Goal: Task Accomplishment & Management: Manage account settings

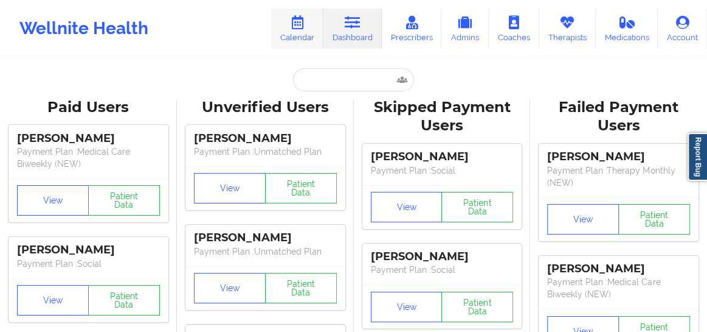
click at [285, 29] on link "Calendar" at bounding box center [297, 29] width 52 height 40
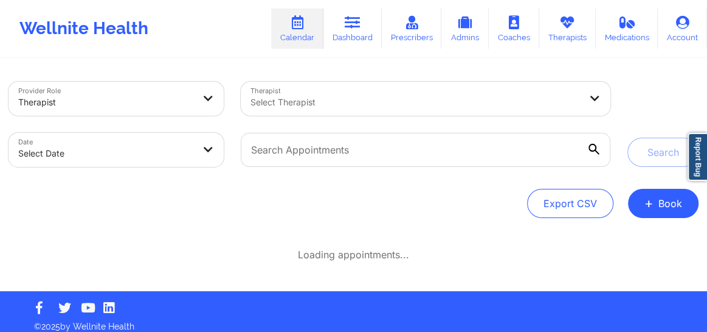
click at [328, 100] on div at bounding box center [416, 102] width 330 height 15
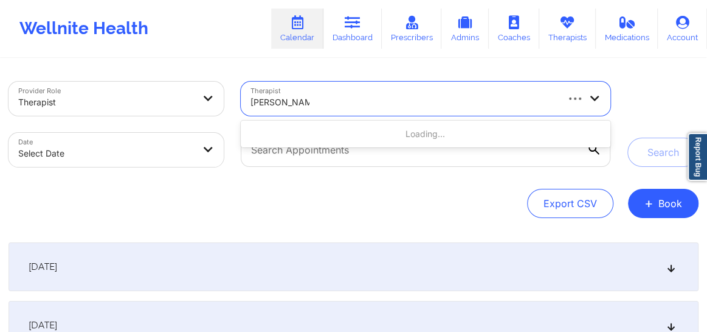
type input "veronica colwin"
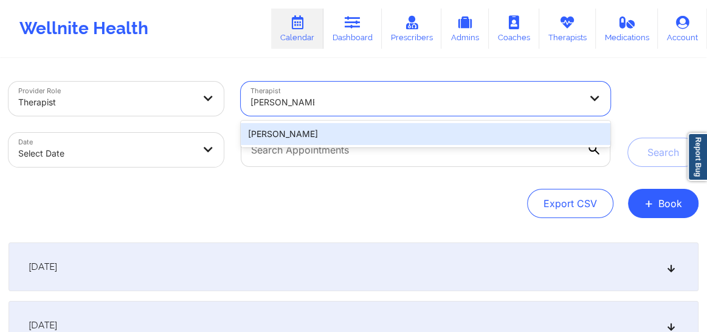
click at [434, 144] on div "Veronica Colwin" at bounding box center [426, 134] width 370 height 22
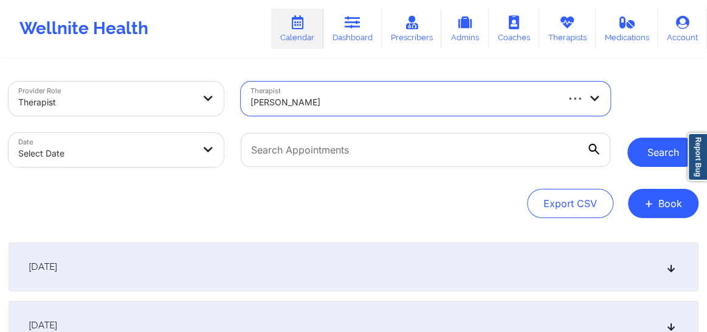
click at [658, 149] on button "Search" at bounding box center [663, 151] width 71 height 29
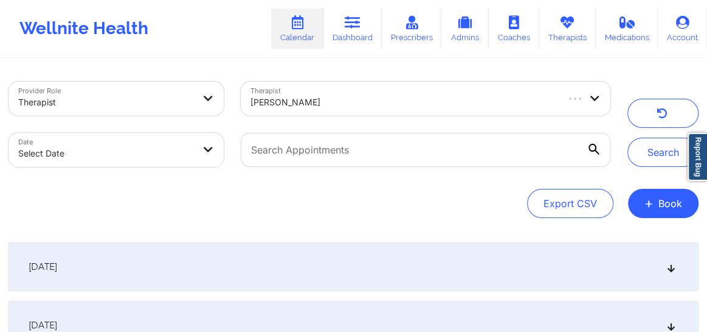
select select "2025-8"
select select "2025-9"
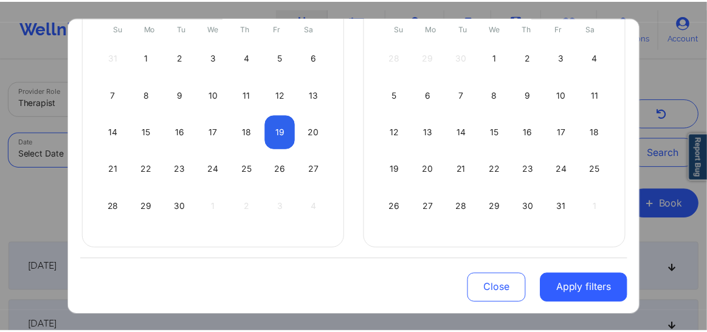
scroll to position [152, 0]
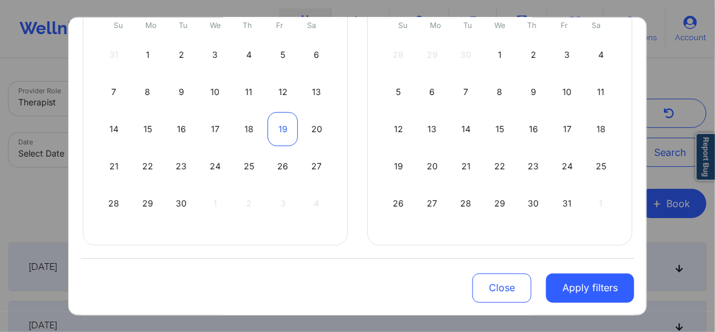
click at [282, 119] on div "19" at bounding box center [283, 128] width 31 height 34
select select "2025-8"
select select "2025-9"
select select "2025-8"
select select "2025-9"
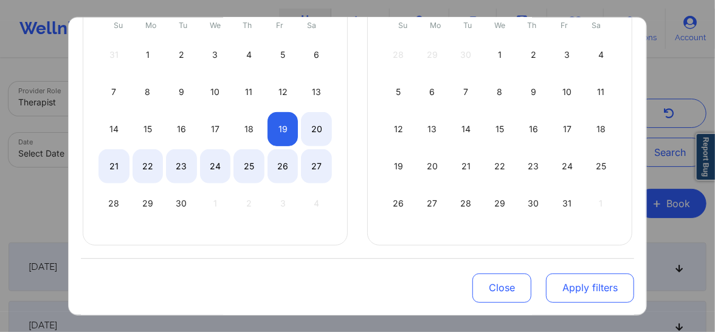
click at [570, 289] on button "Apply filters" at bounding box center [590, 287] width 88 height 29
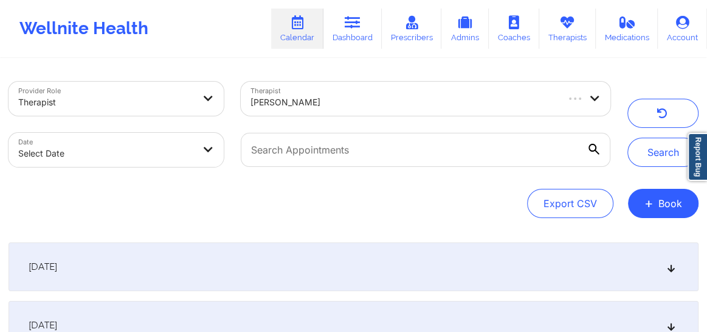
click at [667, 151] on button "Search" at bounding box center [663, 151] width 71 height 29
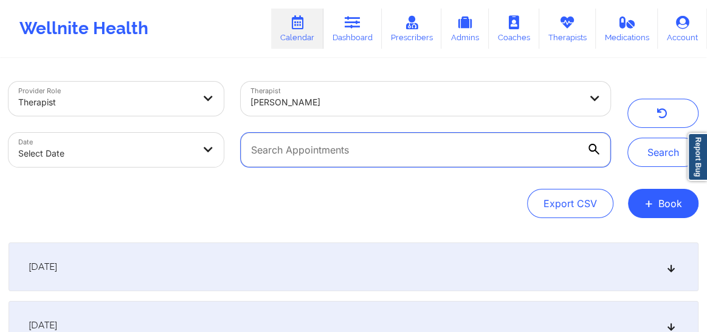
click at [495, 139] on input "text" at bounding box center [426, 150] width 370 height 34
paste input "klene10@gmail.com"
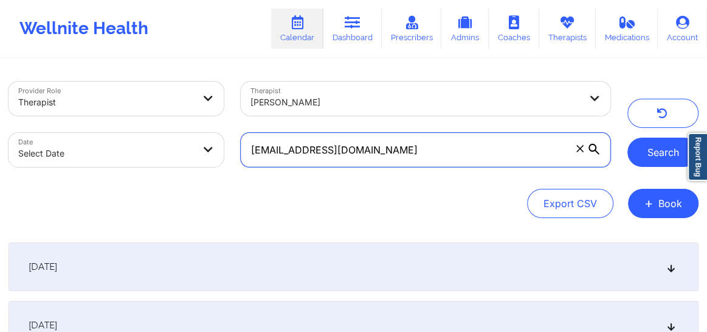
type input "klene10@gmail.com"
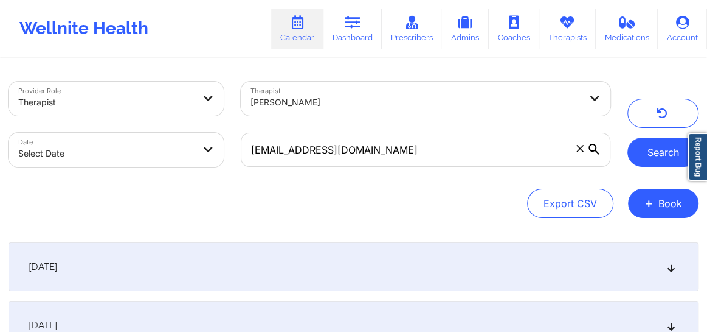
click at [656, 158] on button "Search" at bounding box center [663, 151] width 71 height 29
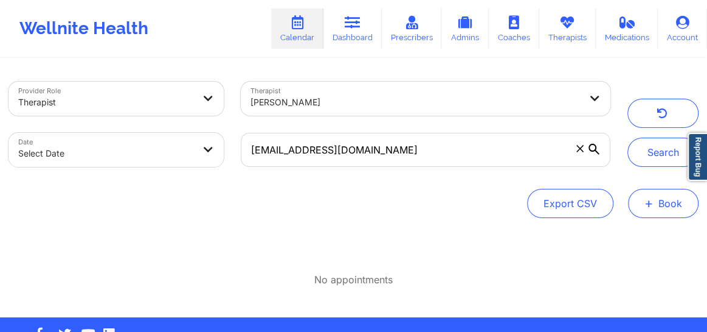
click at [653, 200] on span "+" at bounding box center [649, 203] width 9 height 7
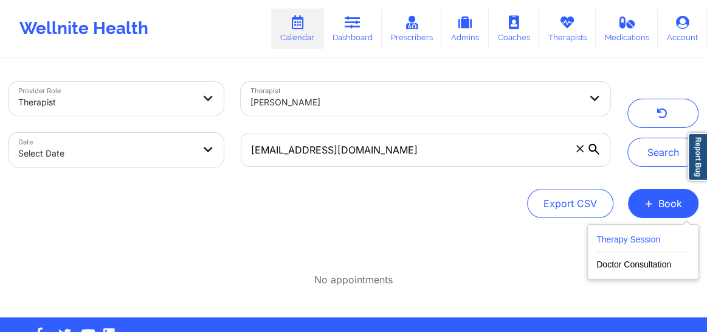
click at [637, 240] on button "Therapy Session" at bounding box center [643, 242] width 93 height 20
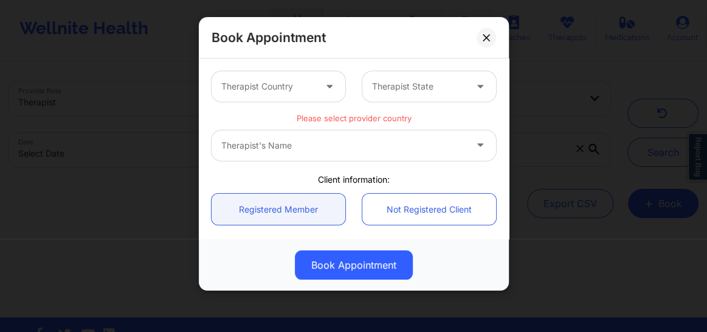
click at [269, 97] on div "Therapist Country" at bounding box center [264, 86] width 105 height 30
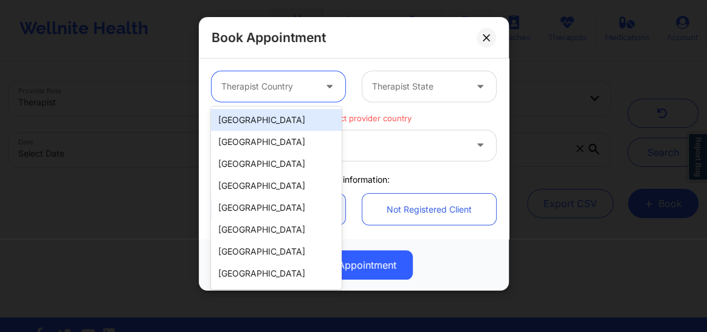
click at [255, 115] on div "[GEOGRAPHIC_DATA]" at bounding box center [276, 120] width 131 height 22
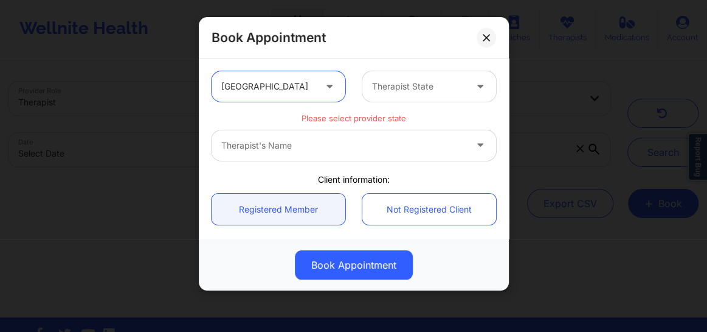
click at [442, 92] on div at bounding box center [419, 86] width 94 height 15
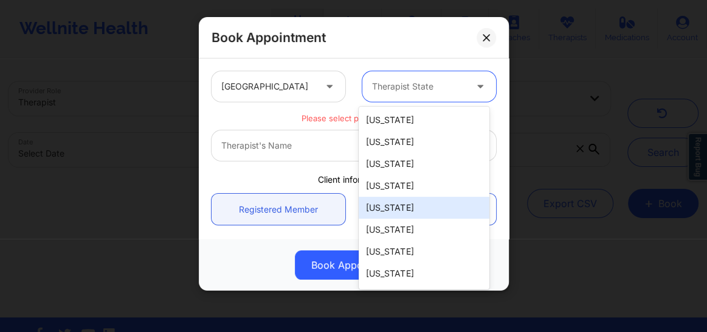
click at [375, 208] on div "[US_STATE]" at bounding box center [424, 207] width 131 height 22
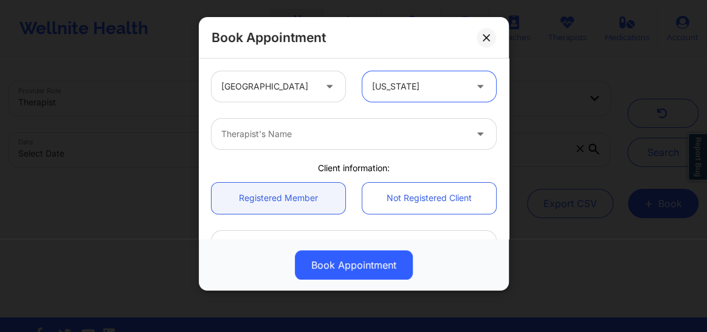
click at [295, 141] on div at bounding box center [343, 134] width 245 height 15
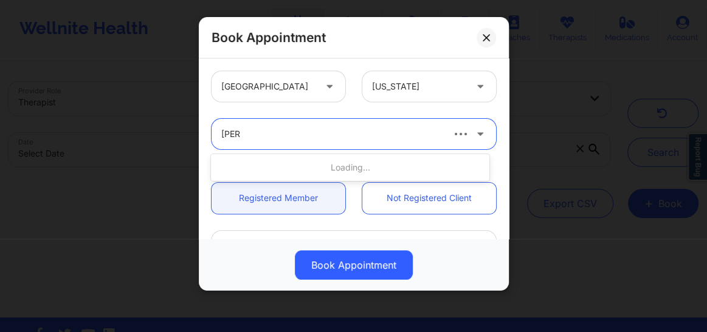
type input "quisha"
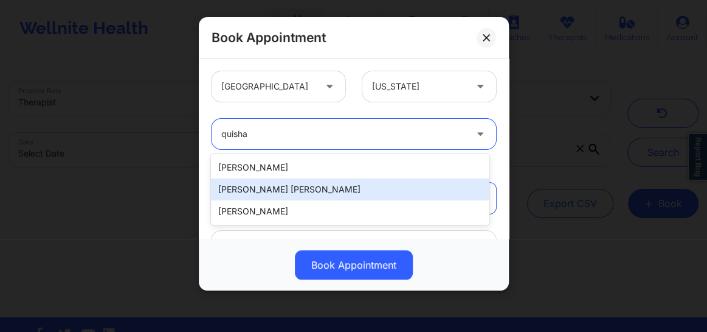
click at [269, 189] on div "[PERSON_NAME] [PERSON_NAME]" at bounding box center [350, 189] width 279 height 22
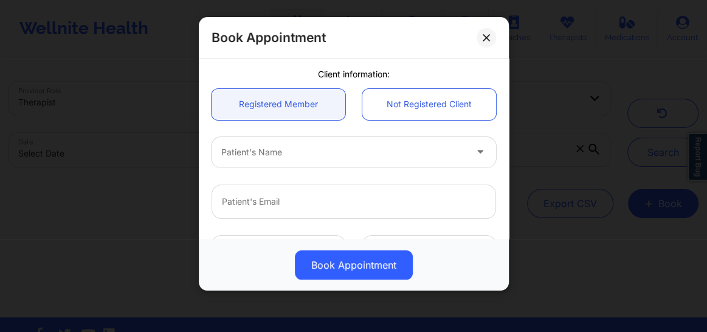
scroll to position [101, 0]
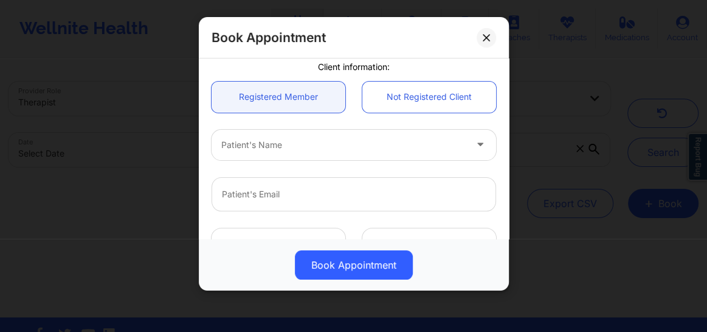
click at [259, 143] on div at bounding box center [343, 144] width 245 height 15
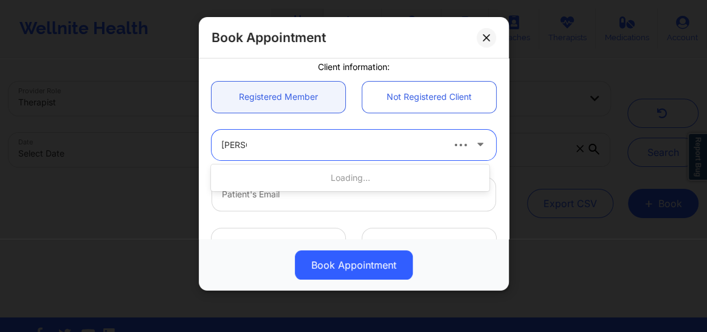
type input "Mary A"
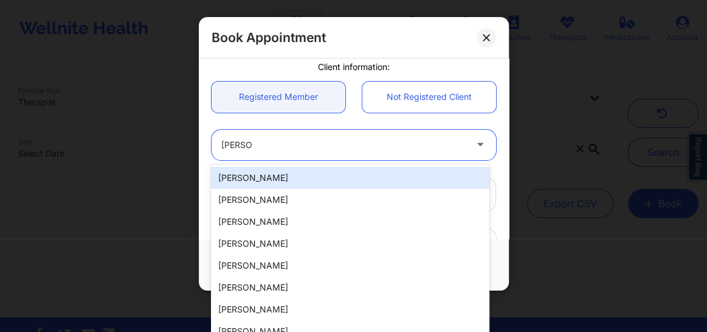
click at [249, 168] on div "Mary A Roche" at bounding box center [350, 178] width 279 height 22
type input "goldleafframing@hotmail.com"
type input "+15136598099"
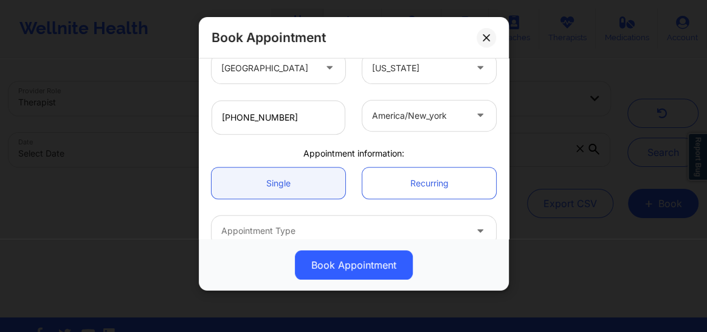
scroll to position [343, 0]
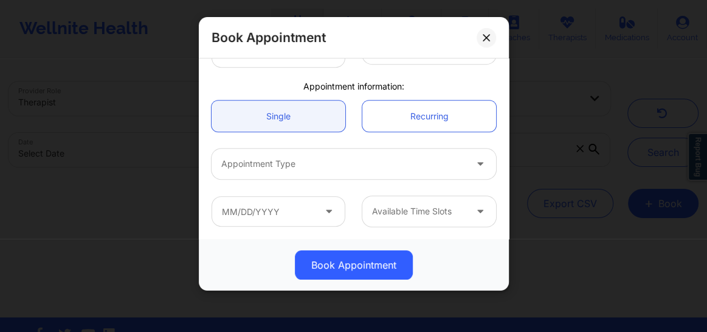
click at [328, 156] on div at bounding box center [343, 163] width 245 height 15
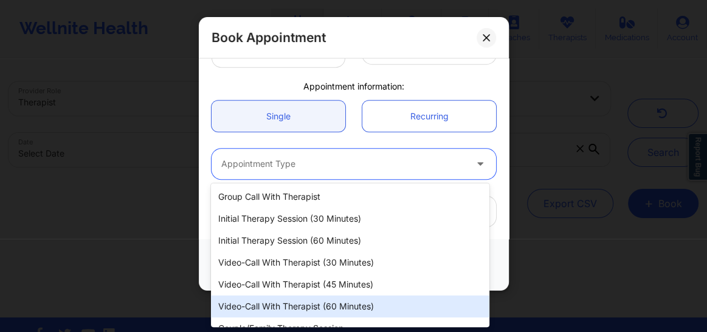
click at [291, 300] on div "Video-Call with Therapist (60 minutes)" at bounding box center [350, 306] width 279 height 22
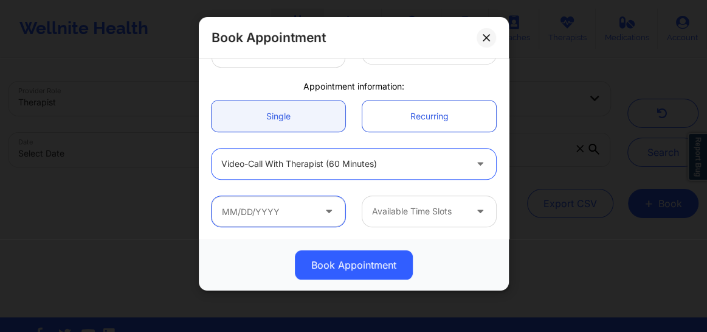
click at [280, 212] on input "text" at bounding box center [279, 211] width 134 height 30
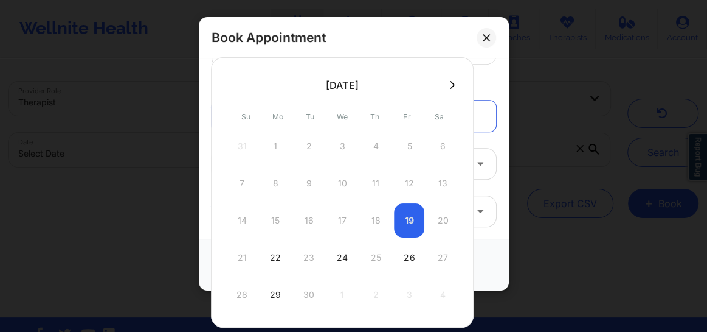
click at [450, 86] on icon at bounding box center [452, 84] width 5 height 9
click at [335, 291] on div "29" at bounding box center [342, 294] width 30 height 34
type input "10/29/2025"
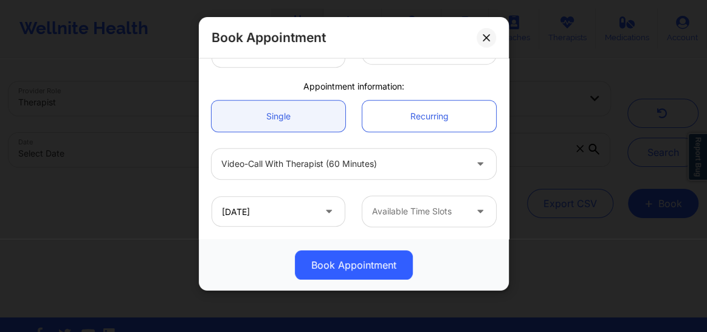
click at [414, 217] on div at bounding box center [419, 211] width 94 height 15
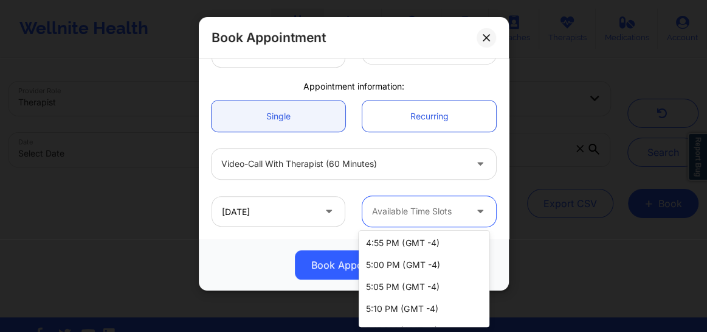
scroll to position [1442, 0]
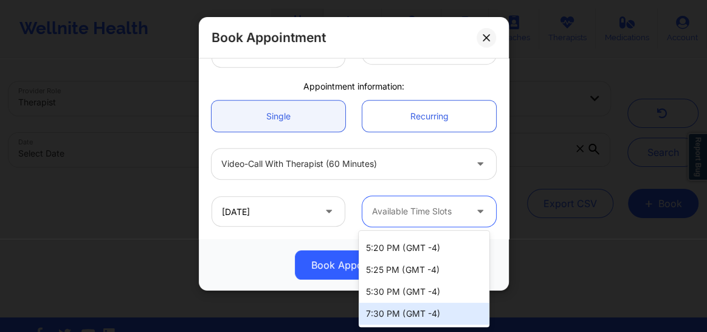
click at [394, 319] on div "7:30 PM (GMT -4)" at bounding box center [424, 313] width 131 height 22
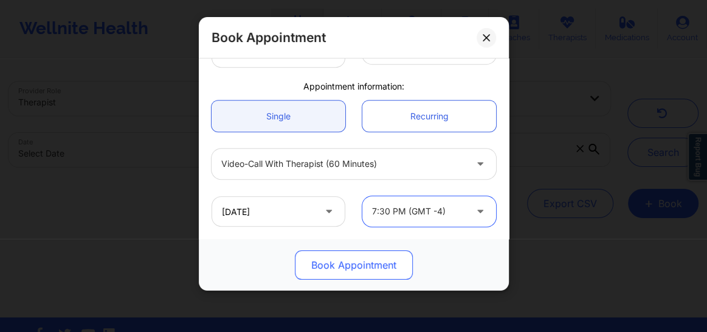
click at [355, 272] on button "Book Appointment" at bounding box center [354, 264] width 118 height 29
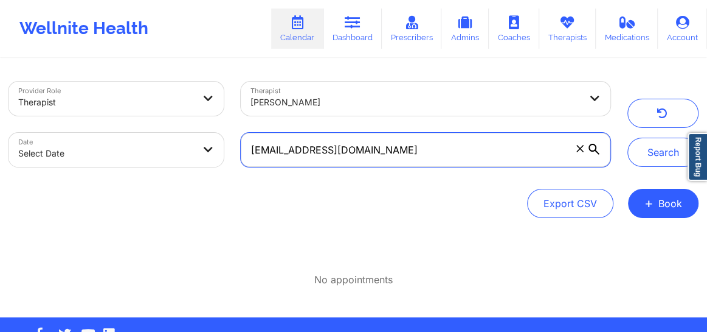
click at [381, 145] on input "klene10@gmail.com" at bounding box center [426, 150] width 370 height 34
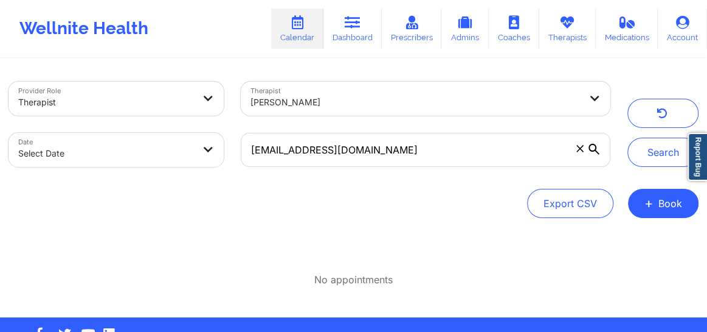
click at [352, 106] on div at bounding box center [416, 102] width 330 height 15
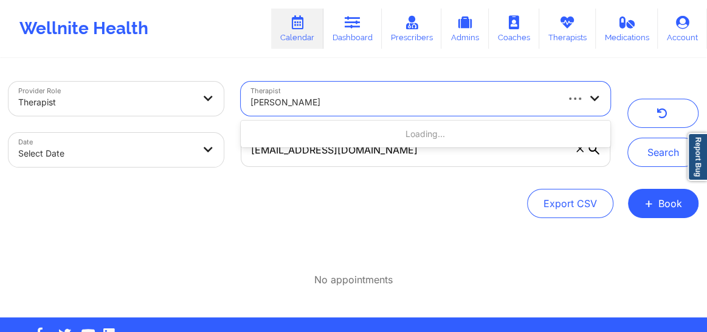
click at [352, 106] on div at bounding box center [403, 102] width 305 height 15
paste input "Elizabeth Harris"
type input "Elizabeth Harris"
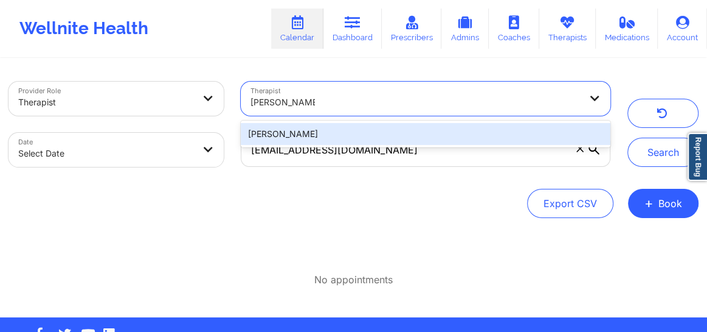
click at [335, 133] on div "Elizabeth Harris" at bounding box center [426, 134] width 370 height 22
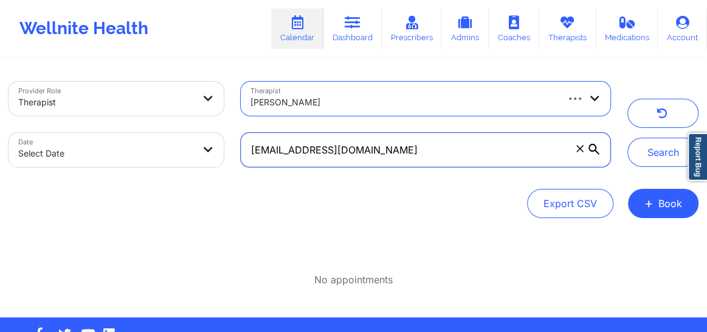
click at [579, 154] on input "klene10@gmail.com" at bounding box center [426, 150] width 370 height 34
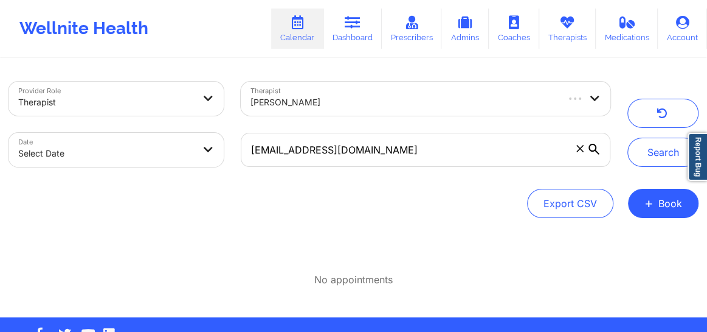
click at [577, 148] on icon at bounding box center [580, 148] width 7 height 7
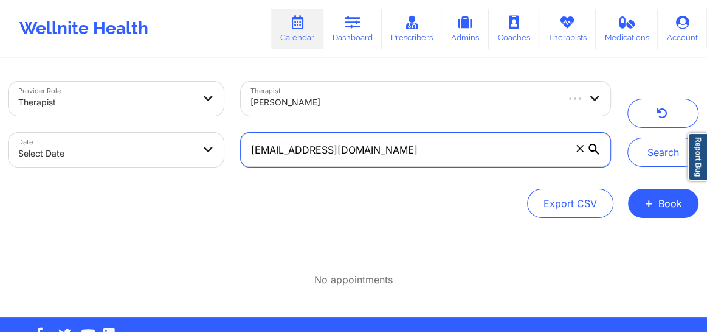
click at [577, 148] on input "klene10@gmail.com" at bounding box center [426, 150] width 370 height 34
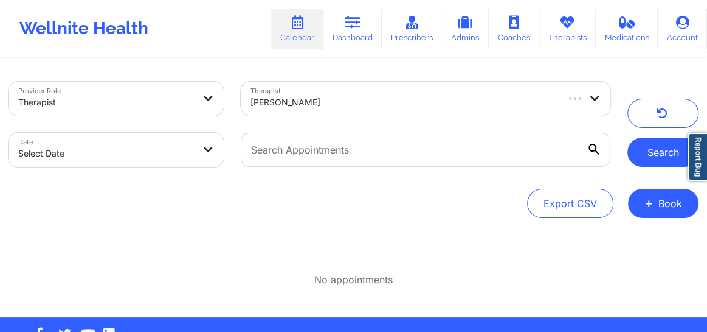
click at [646, 151] on button "Search" at bounding box center [663, 151] width 71 height 29
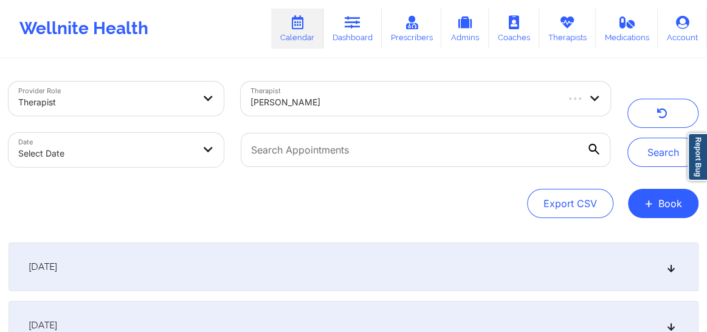
click at [675, 269] on icon at bounding box center [672, 266] width 10 height 9
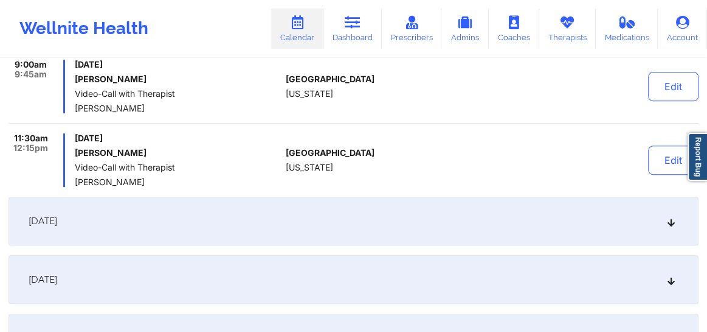
scroll to position [322, 0]
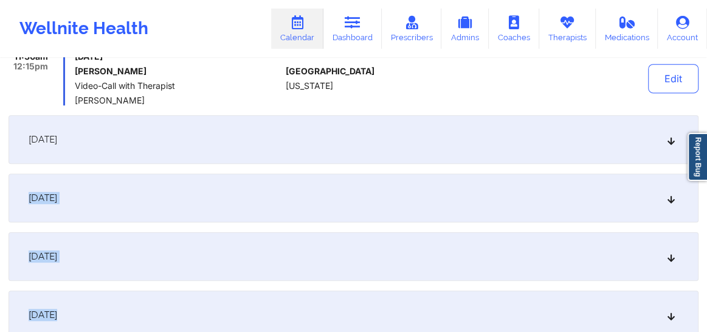
drag, startPoint x: 558, startPoint y: 286, endPoint x: 669, endPoint y: 140, distance: 183.6
click at [669, 140] on icon at bounding box center [672, 139] width 10 height 9
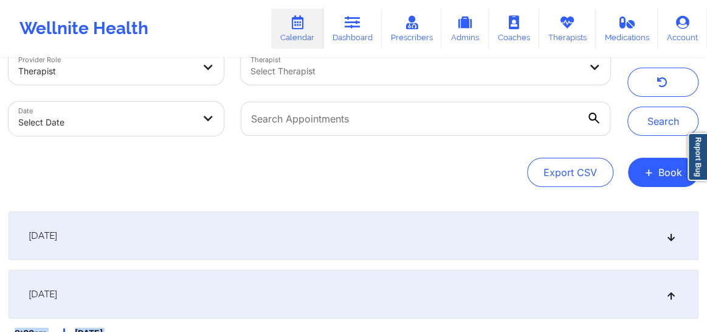
scroll to position [0, 0]
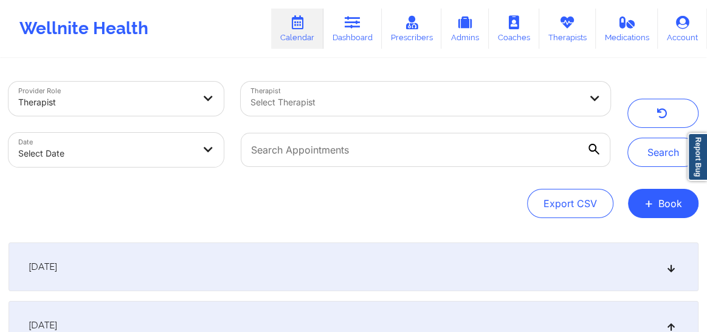
click at [334, 104] on div at bounding box center [416, 102] width 330 height 15
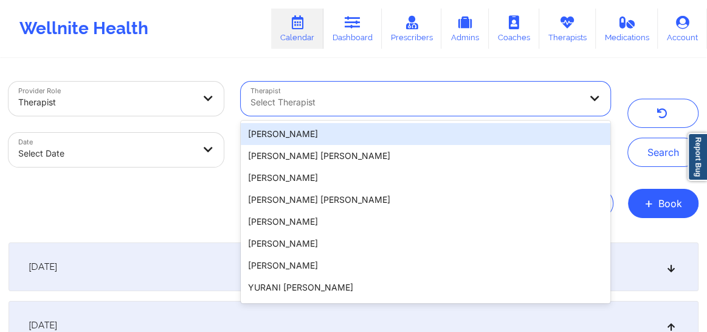
paste input "Britteny Petty"
type input "Britteny Petty"
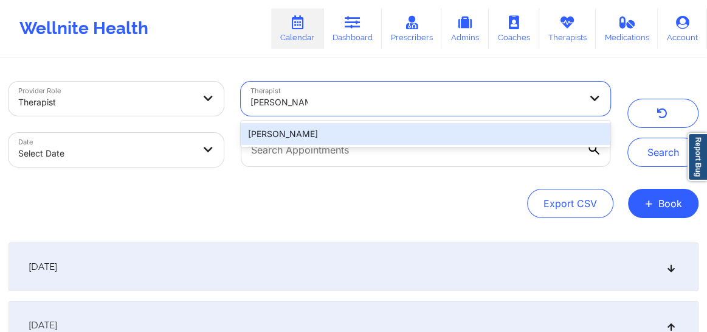
click at [498, 138] on div "Britteny Petty" at bounding box center [426, 134] width 370 height 22
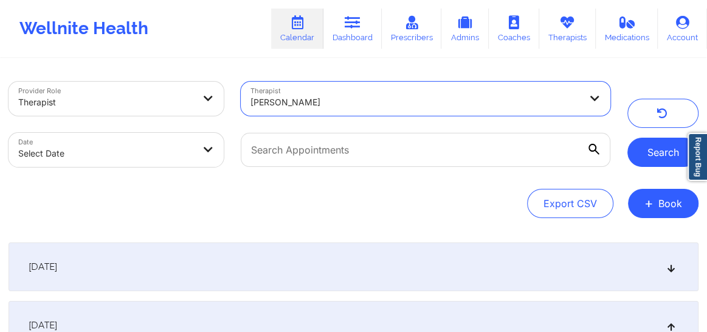
click at [644, 151] on button "Search" at bounding box center [663, 151] width 71 height 29
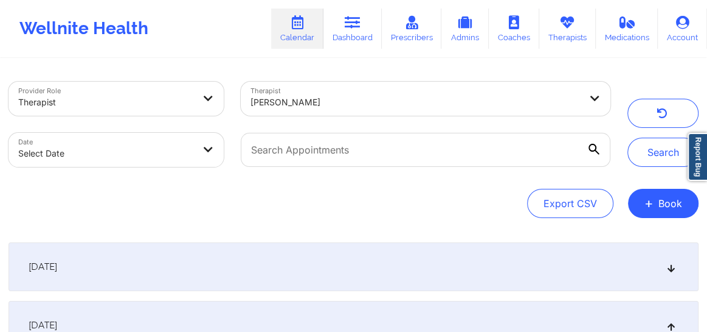
click at [675, 271] on icon at bounding box center [672, 266] width 10 height 9
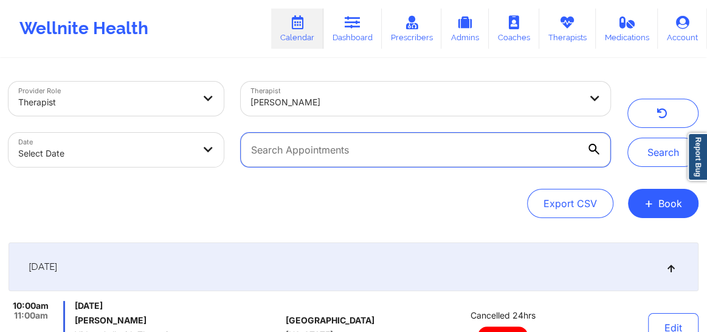
click at [375, 141] on input "text" at bounding box center [426, 150] width 370 height 34
paste input "jessica_jnj@yahoo.com"
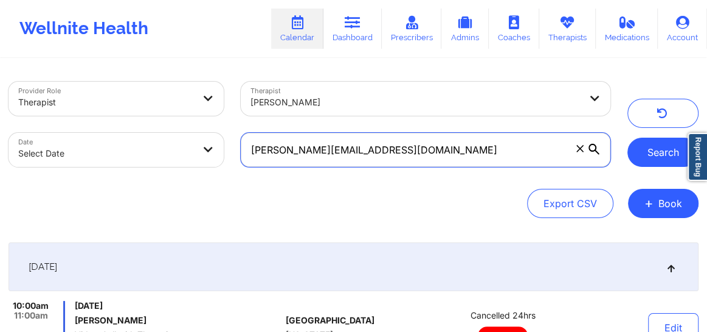
type input "jessica_jnj@yahoo.com"
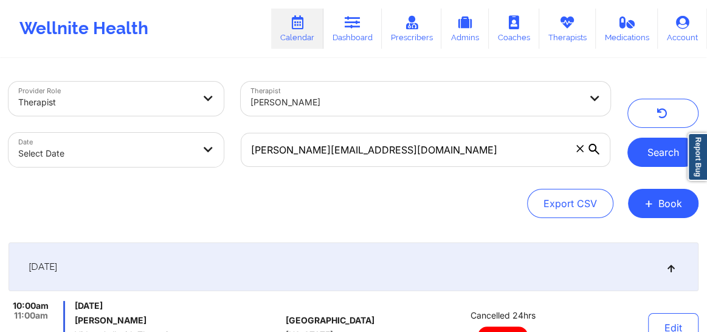
click at [652, 154] on button "Search" at bounding box center [663, 151] width 71 height 29
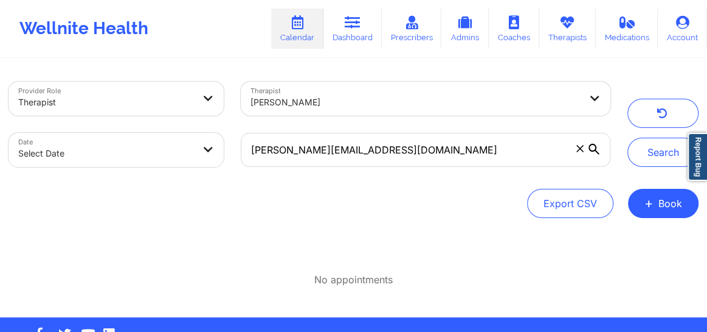
click at [316, 102] on div at bounding box center [416, 102] width 330 height 15
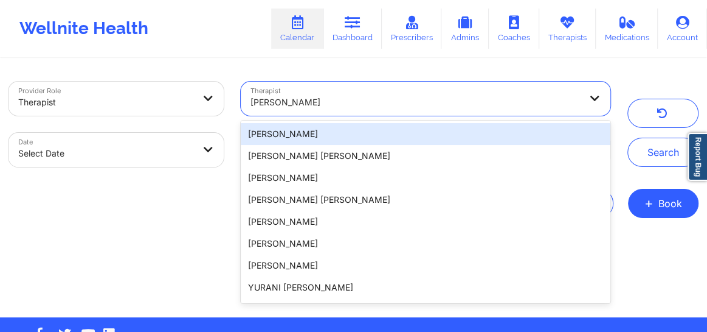
click at [401, 109] on div "Britteny Petty" at bounding box center [416, 102] width 330 height 27
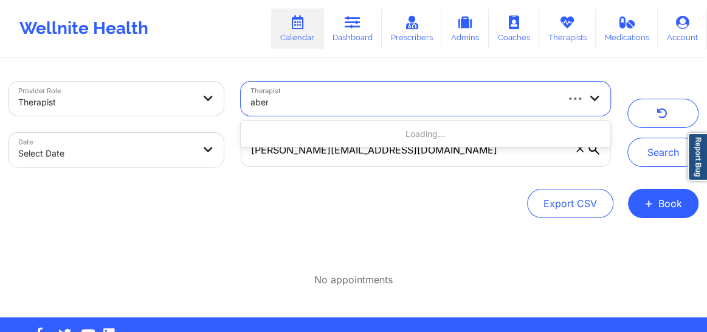
type input "abena"
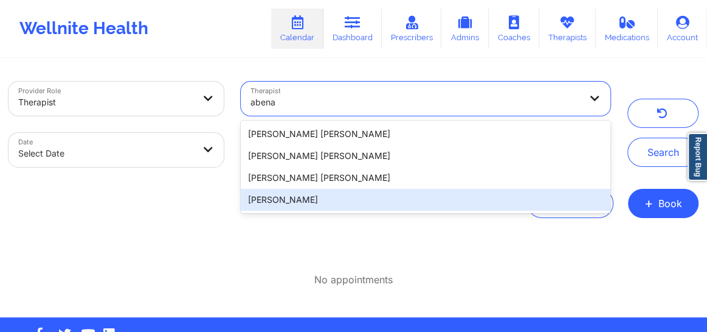
click at [301, 204] on div "[PERSON_NAME]" at bounding box center [426, 200] width 370 height 22
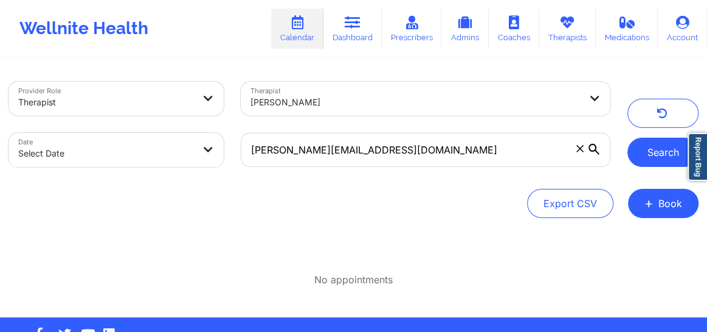
click at [665, 151] on button "Search" at bounding box center [663, 151] width 71 height 29
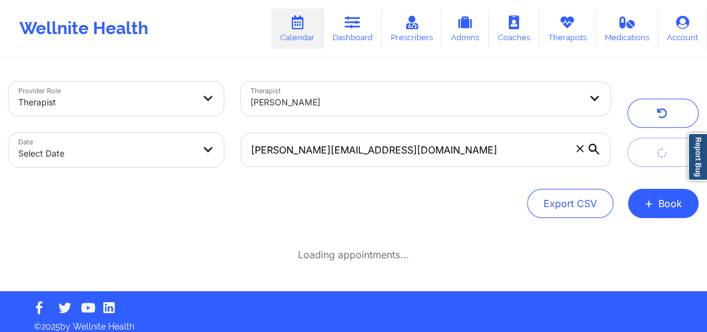
click at [580, 153] on span at bounding box center [580, 148] width 12 height 12
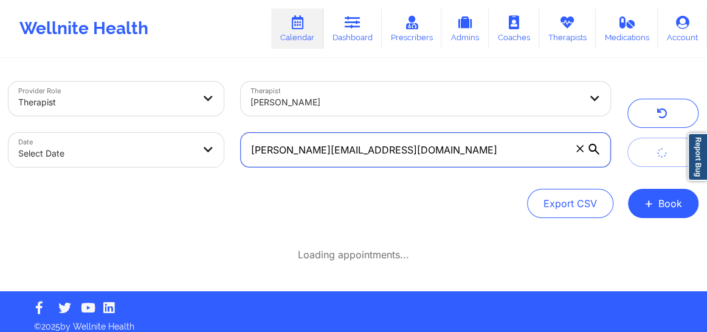
click at [580, 153] on input "jessica_jnj@yahoo.com" at bounding box center [426, 150] width 370 height 34
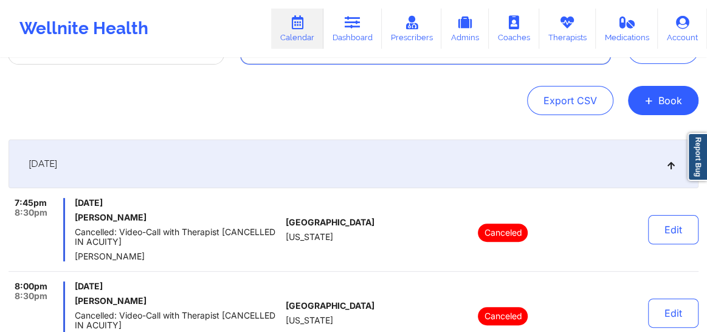
scroll to position [110, 0]
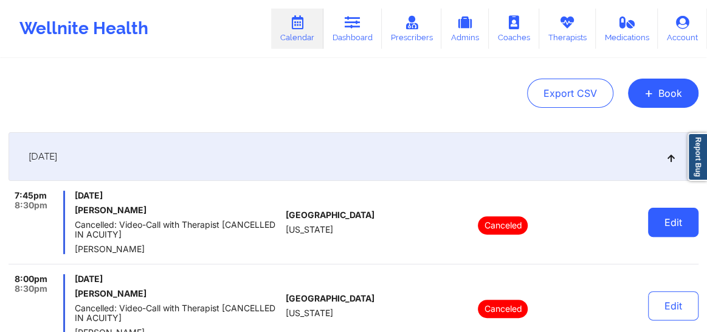
click at [663, 220] on button "Edit" at bounding box center [673, 221] width 50 height 29
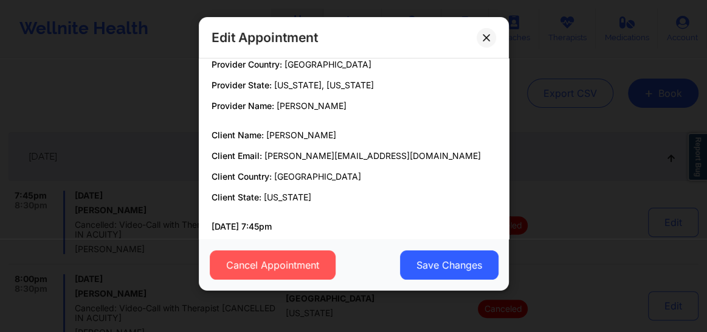
scroll to position [27, 0]
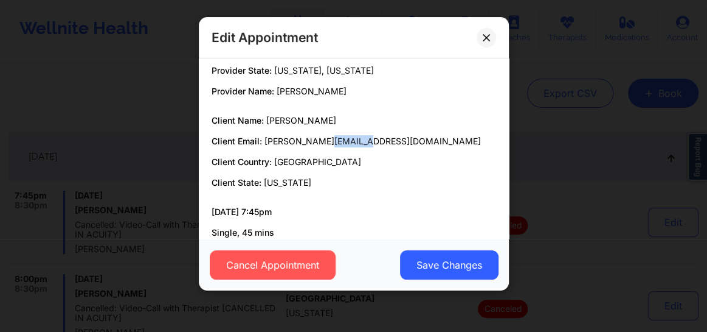
drag, startPoint x: 364, startPoint y: 145, endPoint x: 285, endPoint y: 144, distance: 79.1
click at [305, 144] on p "Client Email: jessica_jnj@yahoo.com" at bounding box center [354, 141] width 285 height 12
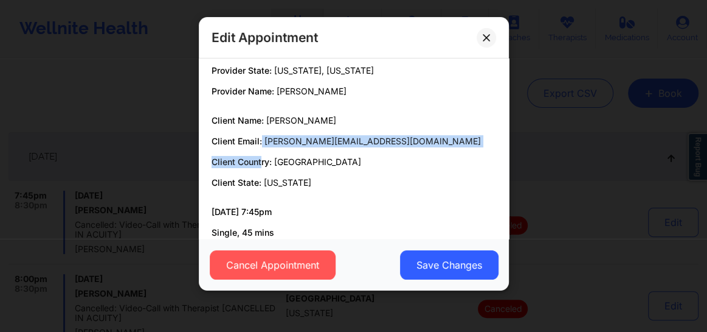
click at [262, 145] on div "Client Name: Jessica Jean Jacques Client Email: jessica_jnj@yahoo.com Client Co…" at bounding box center [354, 151] width 285 height 74
click at [265, 145] on span "jessica_jnj@yahoo.com" at bounding box center [373, 141] width 217 height 10
click at [395, 128] on div "Client Name: Jessica Jean Jacques Client Email: jessica_jnj@yahoo.com Client Co…" at bounding box center [354, 151] width 285 height 74
drag, startPoint x: 361, startPoint y: 142, endPoint x: 263, endPoint y: 142, distance: 97.9
click at [263, 142] on p "Client Email: jessica_jnj@yahoo.com" at bounding box center [354, 141] width 285 height 12
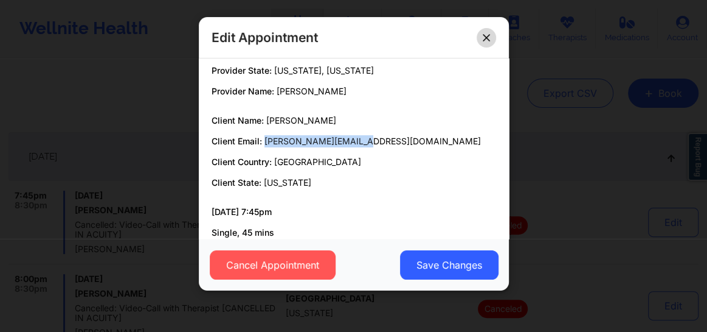
click at [481, 33] on button at bounding box center [486, 37] width 19 height 19
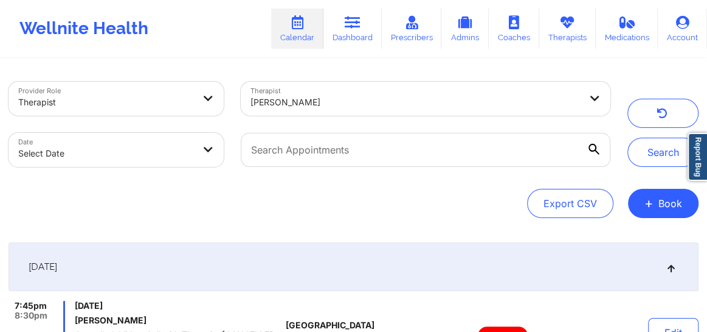
scroll to position [0, 0]
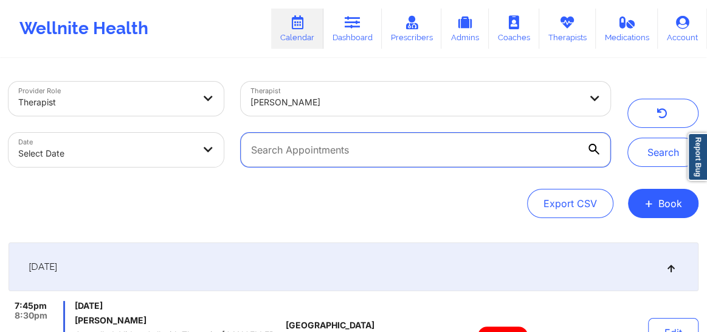
click at [377, 147] on input "text" at bounding box center [426, 150] width 370 height 34
paste input "jessica_jnj@yahoo.com"
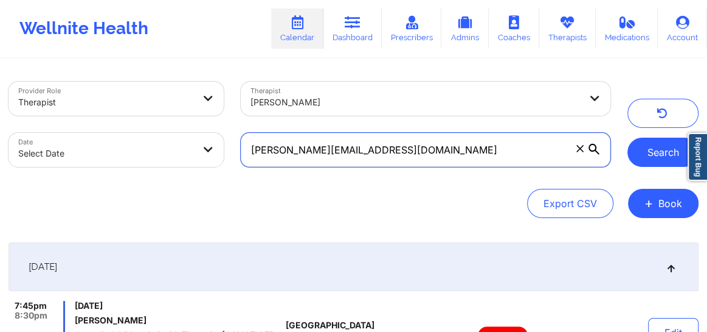
type input "jessica_jnj@yahoo.com"
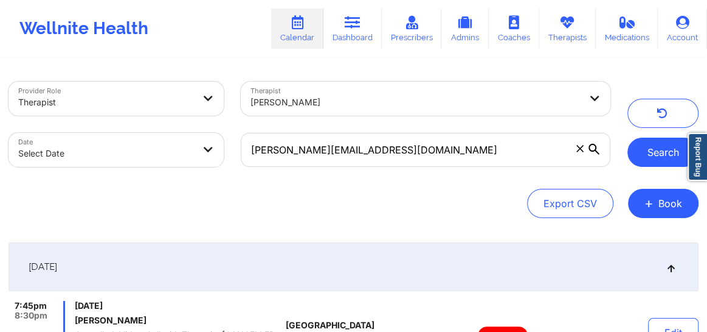
click at [666, 161] on button "Search" at bounding box center [663, 151] width 71 height 29
click at [648, 154] on button "Search" at bounding box center [663, 151] width 71 height 29
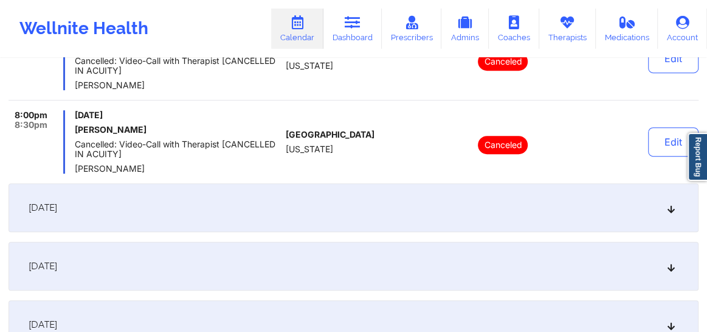
scroll to position [276, 0]
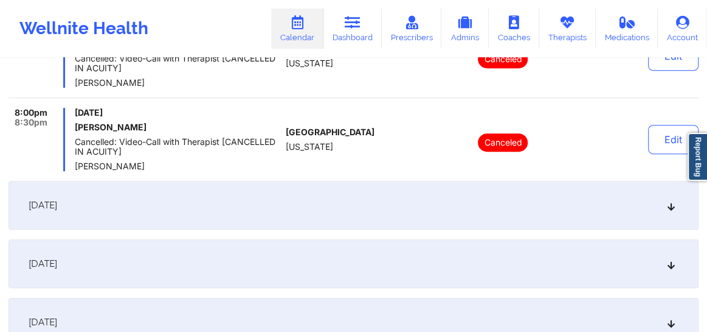
click at [411, 207] on div "September 30, 2025" at bounding box center [354, 205] width 690 height 49
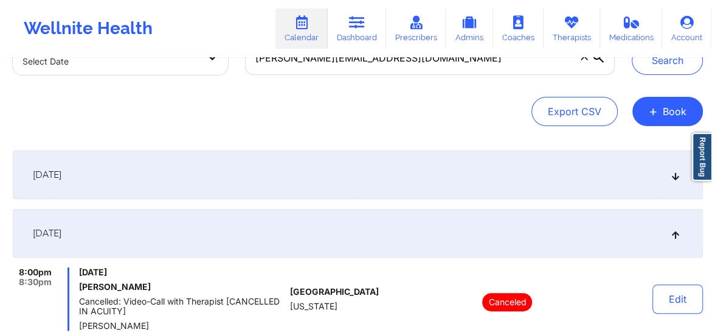
scroll to position [0, 0]
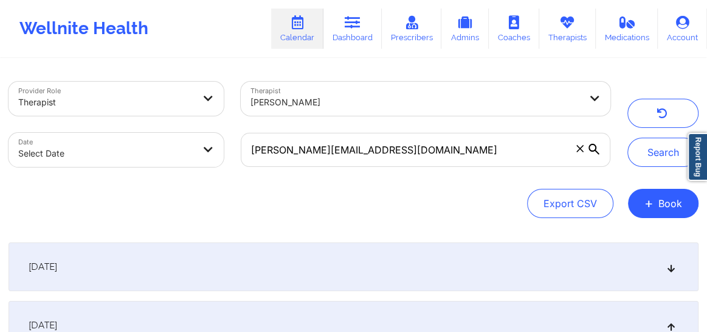
select select "2025-8"
select select "2025-9"
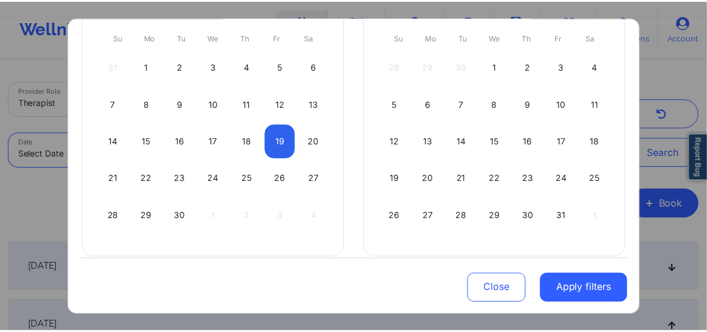
scroll to position [152, 0]
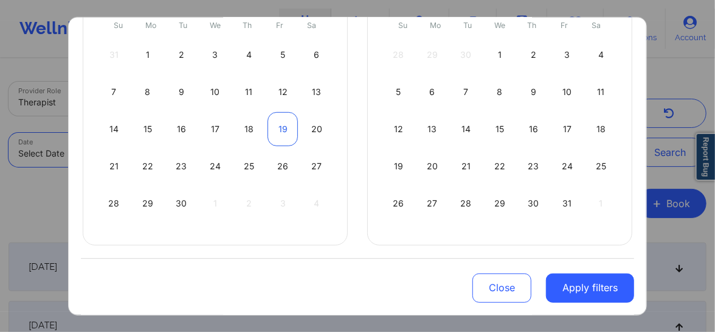
click at [285, 137] on div "19" at bounding box center [283, 128] width 31 height 34
select select "2025-8"
select select "2025-9"
select select "2025-8"
select select "2025-9"
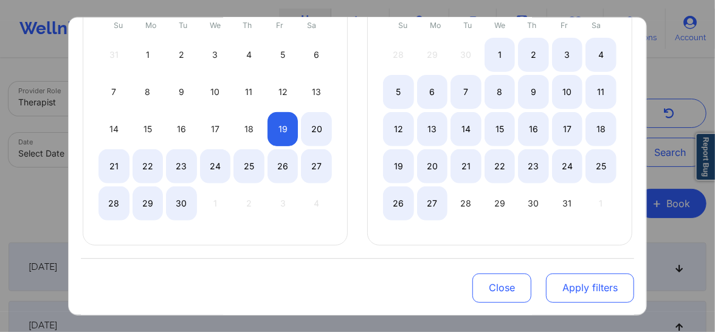
click at [589, 287] on button "Apply filters" at bounding box center [590, 287] width 88 height 29
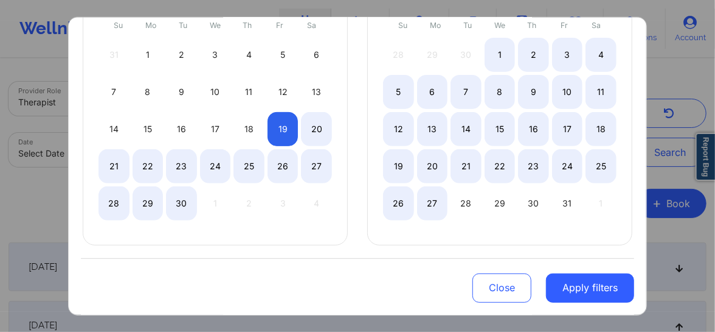
select select "2025-8"
select select "2025-9"
select select "2025-8"
select select "2025-9"
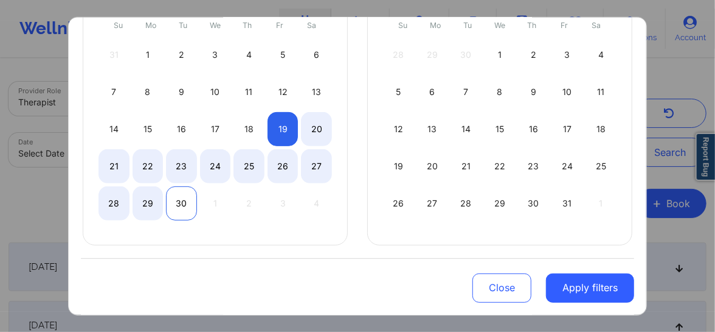
click at [182, 207] on div "30" at bounding box center [181, 203] width 31 height 34
select select "2025-8"
select select "2025-9"
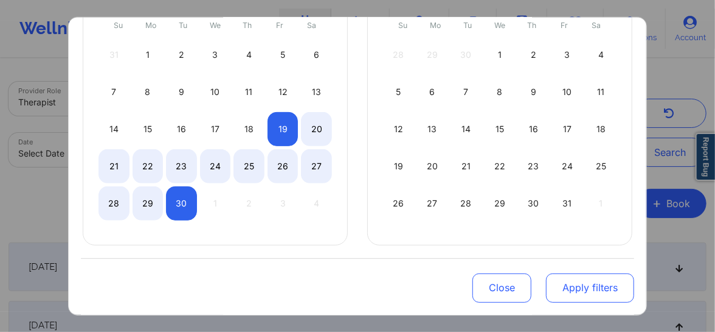
click at [595, 285] on button "Apply filters" at bounding box center [590, 287] width 88 height 29
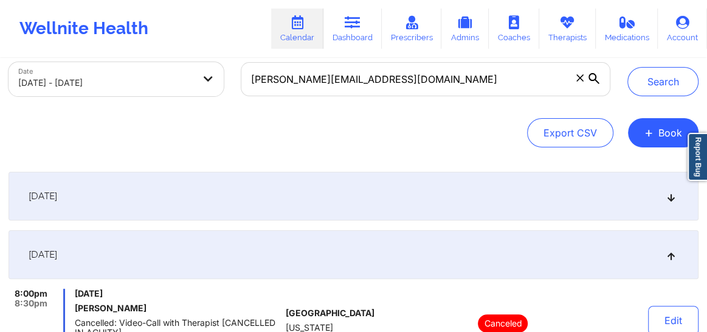
scroll to position [55, 0]
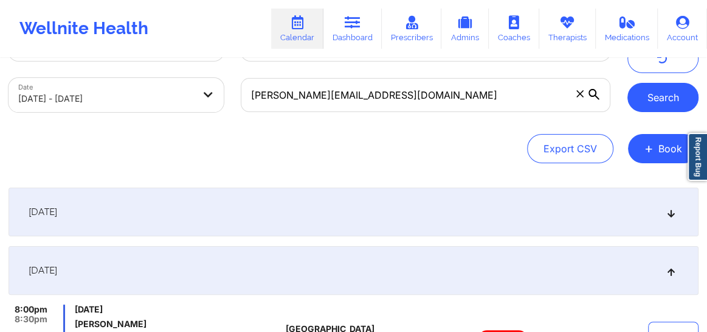
click at [660, 96] on button "Search" at bounding box center [663, 97] width 71 height 29
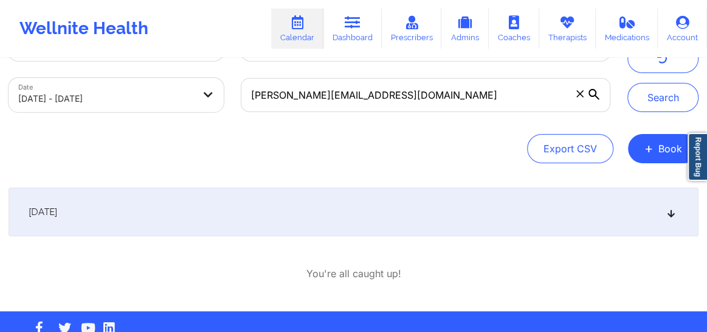
scroll to position [0, 0]
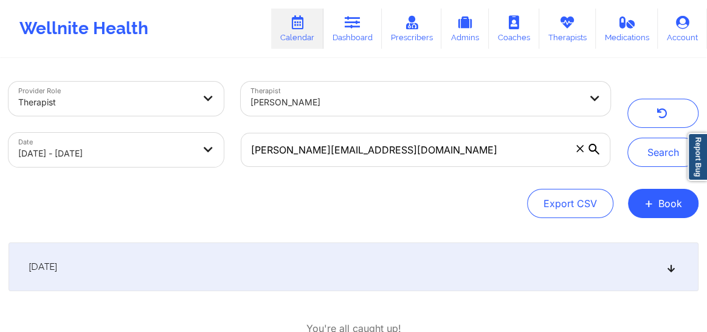
click at [322, 244] on div "September 23, 2025" at bounding box center [354, 266] width 690 height 49
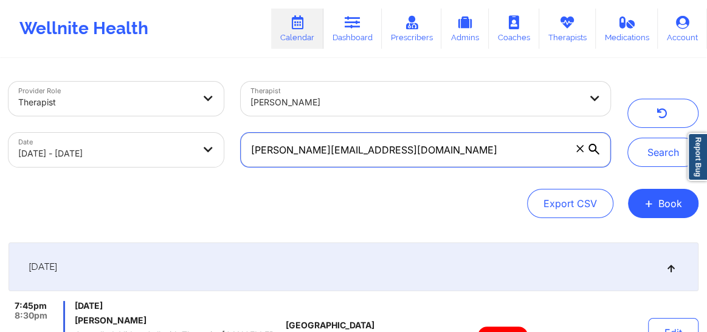
drag, startPoint x: 389, startPoint y: 153, endPoint x: 241, endPoint y: 153, distance: 148.4
click at [241, 153] on input "jessica_jnj@yahoo.com" at bounding box center [426, 150] width 370 height 34
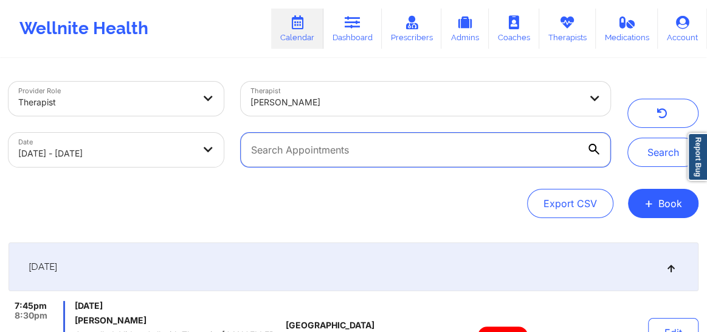
paste input "swkloria@gmail.com"
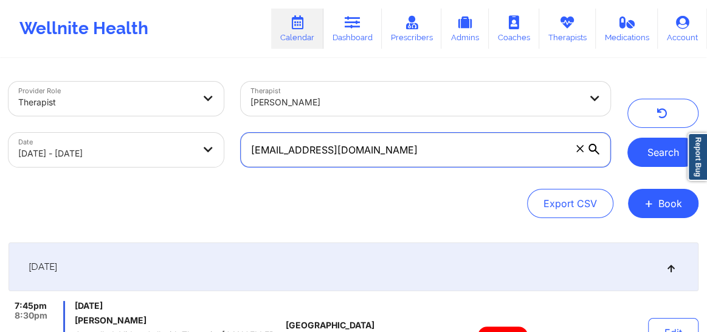
type input "swkloria@gmail.com"
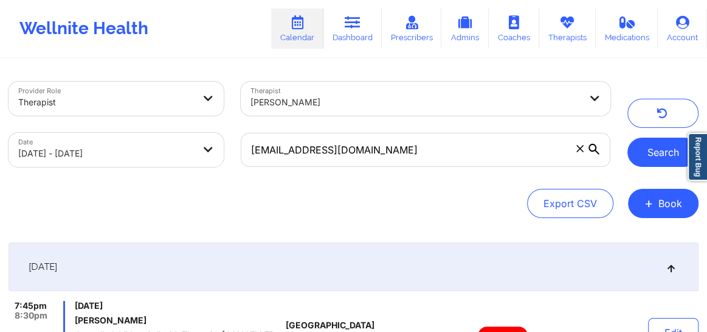
click at [645, 163] on button "Search" at bounding box center [663, 151] width 71 height 29
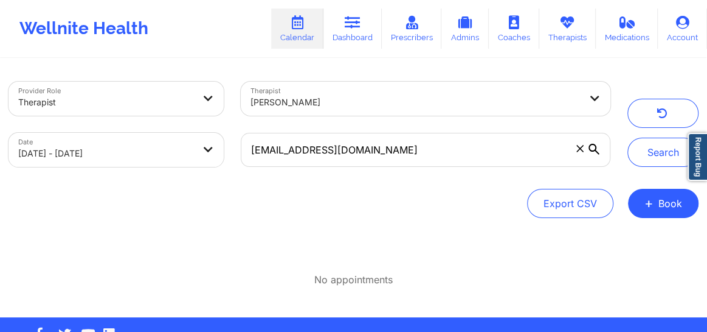
click at [383, 114] on div "[PERSON_NAME]" at bounding box center [416, 102] width 330 height 27
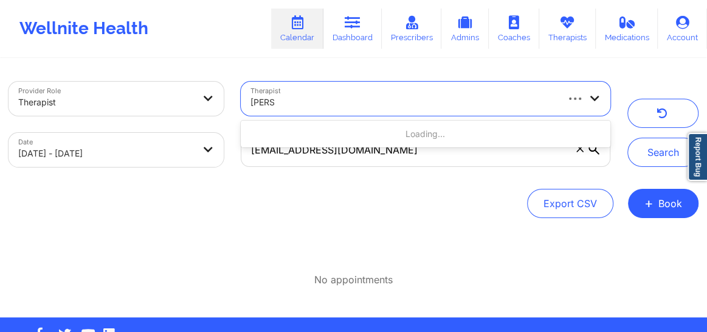
type input "joanna"
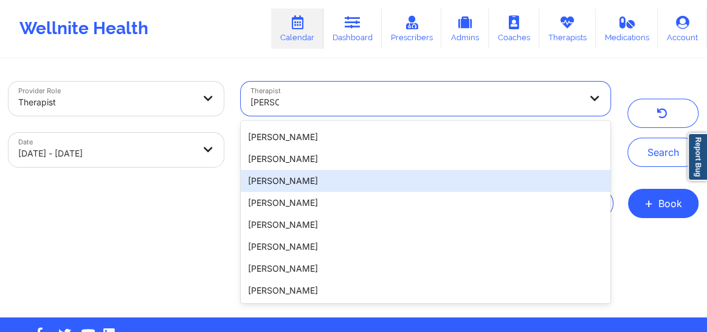
scroll to position [106, 0]
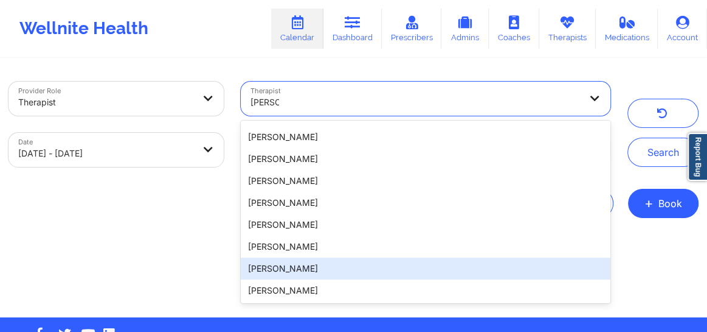
click at [333, 269] on div "Joanna Henderson Garcia" at bounding box center [426, 268] width 370 height 22
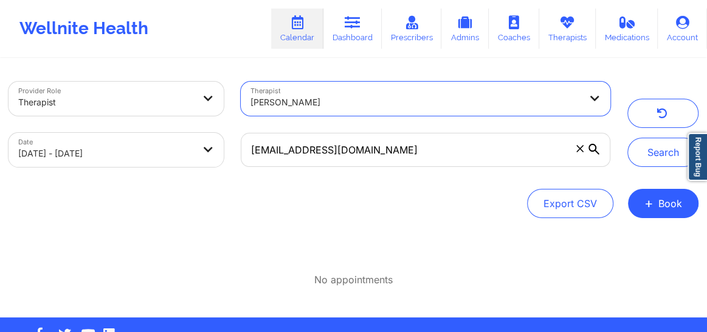
click at [581, 150] on icon at bounding box center [580, 148] width 7 height 7
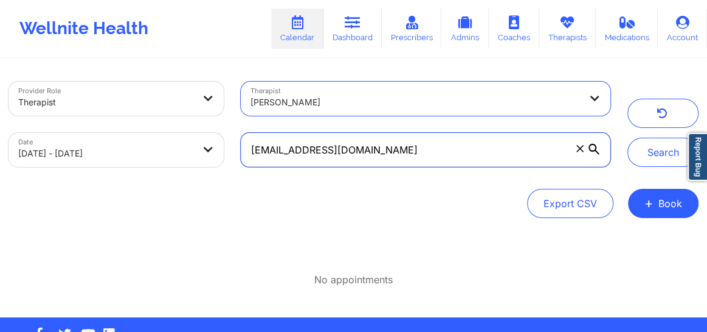
click at [581, 150] on input "swkloria@gmail.com" at bounding box center [426, 150] width 370 height 34
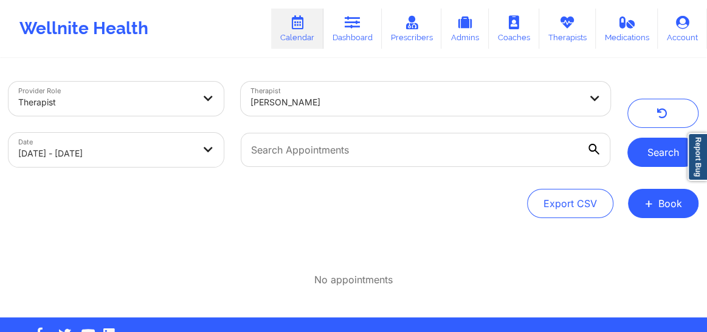
click at [645, 162] on button "Search" at bounding box center [663, 151] width 71 height 29
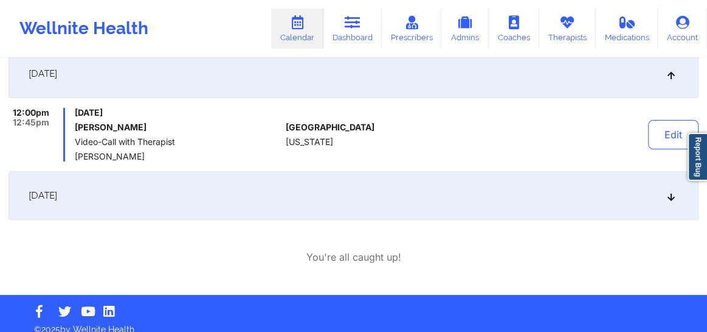
scroll to position [193, 0]
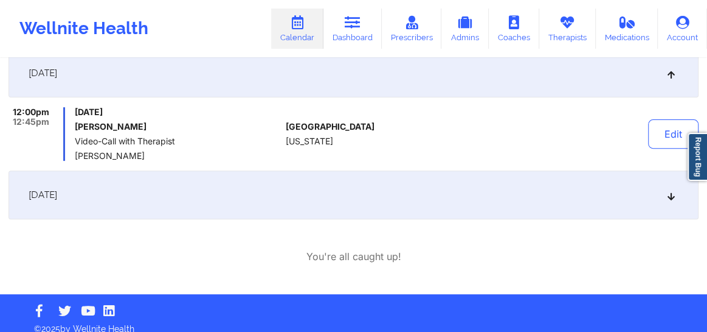
click at [176, 211] on div "September 22, 2025" at bounding box center [354, 194] width 690 height 49
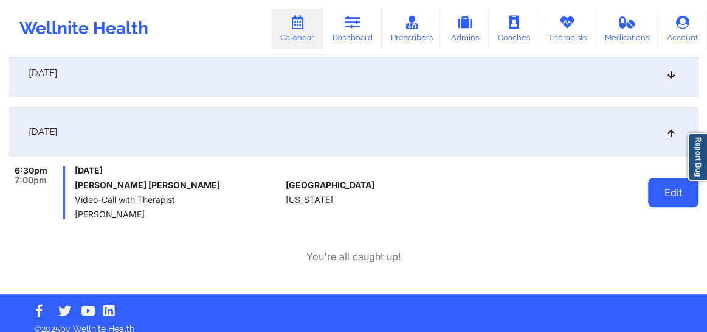
click at [676, 192] on button "Edit" at bounding box center [673, 192] width 50 height 29
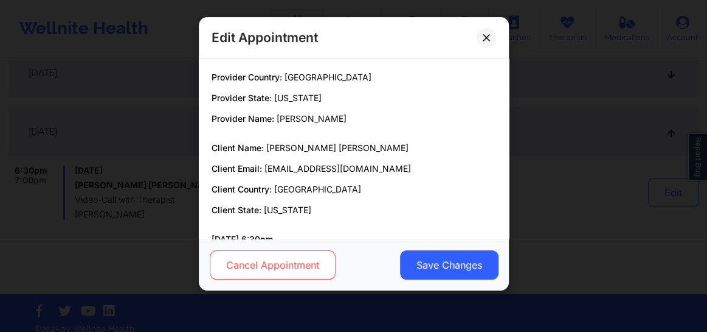
click at [282, 259] on button "Cancel Appointment" at bounding box center [272, 264] width 126 height 29
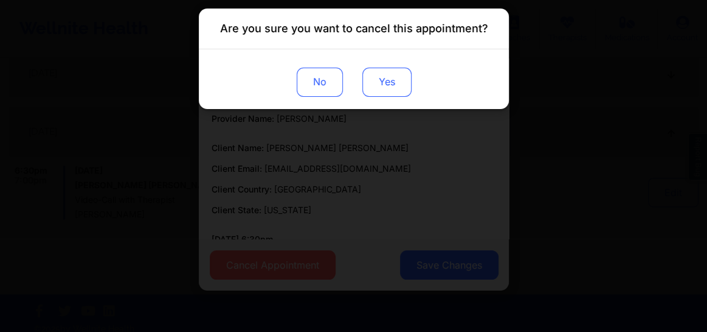
click at [392, 86] on button "Yes" at bounding box center [386, 82] width 49 height 29
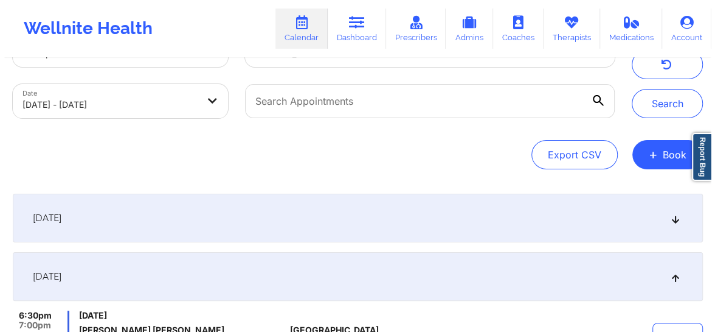
scroll to position [0, 0]
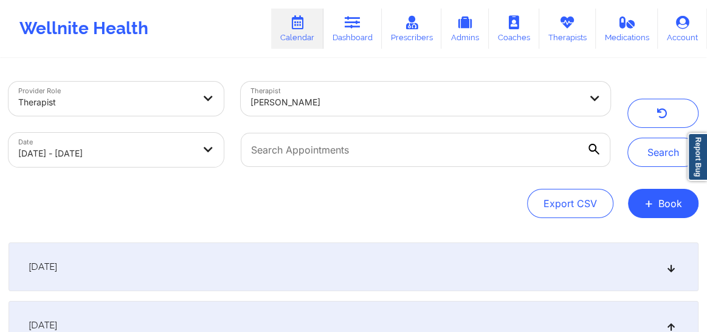
click at [373, 100] on div at bounding box center [416, 102] width 330 height 15
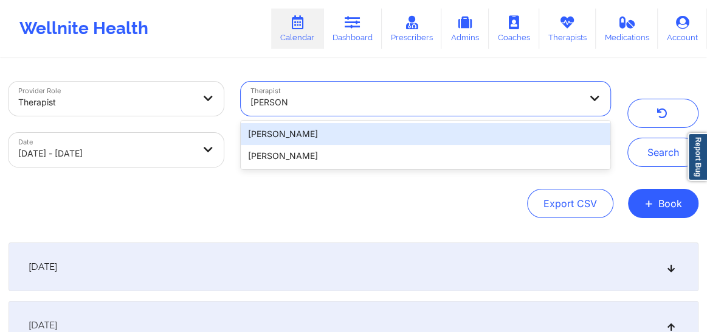
type input "breanna"
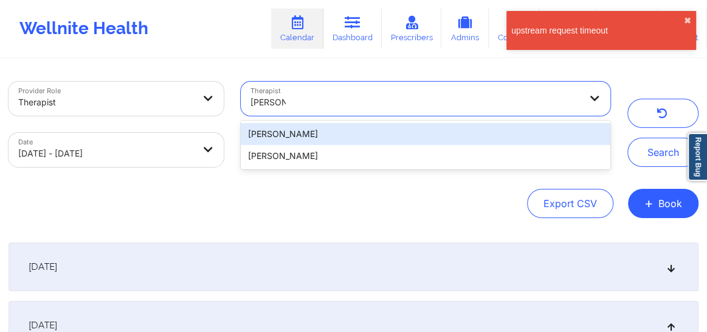
type input "breanna"
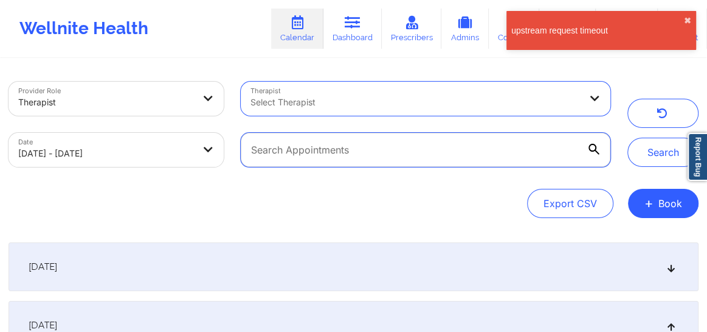
click at [297, 151] on input "text" at bounding box center [426, 150] width 370 height 34
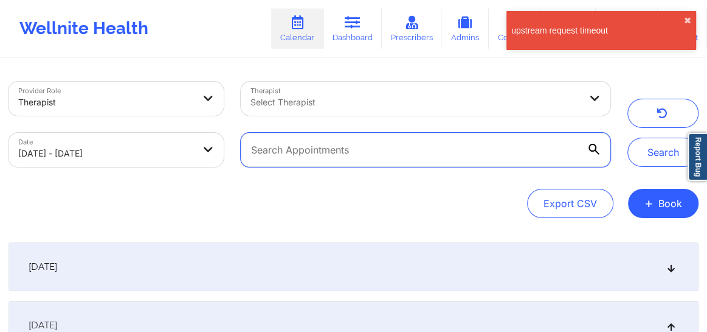
paste input "nancy.reginaa@gmail.com"
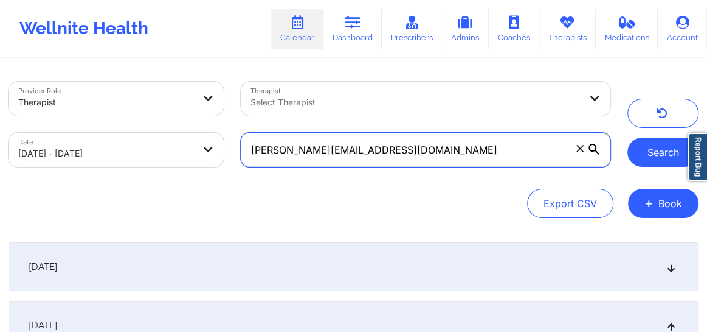
type input "nancy.reginaa@gmail.com"
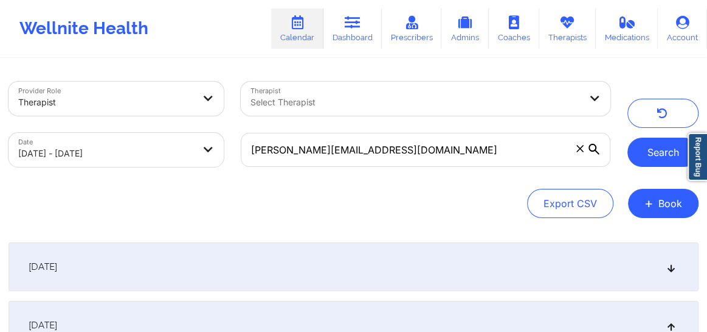
click at [659, 155] on button "Search" at bounding box center [663, 151] width 71 height 29
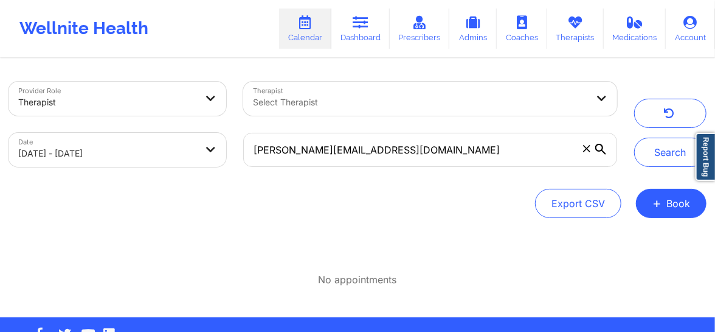
select select "2025-8"
select select "2025-9"
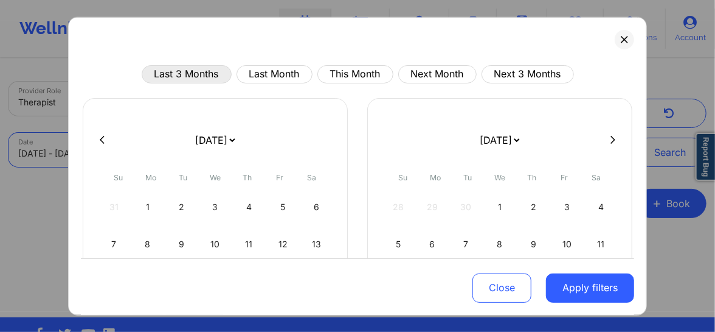
click at [171, 80] on button "Last 3 Months" at bounding box center [187, 73] width 90 height 18
select select "2025-5"
select select "2025-6"
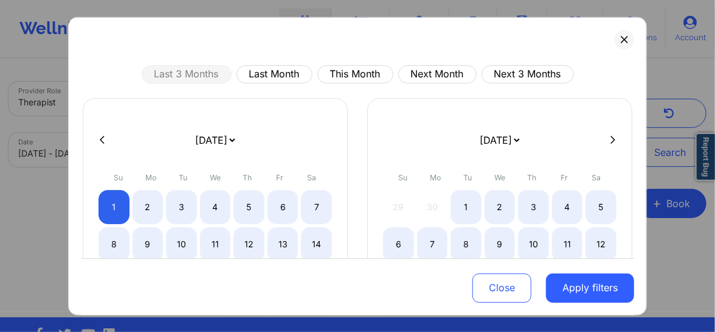
click at [560, 291] on button "Apply filters" at bounding box center [590, 287] width 88 height 29
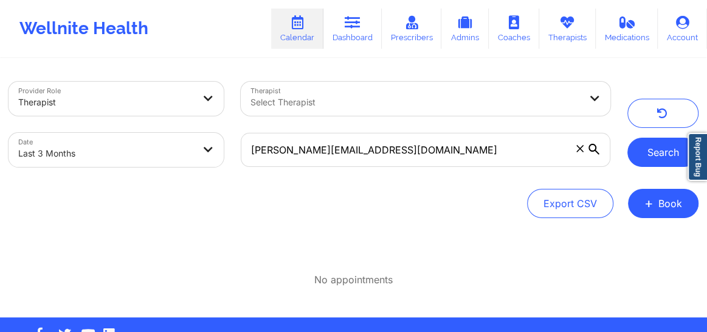
click at [654, 160] on button "Search" at bounding box center [663, 151] width 71 height 29
click at [91, 159] on body "Wellnite Health Calendar Dashboard Prescribers Admins Coaches Therapists Medica…" at bounding box center [353, 166] width 707 height 332
select select "2025-5"
select select "2025-6"
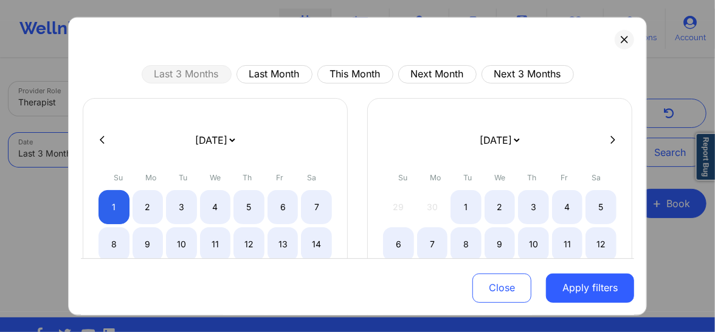
click at [102, 140] on icon at bounding box center [102, 139] width 5 height 9
select select "2025-4"
select select "2025-5"
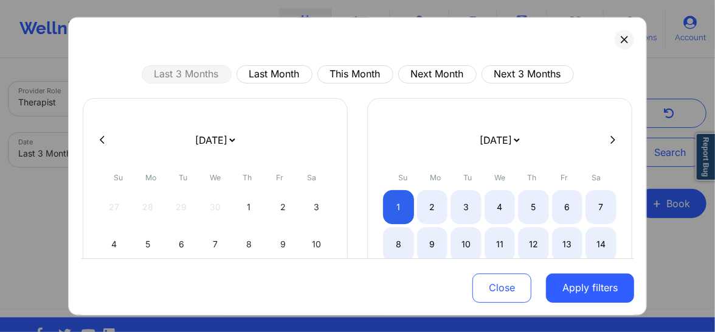
click at [102, 140] on icon at bounding box center [102, 139] width 5 height 9
select select "2025-3"
select select "2025-4"
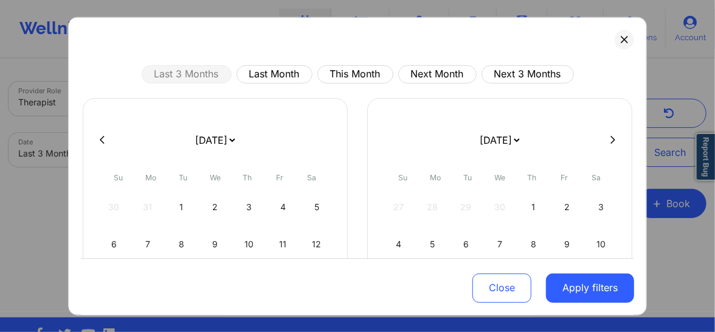
click at [102, 140] on icon at bounding box center [102, 139] width 5 height 9
select select "2025-2"
select select "2025-3"
click at [102, 140] on icon at bounding box center [102, 139] width 5 height 9
select select "2025-1"
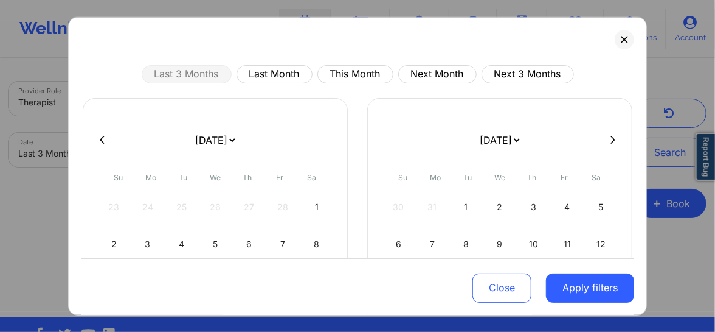
select select "2025-2"
click at [102, 140] on icon at bounding box center [102, 139] width 5 height 9
select select "2025-0"
select select "2025-1"
click at [207, 203] on div "1" at bounding box center [215, 206] width 31 height 34
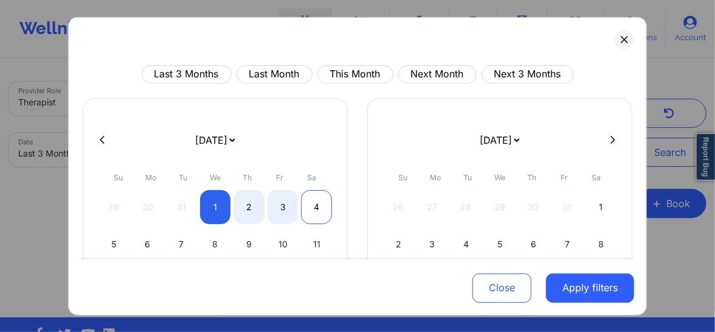
select select "2025-0"
select select "2025-1"
click at [611, 137] on icon at bounding box center [613, 140] width 5 height 8
select select "2025-1"
select select "2025-2"
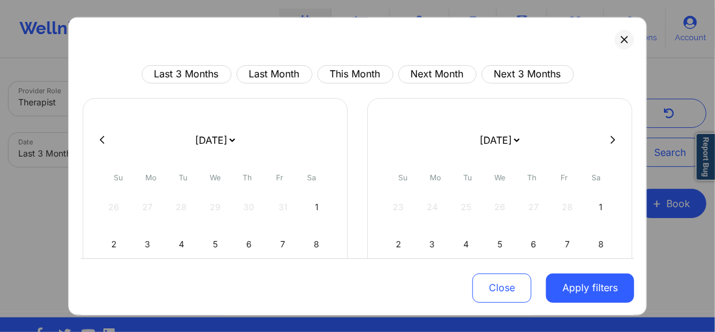
click at [611, 137] on icon at bounding box center [613, 140] width 5 height 8
select select "2025-2"
select select "2025-3"
click at [611, 137] on icon at bounding box center [613, 140] width 5 height 8
select select "2025-3"
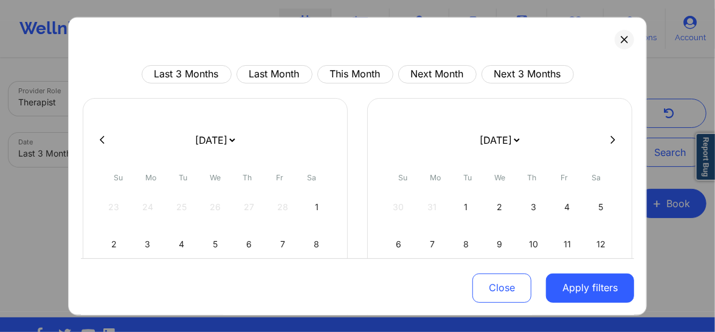
select select "2025-4"
select select "2025-3"
select select "2025-4"
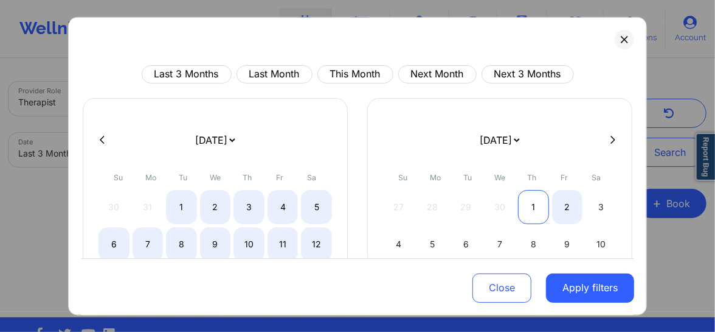
select select "2025-3"
select select "2025-4"
click at [534, 212] on div "1" at bounding box center [533, 206] width 31 height 34
select select "2025-0"
select select "2025-1"
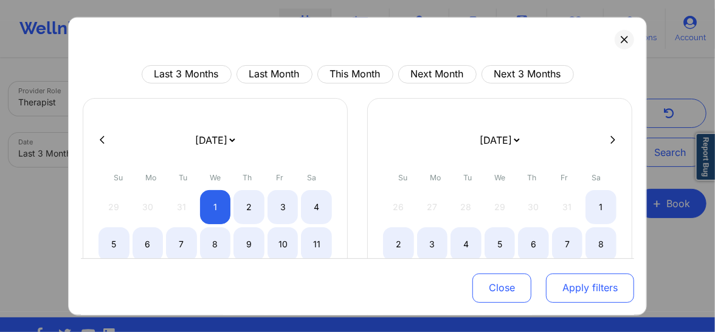
click at [571, 293] on button "Apply filters" at bounding box center [590, 287] width 88 height 29
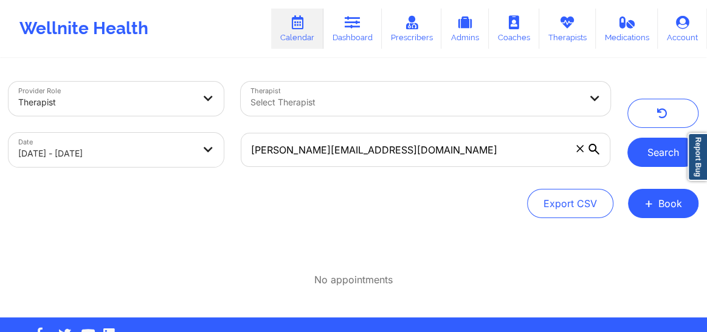
click at [657, 150] on button "Search" at bounding box center [663, 151] width 71 height 29
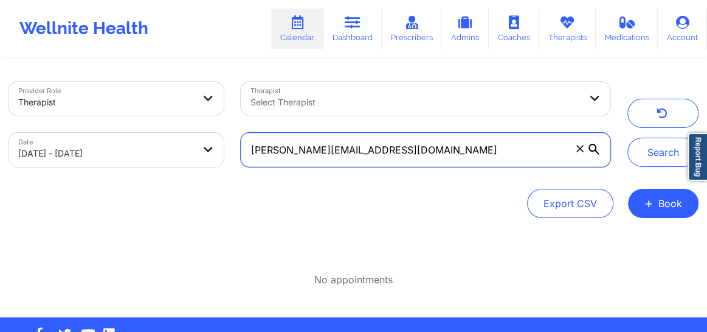
click at [251, 151] on input "nancy.reginaa@gmail.com" at bounding box center [426, 150] width 370 height 34
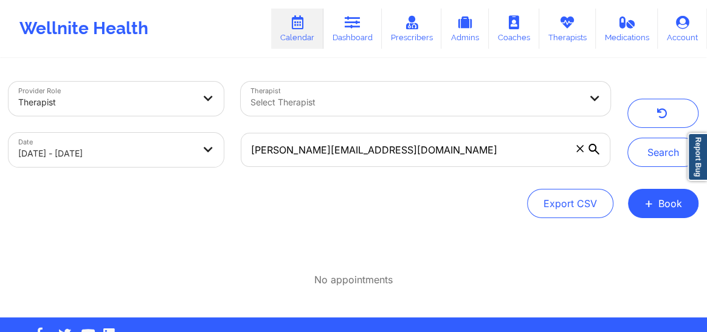
select select "2025-0"
select select "2025-1"
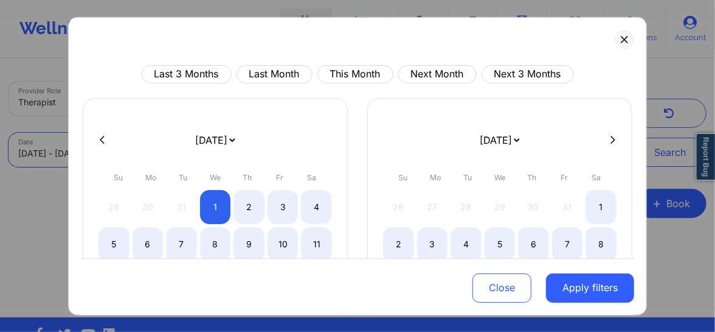
click at [611, 138] on icon at bounding box center [613, 139] width 5 height 9
select select "2025-1"
select select "2025-2"
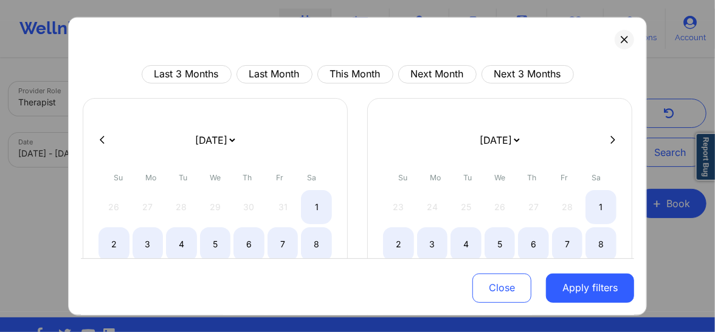
click at [611, 138] on icon at bounding box center [613, 139] width 5 height 9
select select "2025-2"
select select "2025-3"
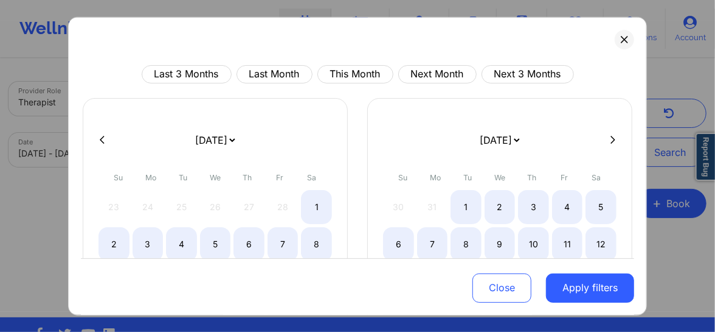
click at [611, 138] on icon at bounding box center [613, 139] width 5 height 9
select select "2025-3"
select select "2025-4"
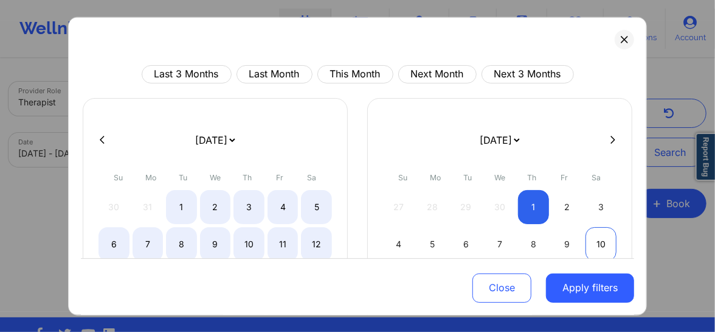
click at [595, 240] on div "10" at bounding box center [601, 243] width 31 height 34
select select "2025-4"
select select "2025-5"
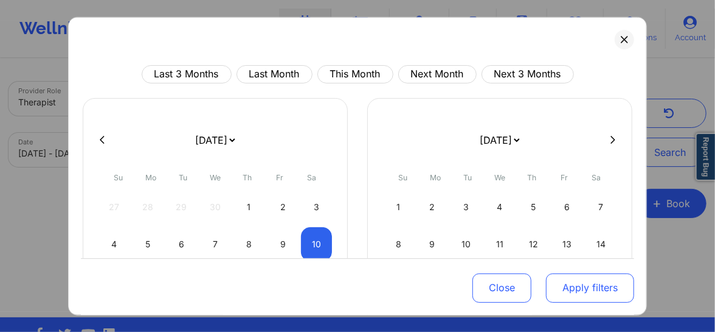
click at [579, 283] on button "Apply filters" at bounding box center [590, 287] width 88 height 29
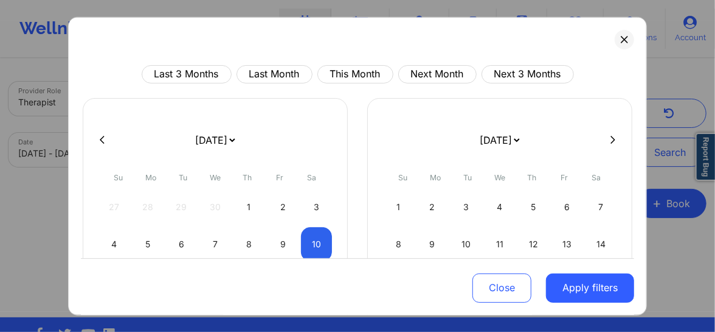
select select "2025-4"
select select "2025-5"
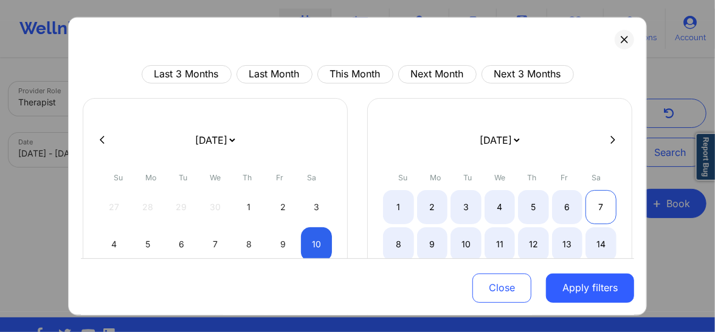
select select "2025-4"
select select "2025-5"
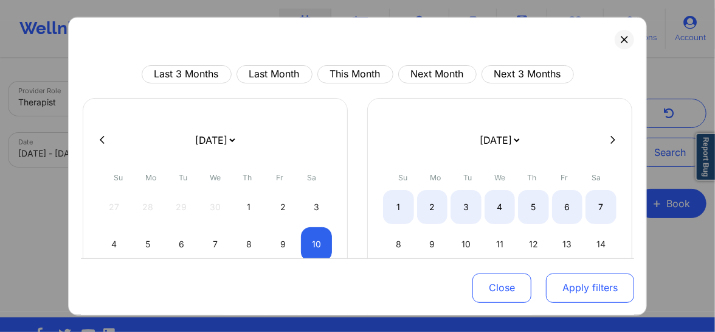
click at [574, 295] on button "Apply filters" at bounding box center [590, 287] width 88 height 29
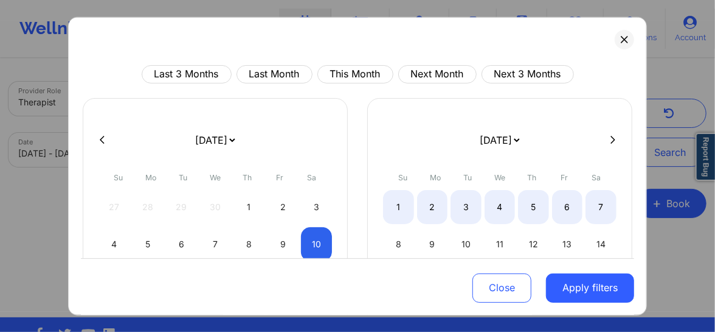
select select "2025-4"
select select "2025-5"
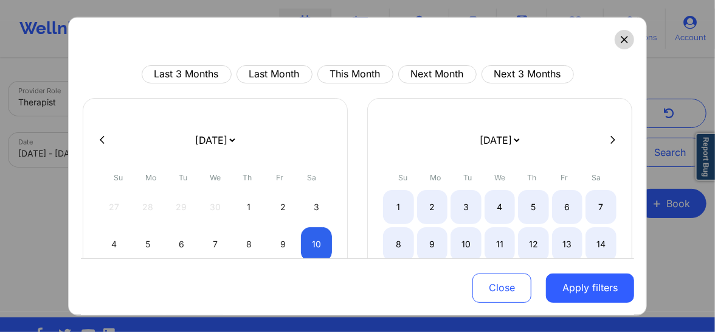
click at [621, 35] on icon at bounding box center [624, 38] width 7 height 7
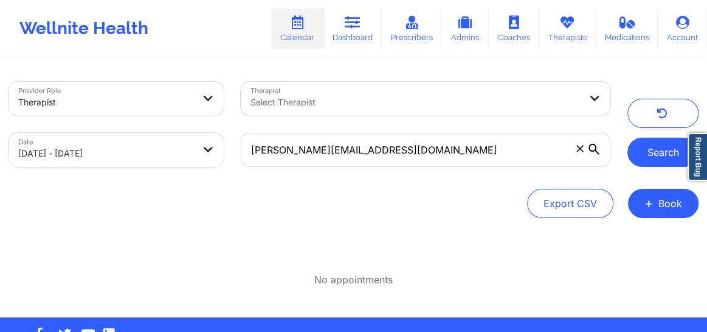
click at [641, 158] on button "Search" at bounding box center [663, 151] width 71 height 29
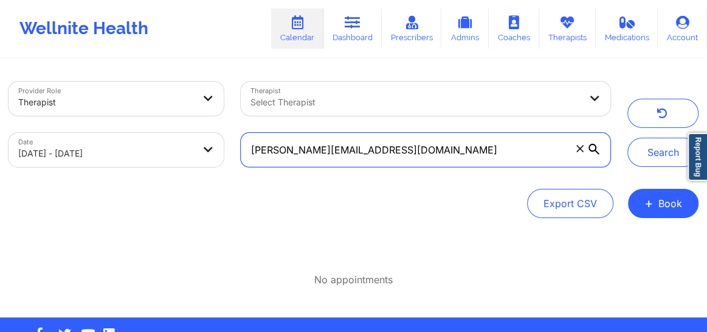
drag, startPoint x: 370, startPoint y: 151, endPoint x: 246, endPoint y: 147, distance: 124.8
click at [246, 147] on input "nancy.reginaa@gmail.com" at bounding box center [426, 150] width 370 height 34
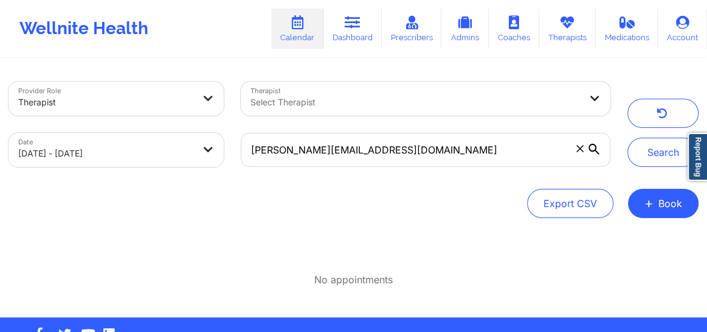
click at [323, 100] on div at bounding box center [416, 102] width 330 height 15
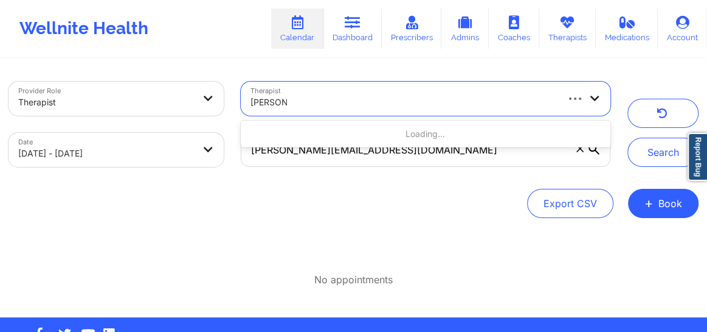
type input "donna cip"
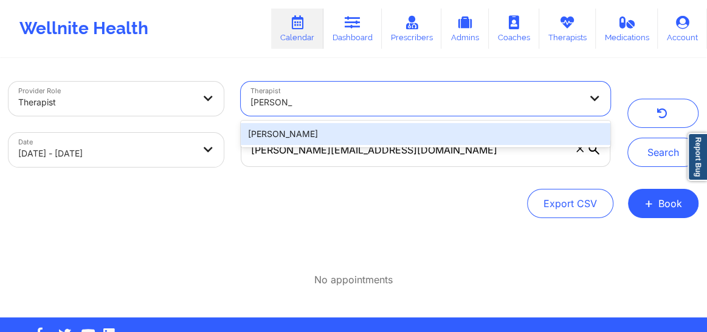
click at [305, 133] on div "Donna Cipriani" at bounding box center [426, 134] width 370 height 22
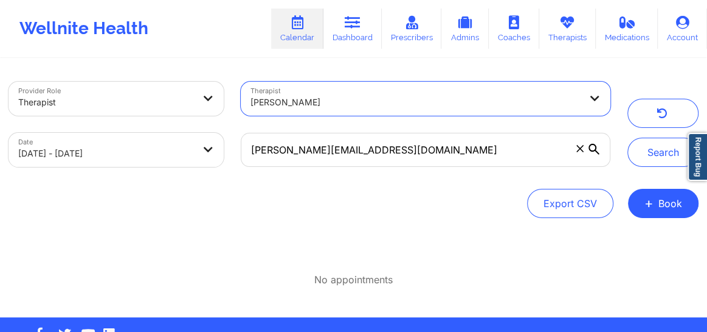
select select "2025-0"
select select "2025-1"
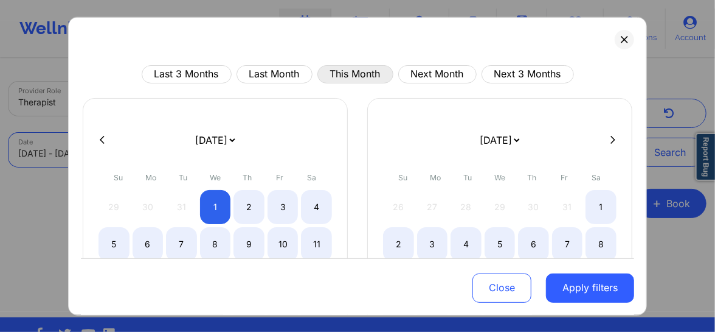
click at [354, 75] on button "This Month" at bounding box center [356, 73] width 76 height 18
select select "2025-8"
select select "2025-9"
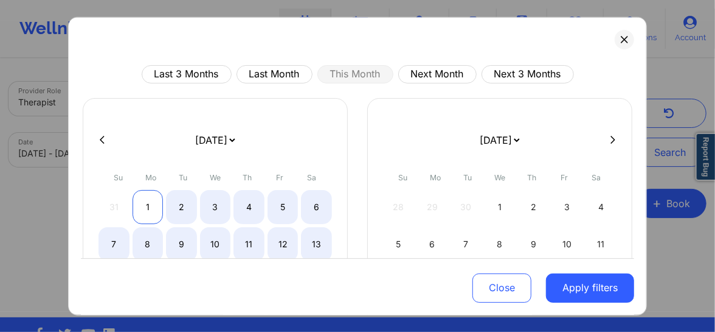
click at [147, 201] on div "1" at bounding box center [148, 206] width 31 height 34
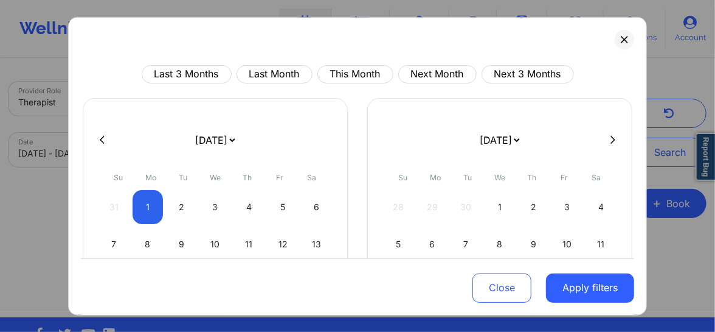
select select "2025-8"
select select "2025-9"
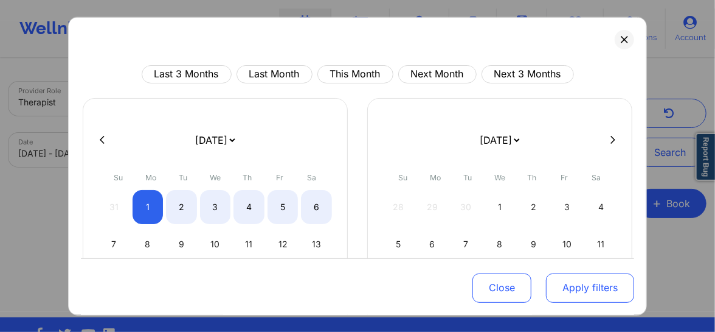
select select "2025-8"
select select "2025-9"
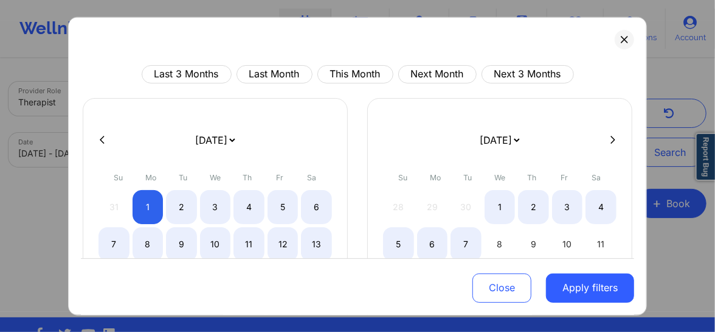
select select "2025-8"
select select "2025-9"
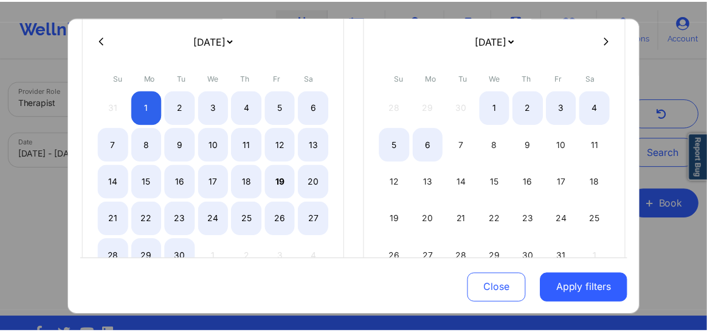
scroll to position [101, 0]
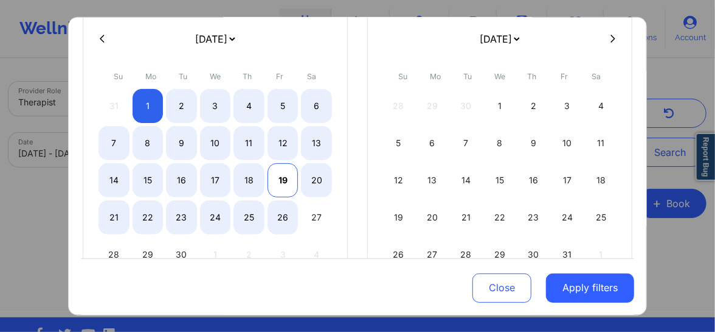
select select "2025-8"
select select "2025-9"
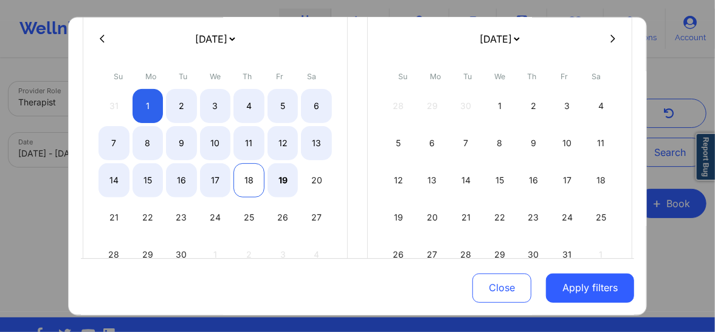
select select "2025-8"
select select "2025-9"
click at [248, 179] on div "18" at bounding box center [249, 179] width 31 height 34
select select "2025-8"
select select "2025-9"
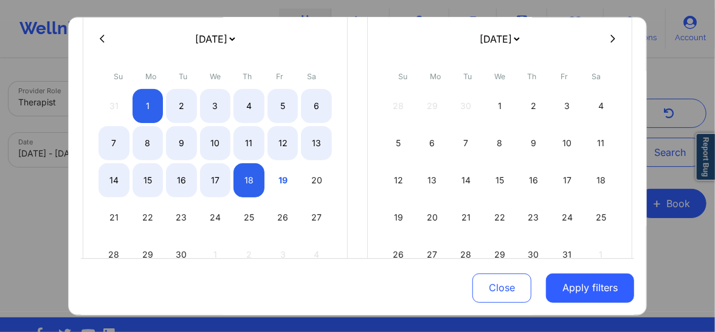
click at [569, 288] on button "Apply filters" at bounding box center [590, 287] width 88 height 29
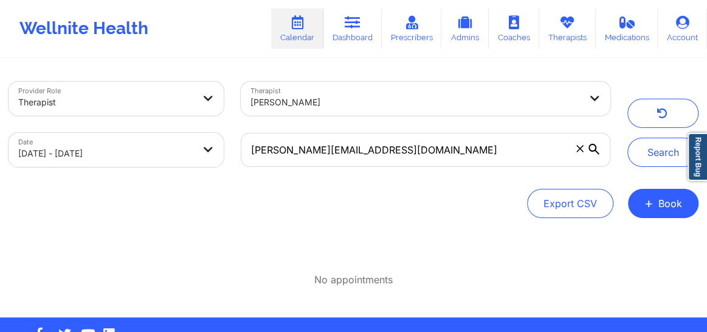
click at [577, 147] on icon at bounding box center [580, 148] width 7 height 7
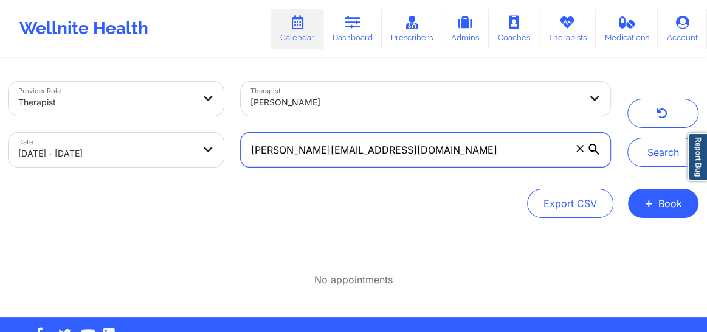
click at [577, 147] on input "nancy.reginaa@gmail.com" at bounding box center [426, 150] width 370 height 34
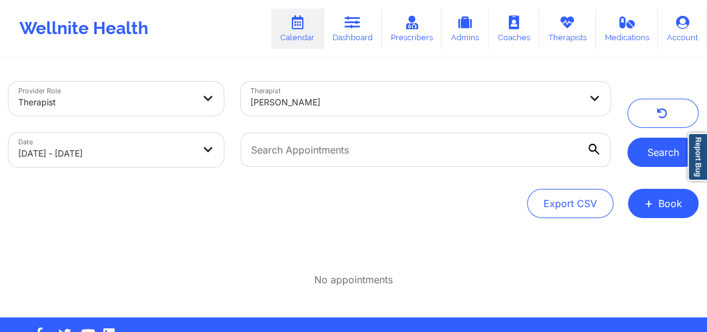
click at [645, 155] on button "Search" at bounding box center [663, 151] width 71 height 29
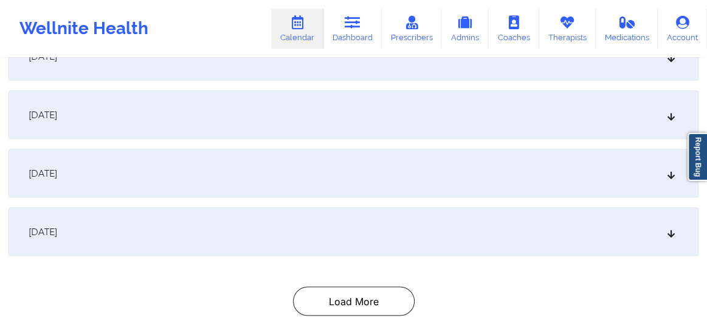
scroll to position [1303, 0]
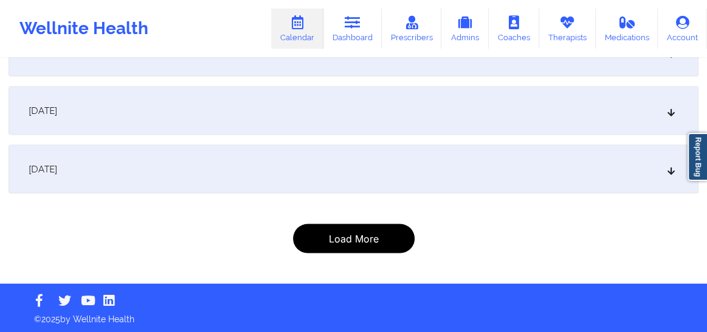
click at [335, 232] on button "Load More" at bounding box center [354, 238] width 122 height 29
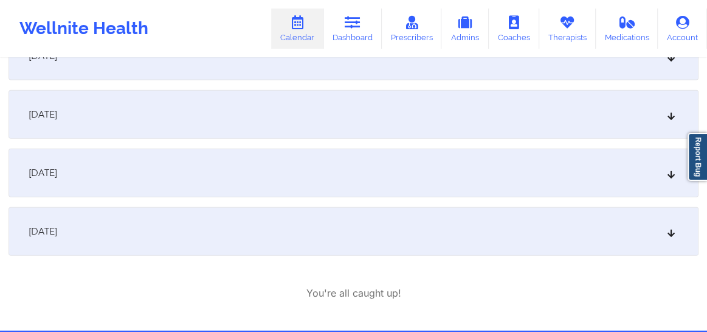
scroll to position [1580, 0]
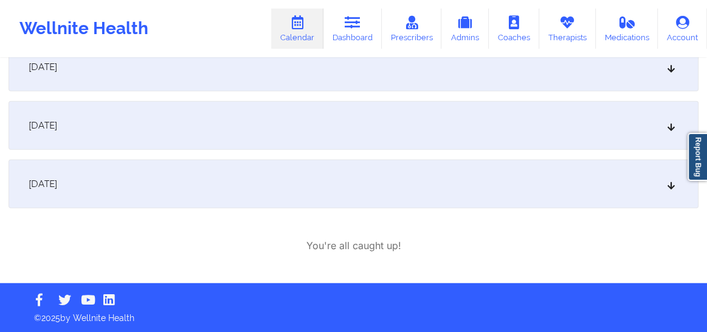
click at [249, 189] on div "September 17, 2025" at bounding box center [354, 183] width 690 height 49
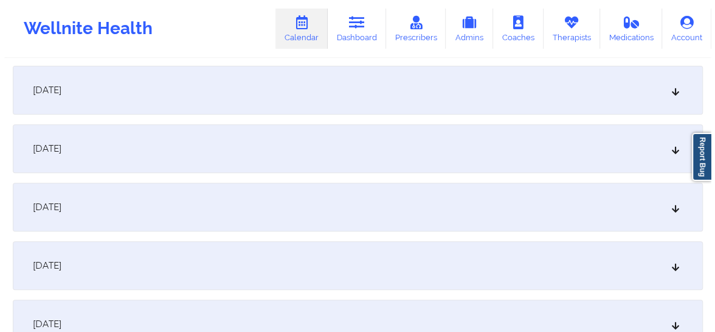
scroll to position [0, 0]
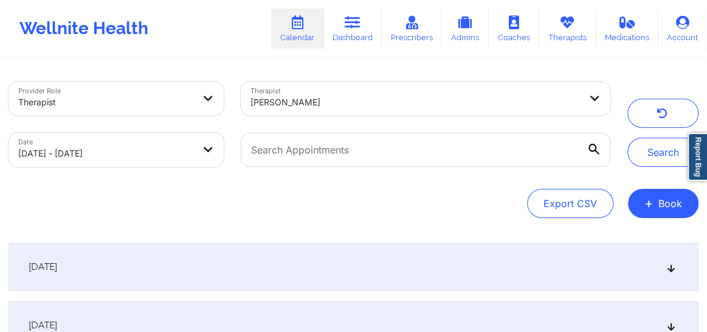
select select "2025-8"
select select "2025-9"
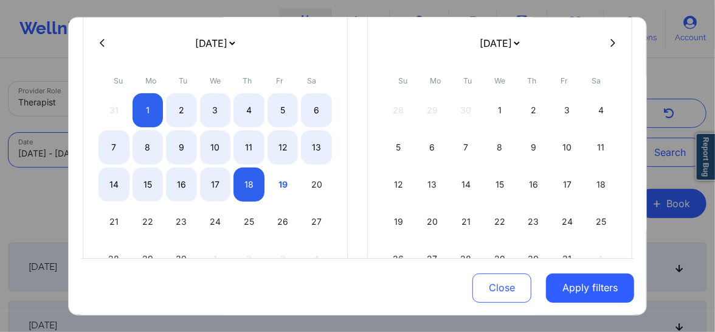
scroll to position [88, 0]
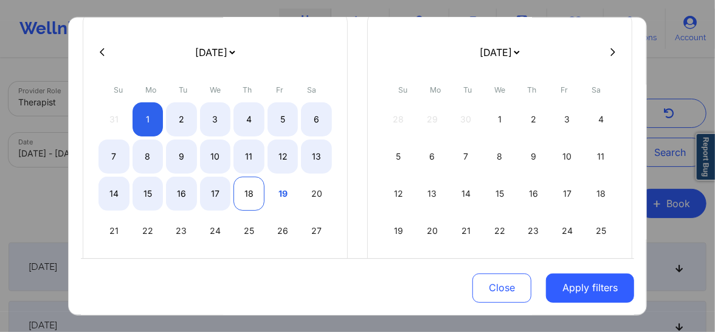
click at [244, 195] on div "18" at bounding box center [249, 193] width 31 height 34
select select "2025-8"
select select "2025-9"
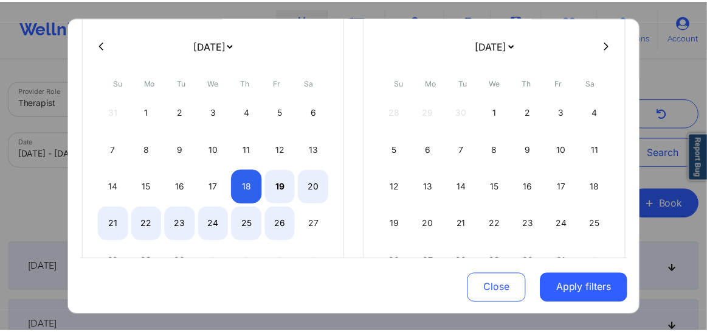
scroll to position [97, 0]
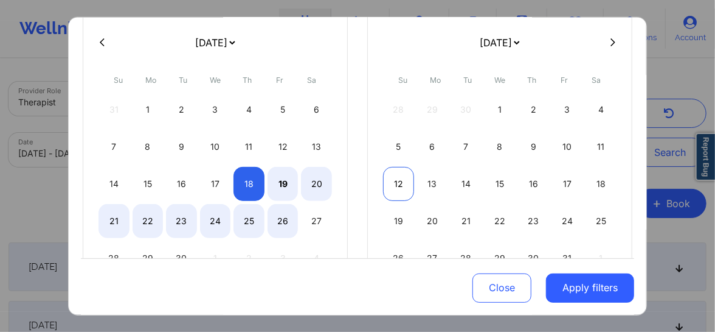
select select "2025-8"
select select "2025-9"
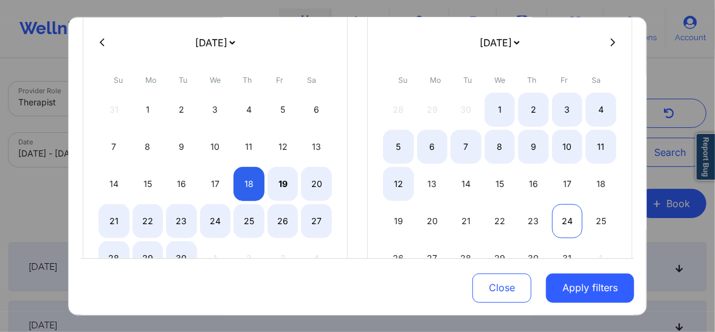
select select "2025-8"
select select "2025-9"
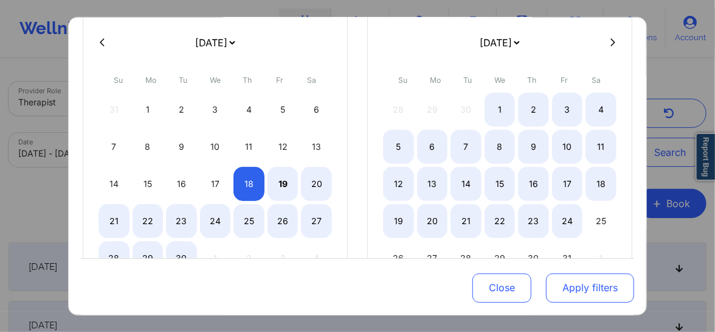
select select "2025-8"
select select "2025-9"
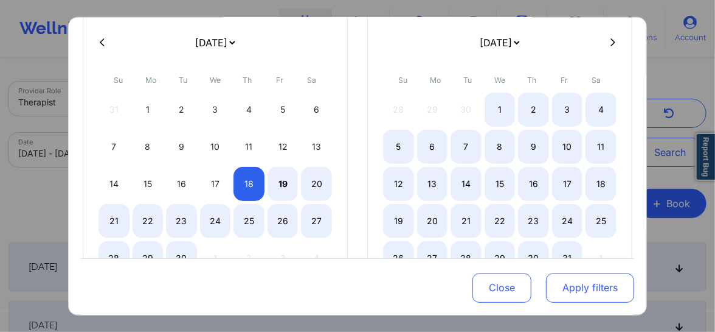
click at [571, 287] on button "Apply filters" at bounding box center [590, 287] width 88 height 29
click at [594, 298] on button "Apply filters" at bounding box center [590, 287] width 88 height 29
click at [582, 287] on button "Apply filters" at bounding box center [590, 287] width 88 height 29
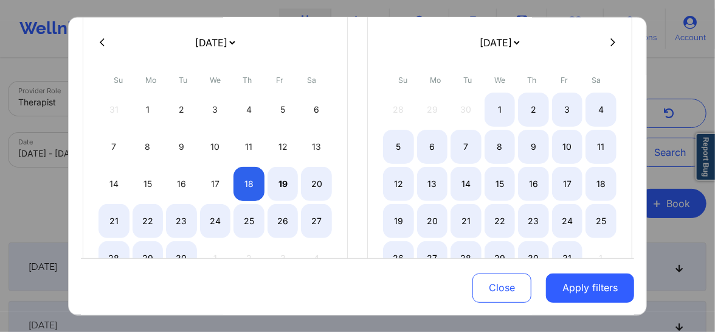
select select "2025-8"
select select "2025-9"
select select "2025-8"
select select "2025-9"
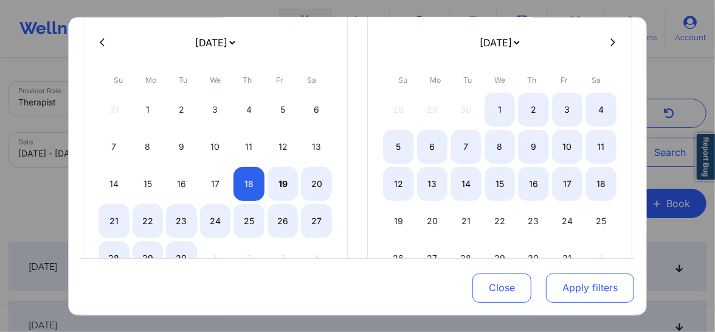
click at [573, 291] on button "Apply filters" at bounding box center [590, 287] width 88 height 29
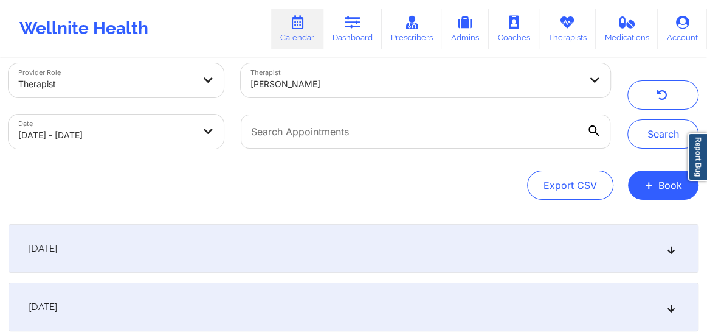
scroll to position [0, 0]
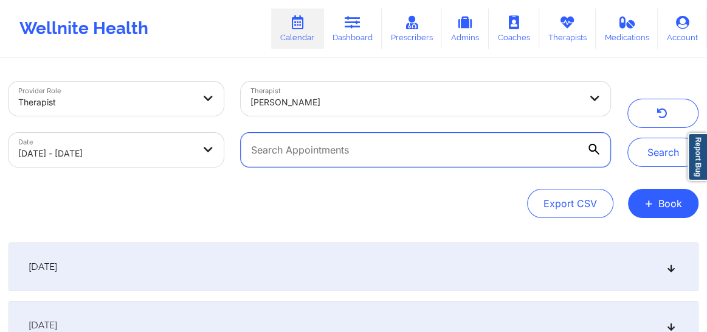
click at [369, 153] on input "text" at bounding box center [426, 150] width 370 height 34
paste input "karenmoore0119@gmail.com"
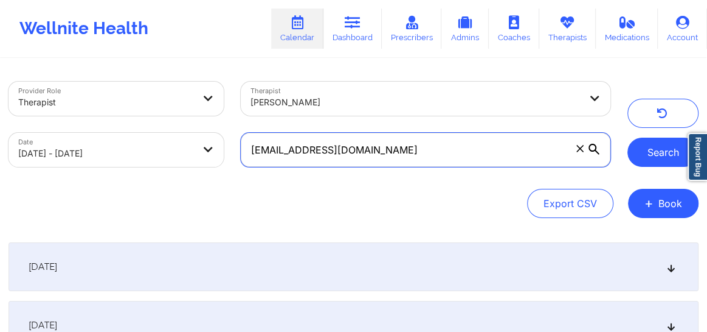
type input "karenmoore0119@gmail.com"
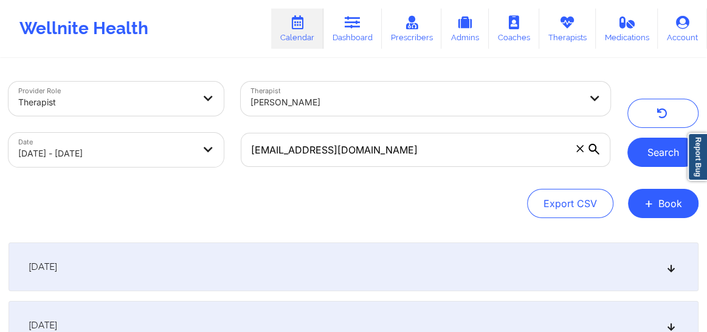
click at [650, 158] on button "Search" at bounding box center [663, 151] width 71 height 29
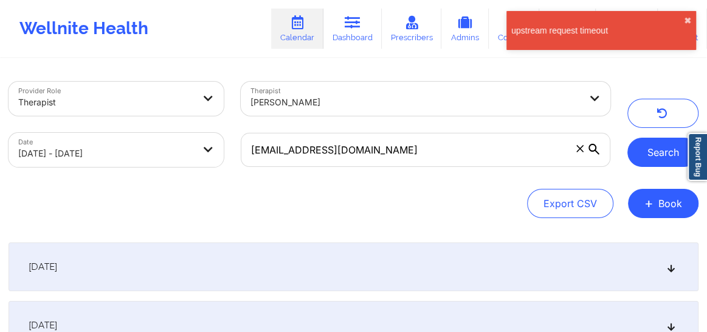
click at [666, 151] on button "Search" at bounding box center [663, 151] width 71 height 29
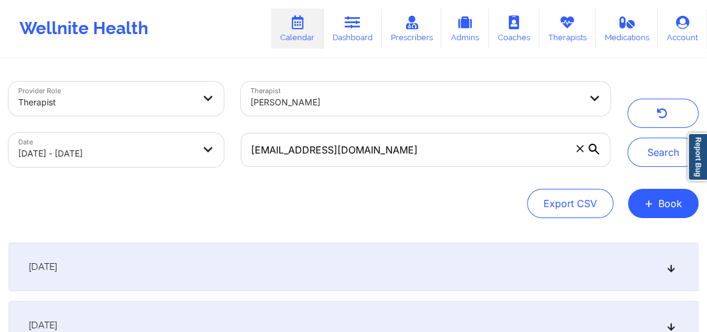
select select "2025-8"
select select "2025-9"
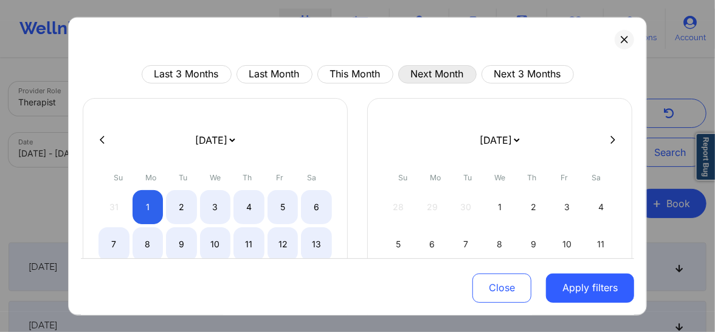
click at [432, 74] on button "Next Month" at bounding box center [437, 73] width 78 height 18
select select "2025-9"
select select "2025-10"
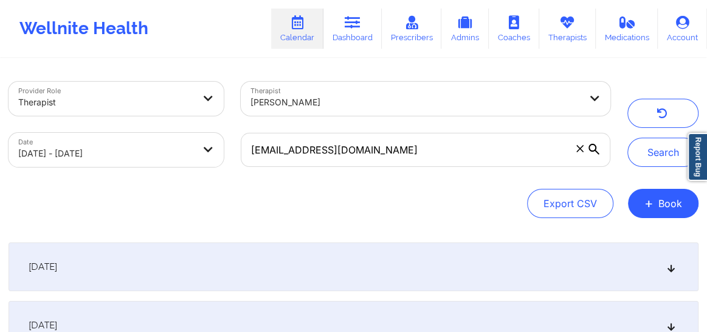
click at [654, 169] on div "Provider Role Therapist Therapist Donna Cipriani Date 09/01/2025 - 09/18/2025 k…" at bounding box center [353, 124] width 707 height 102
click at [653, 161] on button "Search" at bounding box center [663, 151] width 71 height 29
click at [661, 158] on button "Search" at bounding box center [663, 151] width 71 height 29
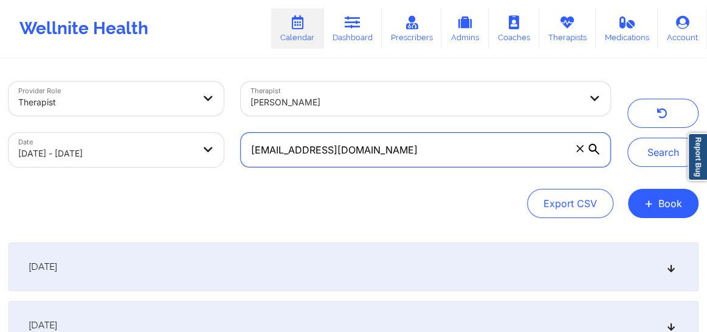
drag, startPoint x: 383, startPoint y: 152, endPoint x: 249, endPoint y: 149, distance: 133.9
click at [249, 149] on input "karenmoore0119@gmail.com" at bounding box center [426, 150] width 370 height 34
paste input "karenmoore0119@gmail.com"
type input "karenmoore0119@gmail.com"
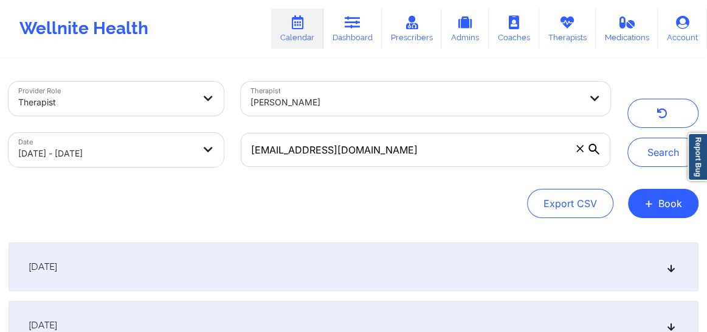
drag, startPoint x: 664, startPoint y: 154, endPoint x: 80, endPoint y: 159, distance: 583.9
click at [80, 159] on div "Provider Role Therapist Therapist Donna Cipriani Date 09/01/2025 - 09/18/2025 k…" at bounding box center [353, 124] width 707 height 102
click at [82, 158] on body "Wellnite Health Calendar Dashboard Prescribers Admins Coaches Therapists Medica…" at bounding box center [353, 166] width 707 height 332
select select "2025-8"
select select "2025-9"
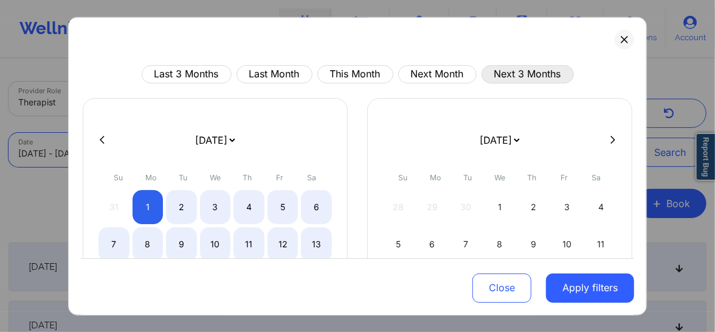
click at [515, 78] on button "Next 3 Months" at bounding box center [528, 73] width 92 height 18
select select "2025-9"
select select "2025-10"
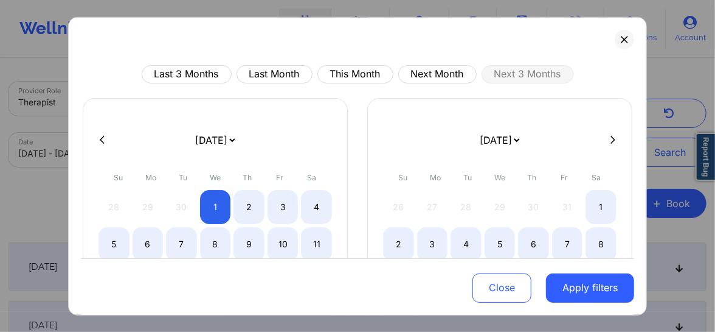
click at [104, 140] on icon at bounding box center [102, 139] width 5 height 9
select select "2025-8"
select select "2025-9"
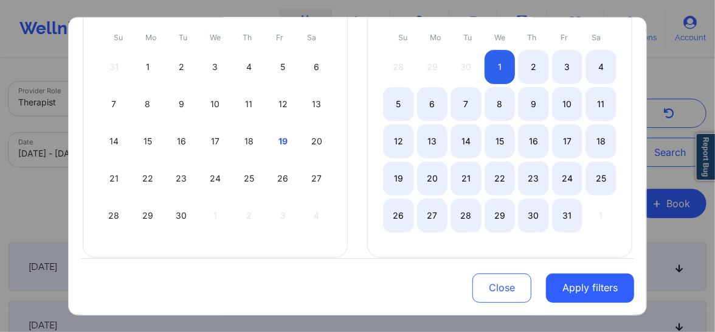
scroll to position [152, 0]
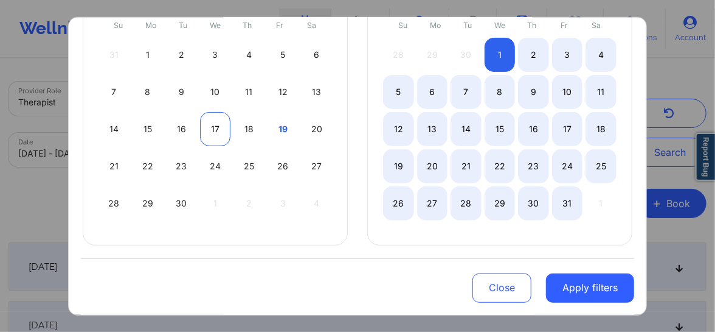
click at [210, 124] on div "17" at bounding box center [215, 128] width 31 height 34
select select "2025-8"
select select "2025-9"
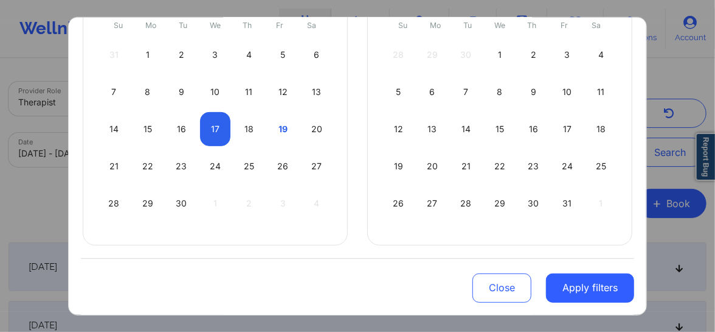
select select "2025-8"
select select "2025-9"
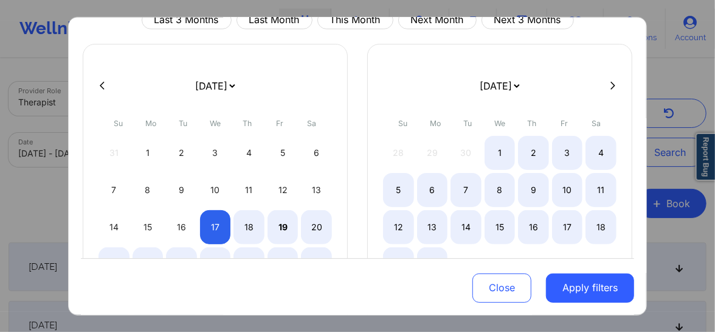
scroll to position [0, 0]
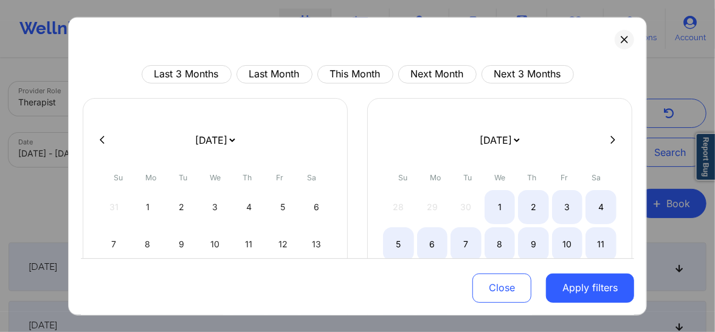
click at [607, 141] on button at bounding box center [613, 139] width 12 height 10
select select "2025-9"
select select "2025-10"
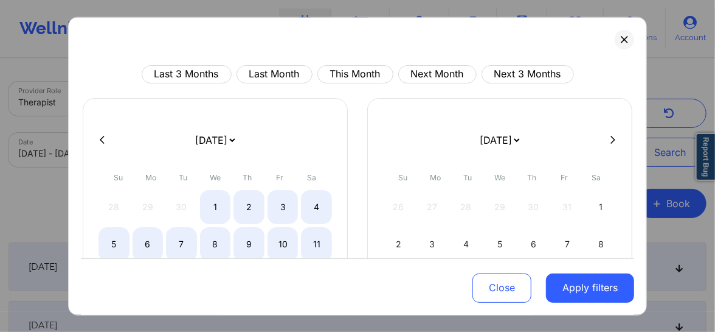
click at [607, 141] on button at bounding box center [613, 139] width 12 height 10
select select "2025-10"
select select "2025-11"
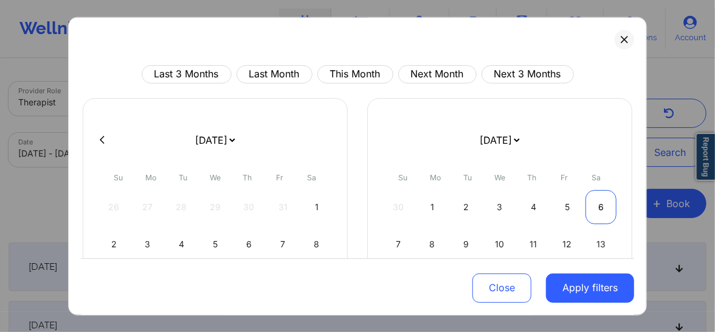
select select "2025-10"
select select "2025-11"
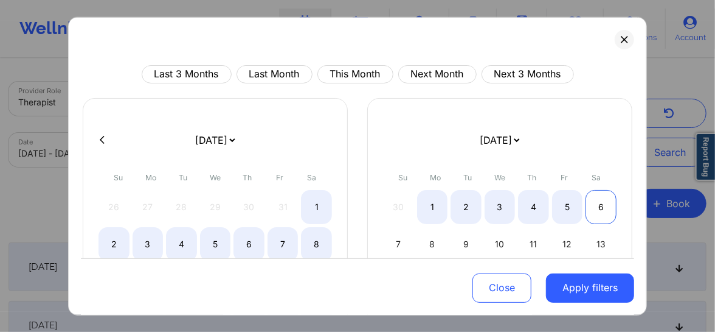
scroll to position [189, 0]
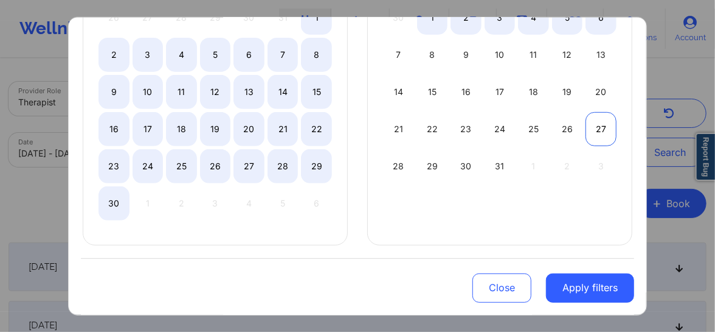
select select "2025-10"
select select "2025-11"
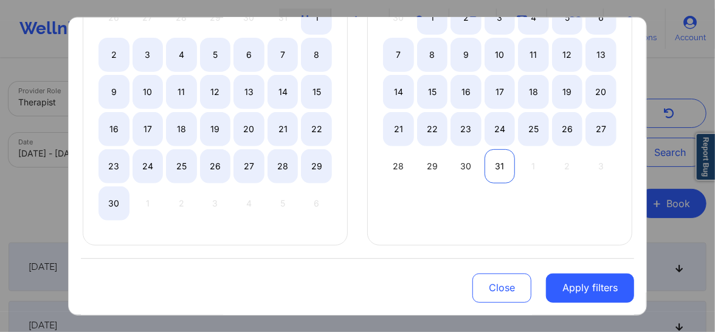
select select "2025-10"
select select "2025-11"
click at [499, 165] on div "31" at bounding box center [500, 165] width 31 height 34
select select "2025-8"
select select "2025-9"
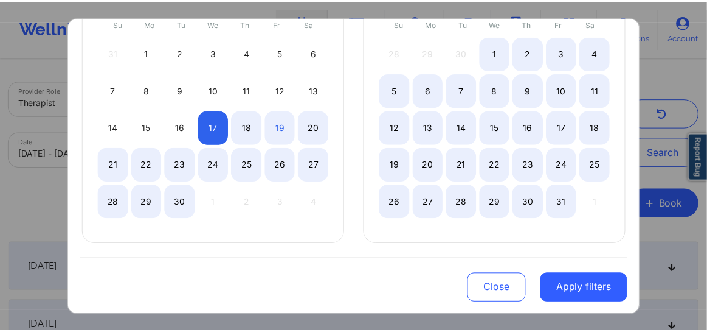
scroll to position [152, 0]
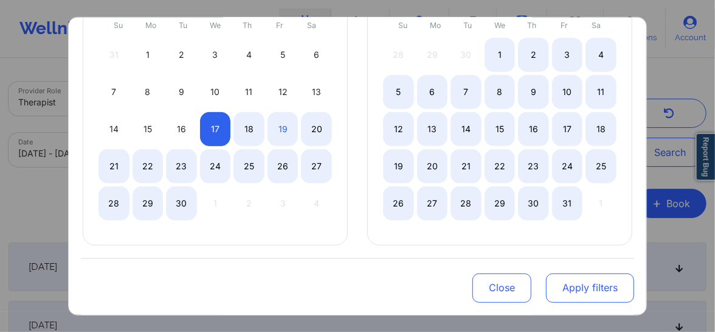
click at [568, 284] on button "Apply filters" at bounding box center [590, 287] width 88 height 29
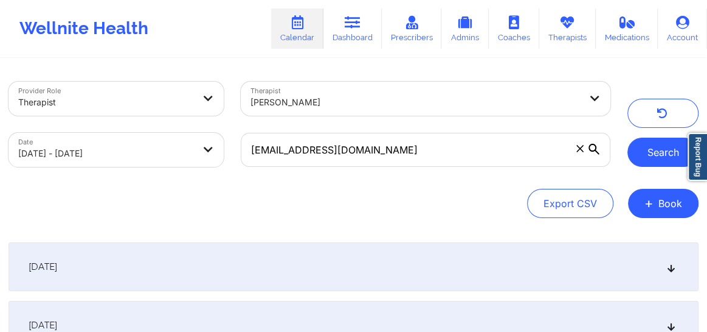
click at [644, 150] on button "Search" at bounding box center [663, 151] width 71 height 29
click at [651, 158] on button "Search" at bounding box center [663, 151] width 71 height 29
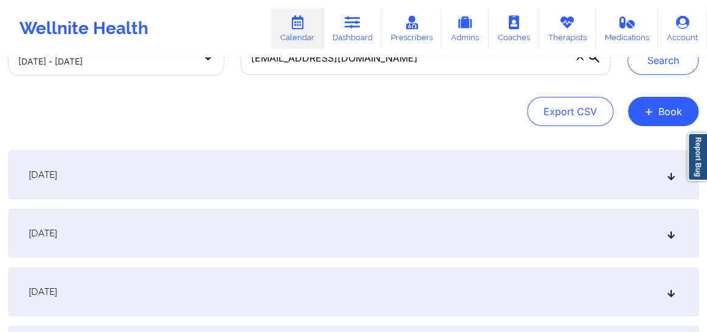
scroll to position [110, 0]
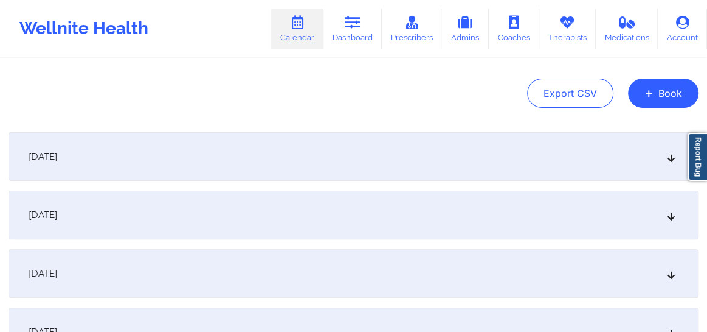
click at [669, 158] on icon at bounding box center [672, 156] width 10 height 9
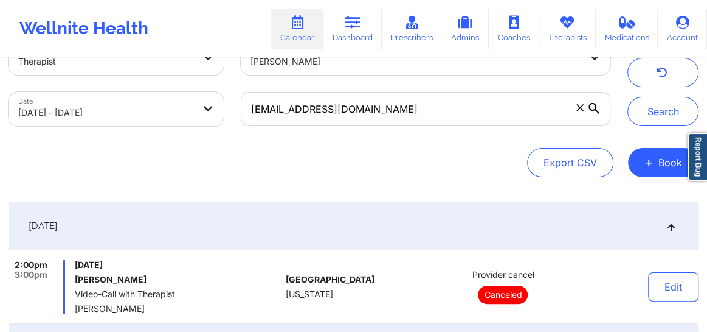
scroll to position [0, 0]
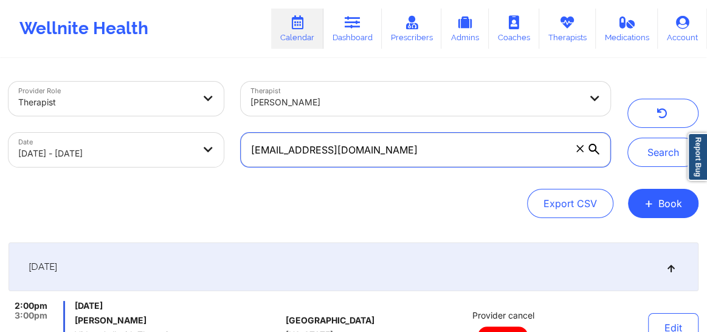
drag, startPoint x: 359, startPoint y: 148, endPoint x: 243, endPoint y: 145, distance: 115.6
click at [243, 145] on input "karenmoore0119@gmail.com" at bounding box center [426, 150] width 370 height 34
paste input "hlucas810@gmail.com"
type input "hlucas810@gmail.com"
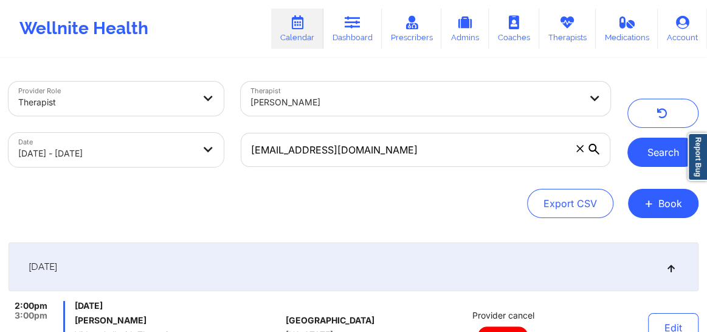
click at [669, 154] on button "Search" at bounding box center [663, 151] width 71 height 29
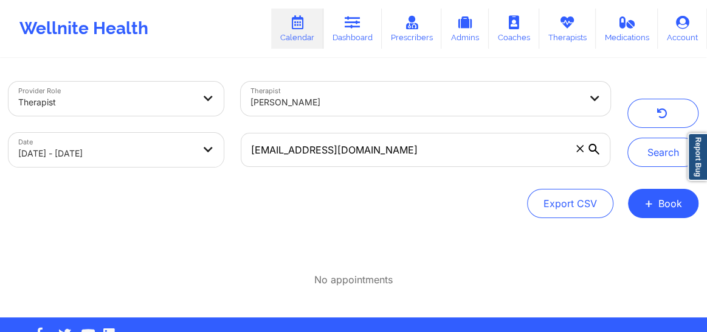
click at [196, 156] on body "Wellnite Health Calendar Dashboard Prescribers Admins Coaches Therapists Medica…" at bounding box center [353, 166] width 707 height 332
select select "2025-8"
select select "2025-9"
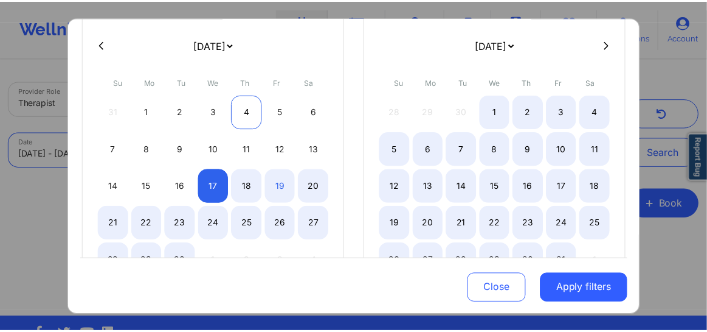
scroll to position [120, 0]
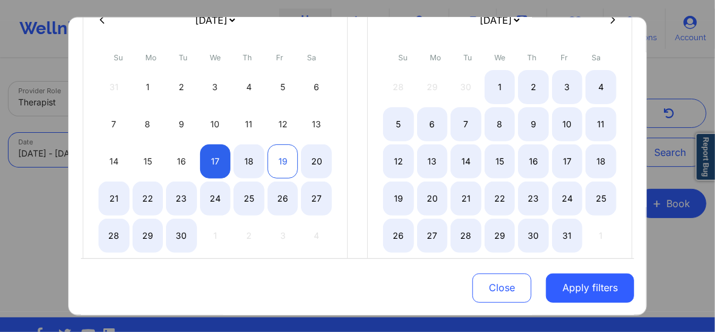
click at [283, 157] on div "19" at bounding box center [283, 161] width 31 height 34
select select "2025-8"
select select "2025-9"
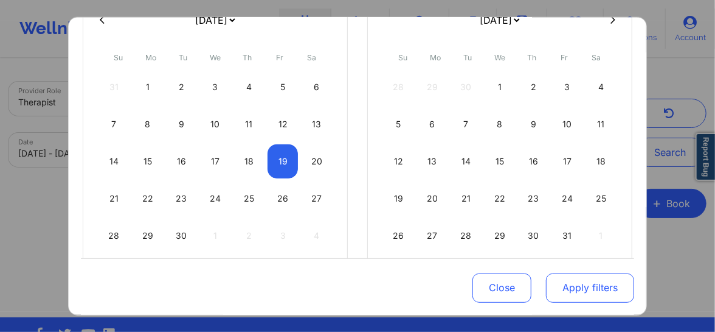
select select "2025-8"
select select "2025-9"
click at [599, 291] on button "Apply filters" at bounding box center [590, 287] width 88 height 29
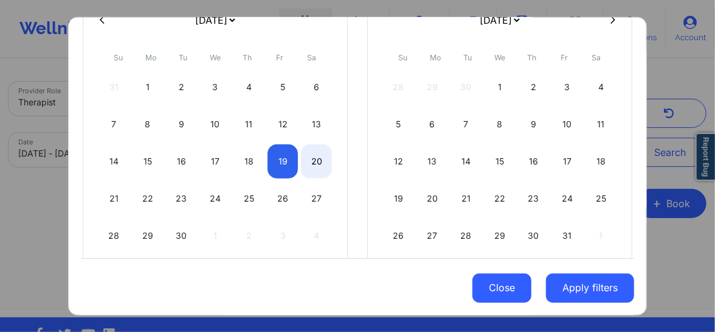
click at [494, 291] on button "Close" at bounding box center [502, 287] width 59 height 29
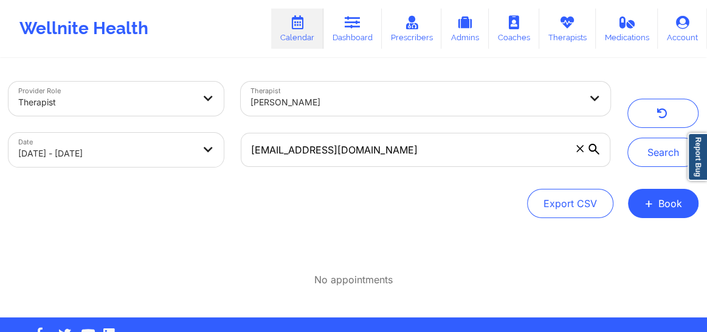
click at [448, 104] on div at bounding box center [416, 102] width 330 height 15
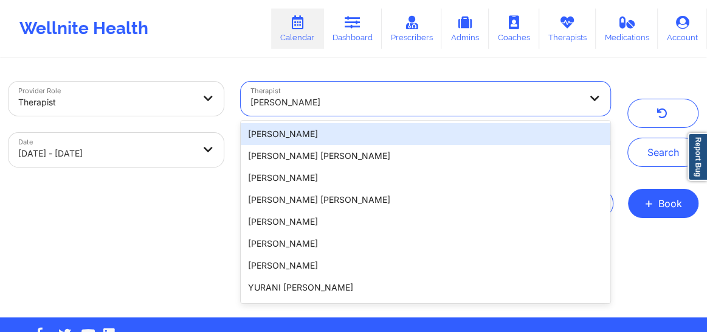
click at [448, 104] on div at bounding box center [416, 102] width 330 height 15
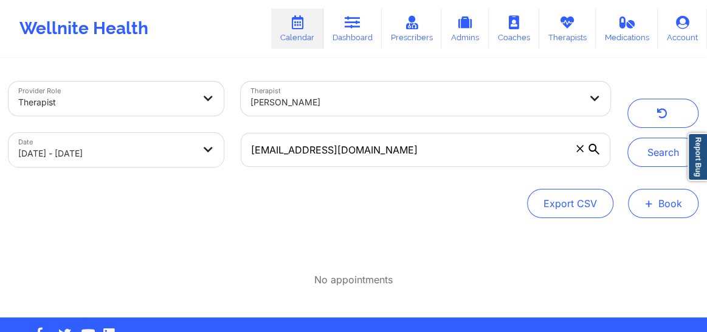
click at [645, 200] on span "+" at bounding box center [649, 203] width 9 height 7
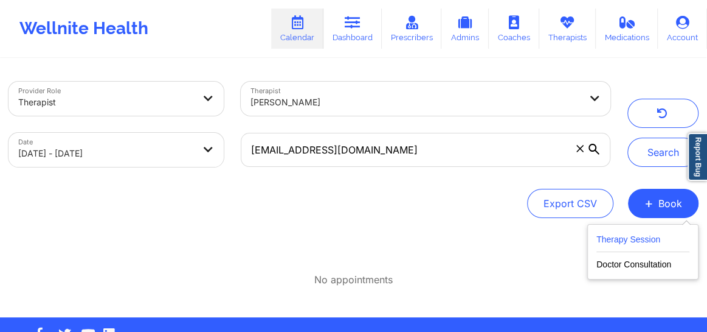
click at [611, 240] on button "Therapy Session" at bounding box center [643, 242] width 93 height 20
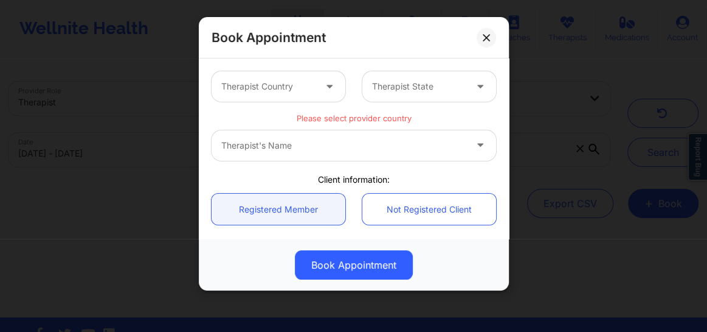
click at [270, 91] on div at bounding box center [268, 86] width 94 height 15
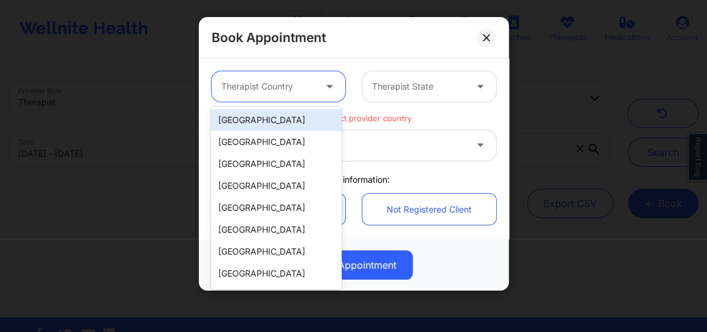
click at [243, 125] on div "[GEOGRAPHIC_DATA]" at bounding box center [276, 120] width 131 height 22
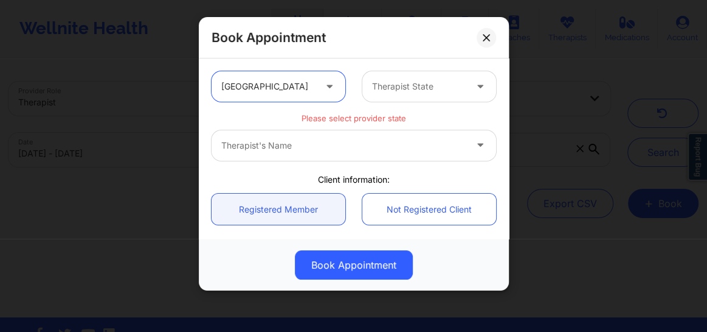
click at [401, 98] on div "Therapist State" at bounding box center [415, 86] width 105 height 30
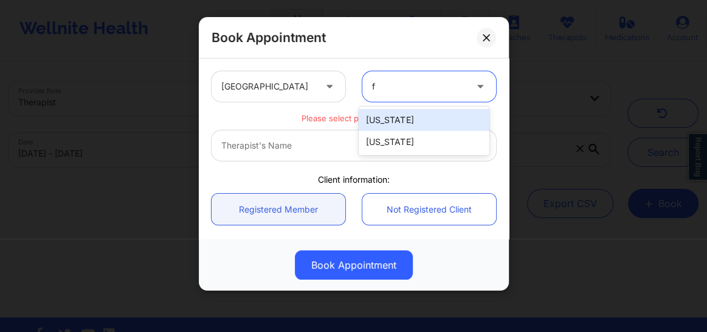
type input "fl"
click at [389, 120] on div "[US_STATE]" at bounding box center [424, 120] width 131 height 22
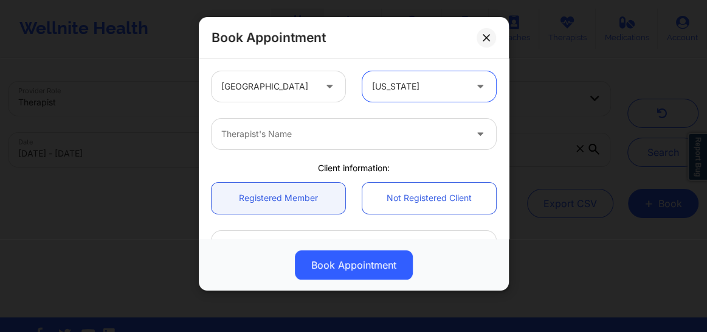
click at [288, 137] on div at bounding box center [343, 134] width 245 height 15
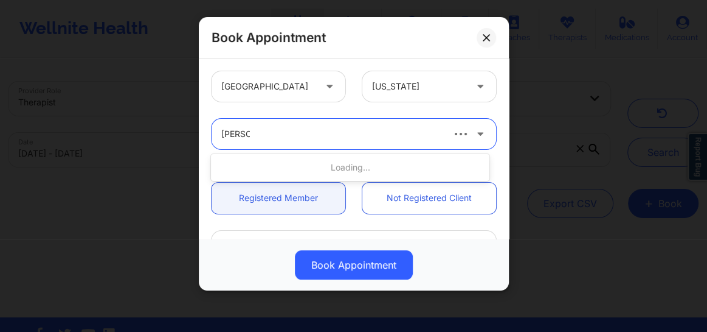
type input "britteny"
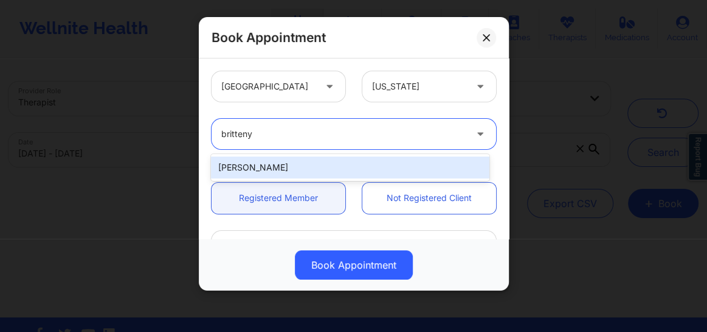
click at [266, 167] on div "Britteny Petty" at bounding box center [350, 167] width 279 height 22
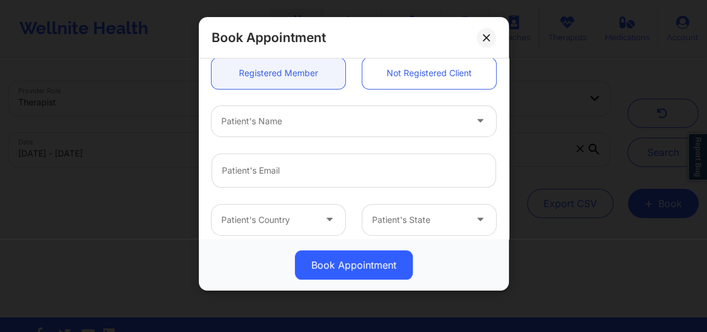
scroll to position [128, 0]
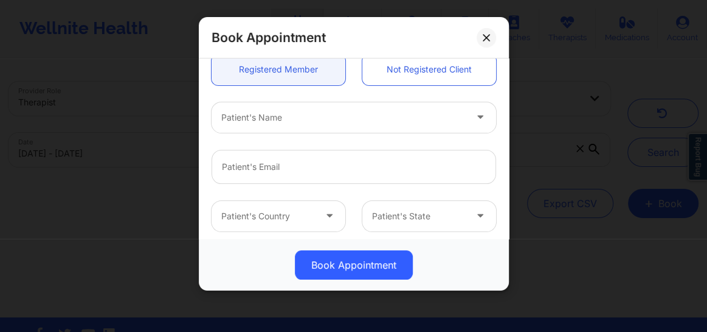
click at [266, 120] on div at bounding box center [343, 117] width 245 height 15
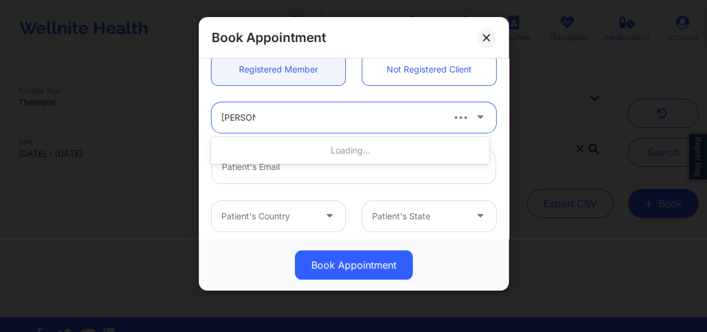
type input "jennifer G"
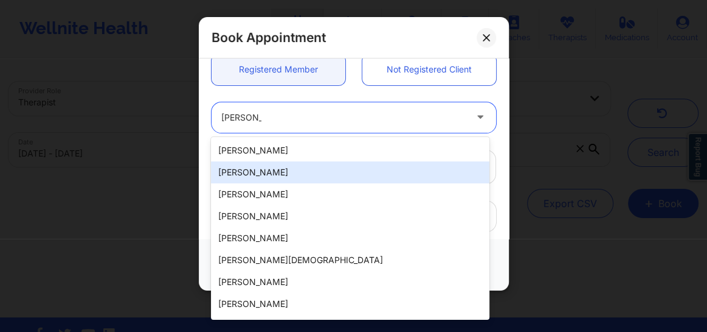
click at [255, 168] on div "Jennifer Gutierrez" at bounding box center [350, 172] width 279 height 22
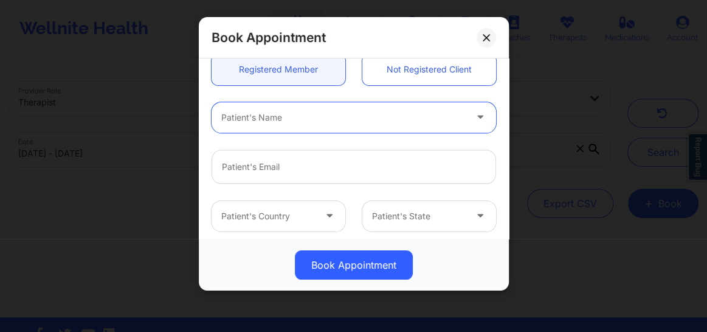
click at [302, 124] on div "Patient's Name" at bounding box center [339, 117] width 255 height 30
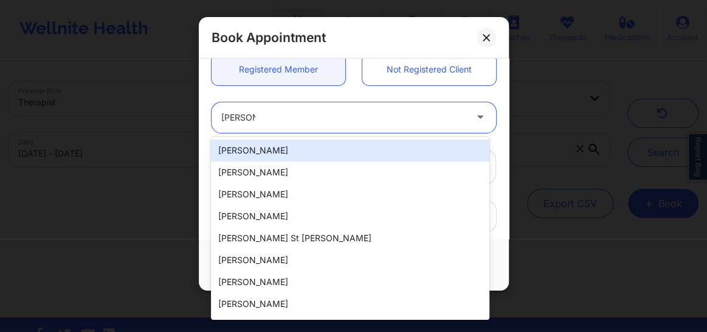
type input "jennifer g"
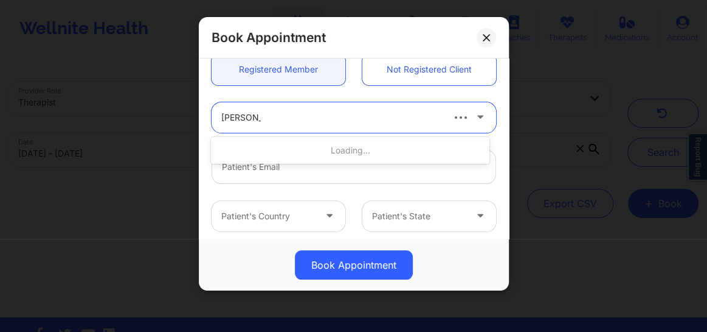
type input "jguti004@yahoo.com"
type input "+17863141401"
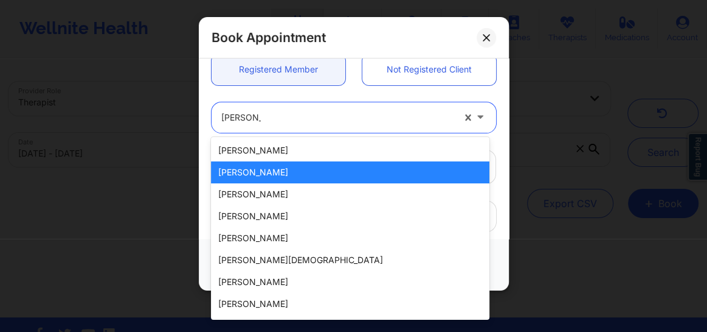
click at [266, 174] on div "Jennifer Gutierrez" at bounding box center [350, 172] width 279 height 22
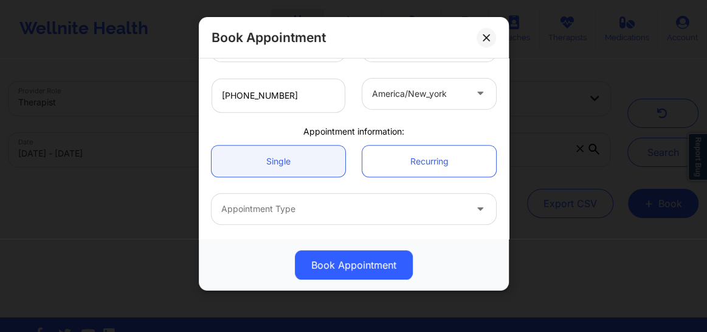
scroll to position [304, 0]
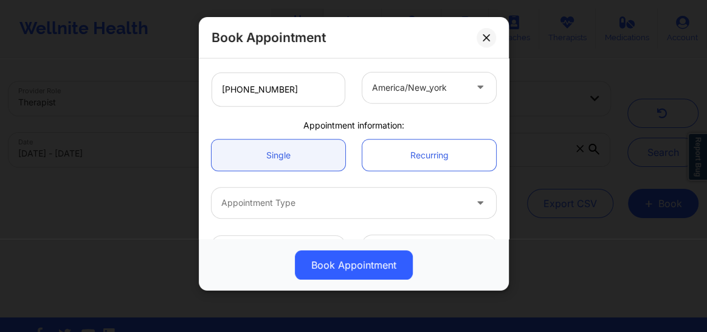
click at [296, 196] on div at bounding box center [343, 202] width 245 height 15
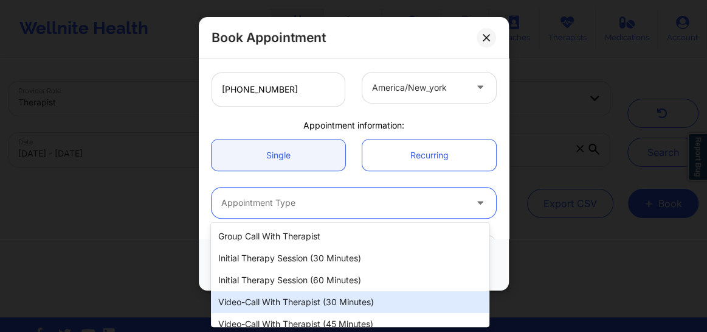
scroll to position [54, 0]
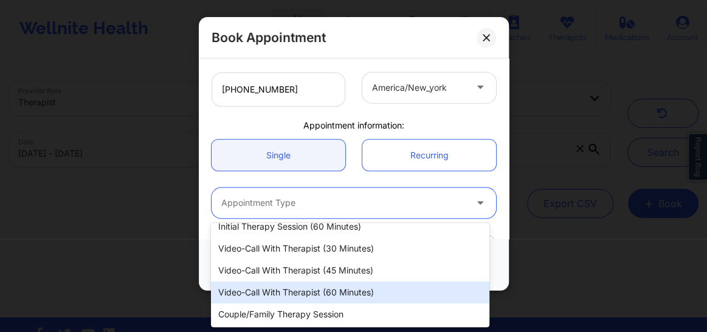
click at [297, 289] on div "Video-Call with Therapist (60 minutes)" at bounding box center [350, 292] width 279 height 22
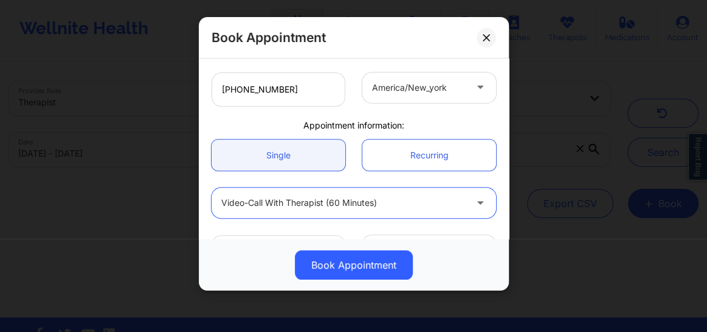
scroll to position [343, 0]
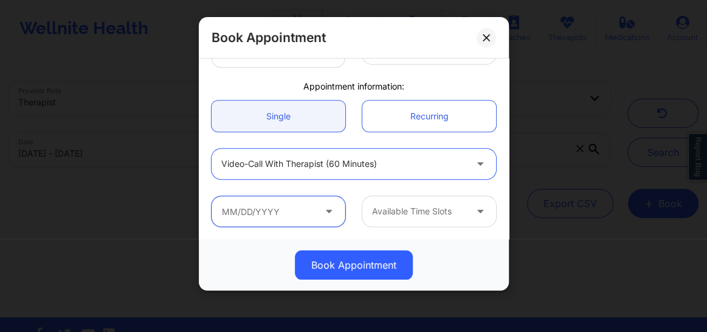
click at [298, 207] on input "text" at bounding box center [279, 211] width 134 height 30
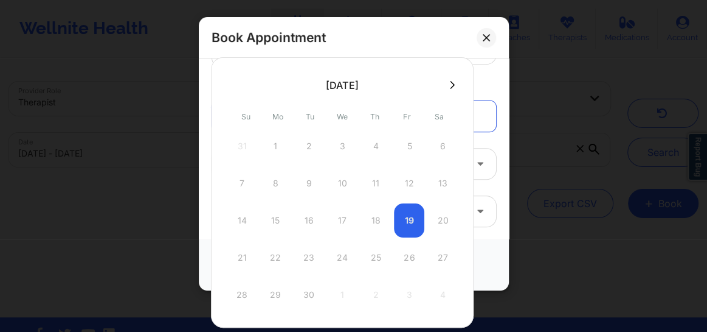
click at [414, 213] on div "14 15 16 17 18 19 20" at bounding box center [342, 220] width 231 height 34
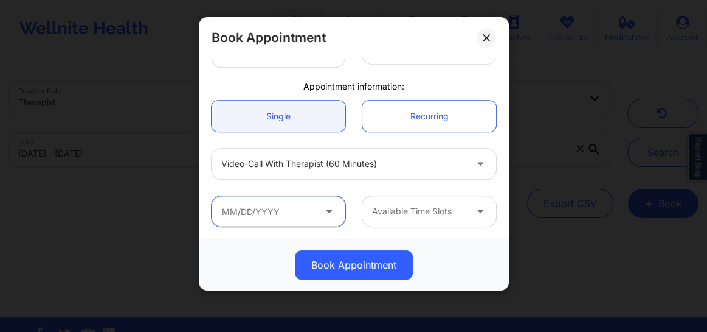
drag, startPoint x: 585, startPoint y: 87, endPoint x: 279, endPoint y: 212, distance: 330.4
click at [279, 212] on input "text" at bounding box center [279, 211] width 134 height 30
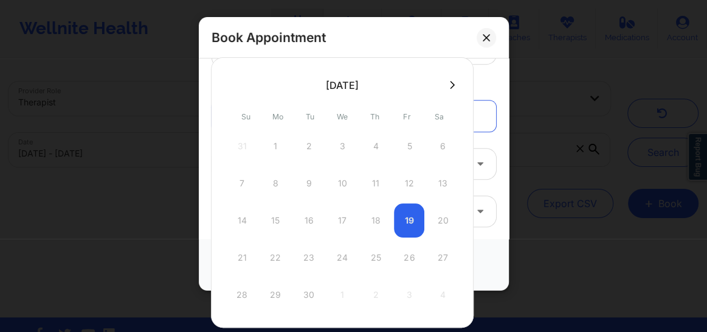
click at [279, 212] on div "14 15 16 17 18 19 20" at bounding box center [342, 220] width 231 height 34
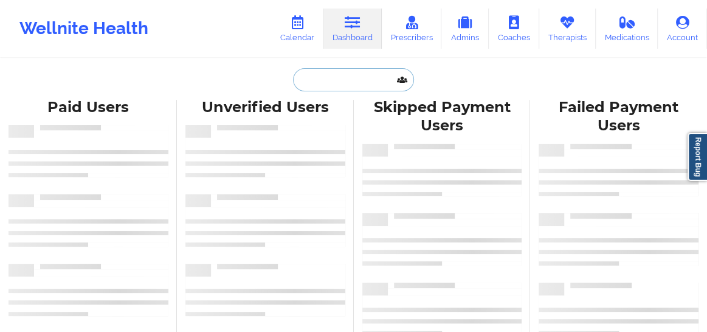
click at [325, 85] on input "text" at bounding box center [353, 79] width 120 height 23
paste input "Karlene Davis"
type input "Karlene Davis"
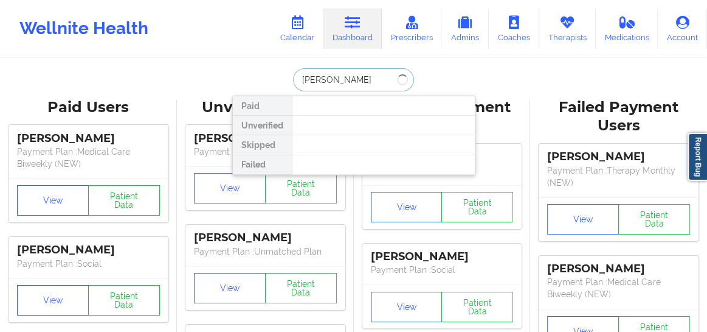
click at [300, 80] on input "Karlene Davis" at bounding box center [353, 79] width 120 height 23
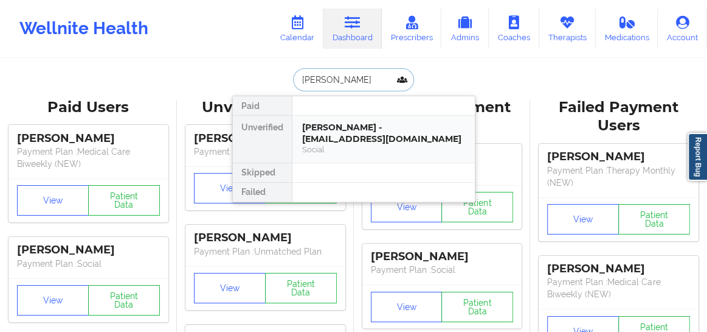
click at [364, 119] on div "Karlene Davis - klene10@gmail.com Social" at bounding box center [384, 139] width 182 height 47
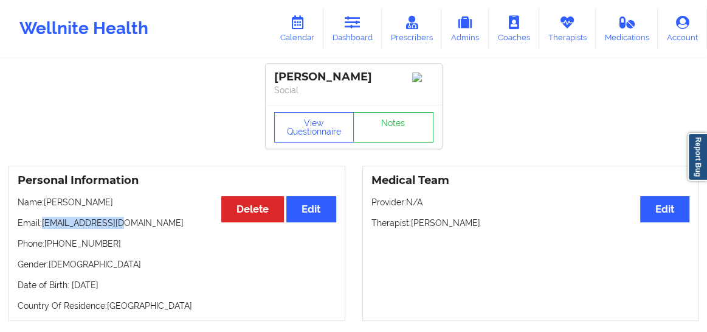
drag, startPoint x: 125, startPoint y: 231, endPoint x: 44, endPoint y: 230, distance: 80.3
click at [44, 229] on p "Email: klene10@gmail.com" at bounding box center [177, 223] width 319 height 12
click at [290, 36] on link "Calendar" at bounding box center [297, 29] width 52 height 40
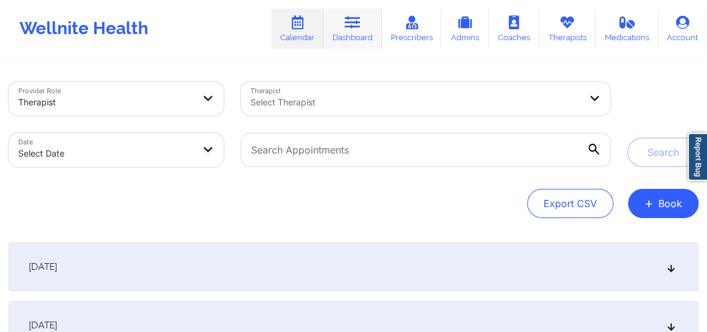
click at [361, 31] on link "Dashboard" at bounding box center [353, 29] width 58 height 40
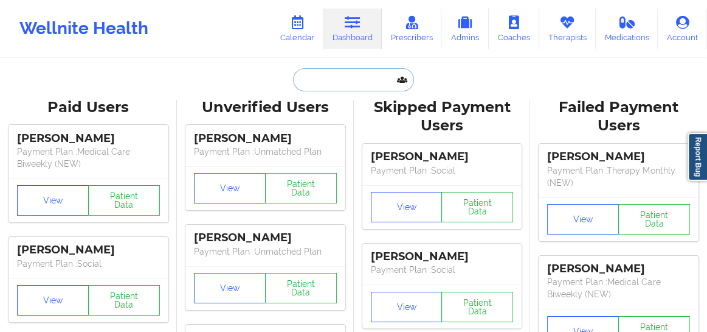
click at [328, 84] on input "text" at bounding box center [353, 79] width 120 height 23
paste input "JGUTI004@YAHOO.COM"
type input "JGUTI004@YAHOO.COM"
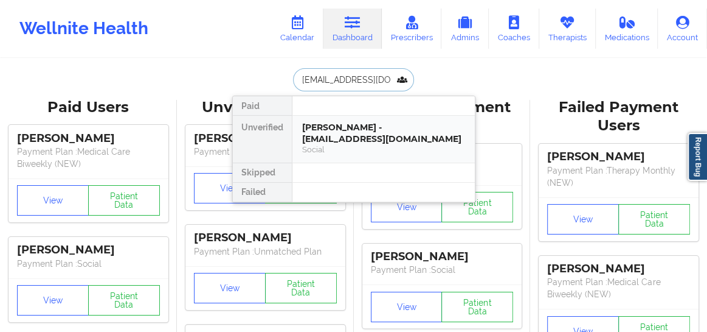
click at [334, 136] on div "Jennifer Gutierrez - jguti004@yahoo.com" at bounding box center [383, 133] width 163 height 23
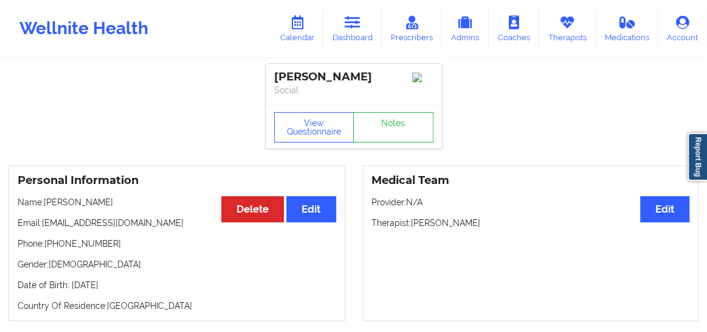
drag, startPoint x: 467, startPoint y: 229, endPoint x: 412, endPoint y: 226, distance: 54.8
click at [412, 226] on p "Therapist: Britteny Petty" at bounding box center [531, 223] width 319 height 12
copy p "[PERSON_NAME]"
click at [302, 27] on icon at bounding box center [298, 22] width 16 height 13
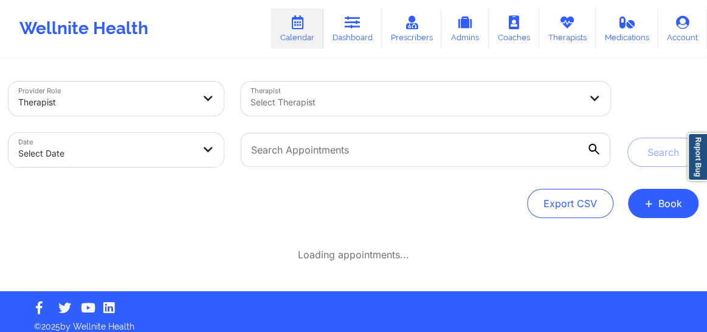
click at [327, 100] on div at bounding box center [416, 102] width 330 height 15
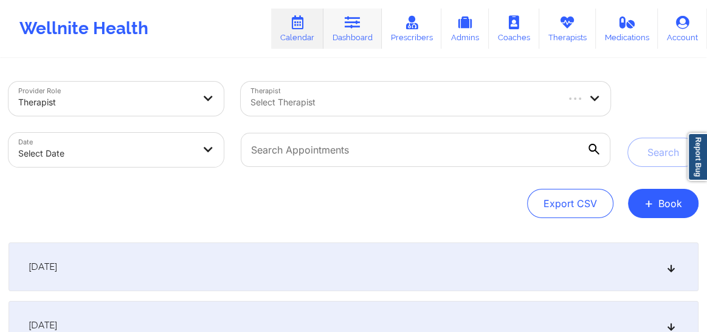
click at [351, 36] on link "Dashboard" at bounding box center [353, 29] width 58 height 40
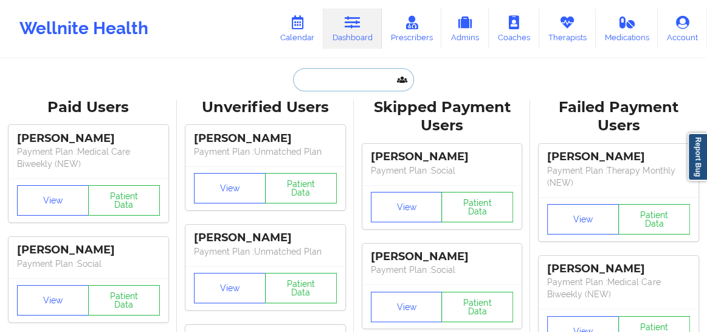
click at [316, 80] on input "text" at bounding box center [353, 79] width 120 height 23
paste input "nancy.reginaa@gmail.com"
type input "nancy.reginaa@gmail.com"
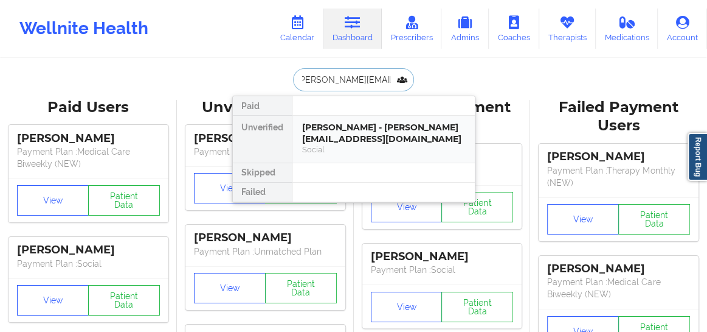
click at [308, 128] on div "Nancy M Smith - nancy.reginaa@gmail.com" at bounding box center [383, 133] width 163 height 23
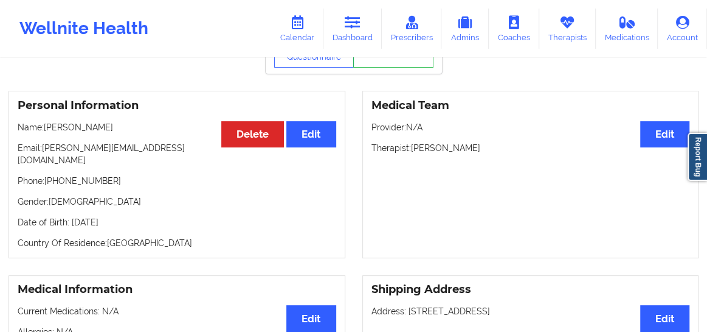
scroll to position [83, 0]
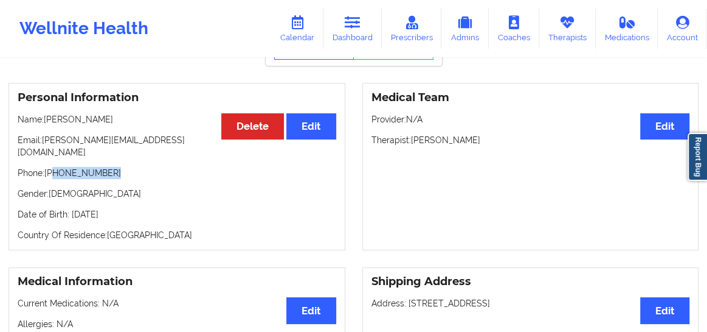
drag, startPoint x: 109, startPoint y: 165, endPoint x: 55, endPoint y: 170, distance: 54.4
click at [55, 170] on p "Phone: +1409-455-1813" at bounding box center [177, 173] width 319 height 12
copy p "409-455-1813"
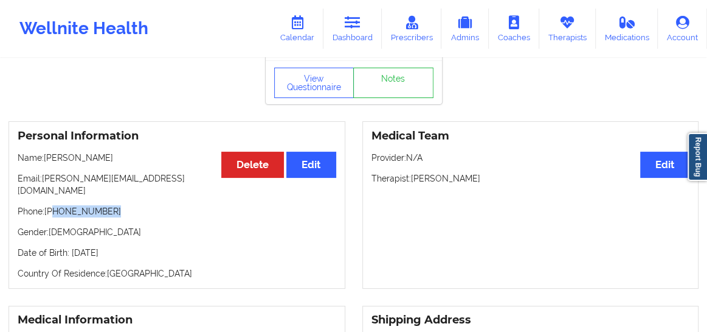
scroll to position [0, 0]
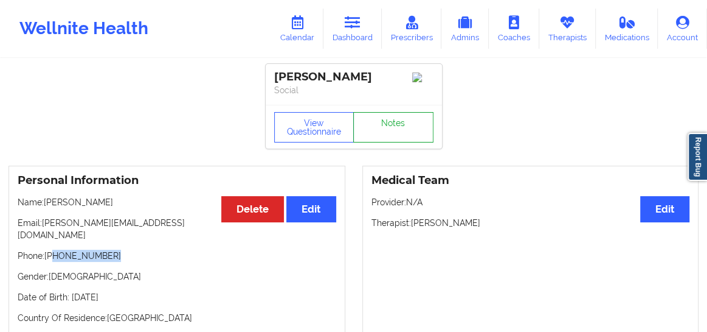
click at [388, 129] on link "Notes" at bounding box center [393, 127] width 80 height 30
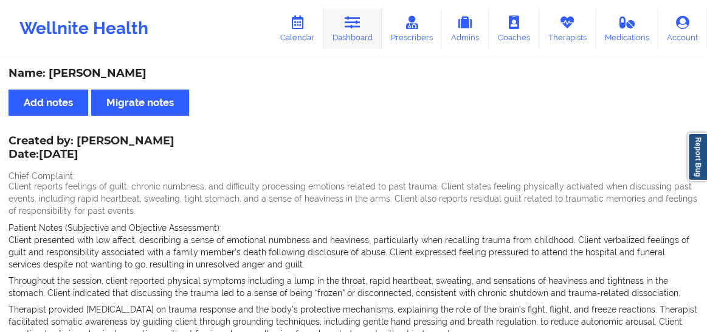
click at [350, 27] on icon at bounding box center [353, 22] width 16 height 13
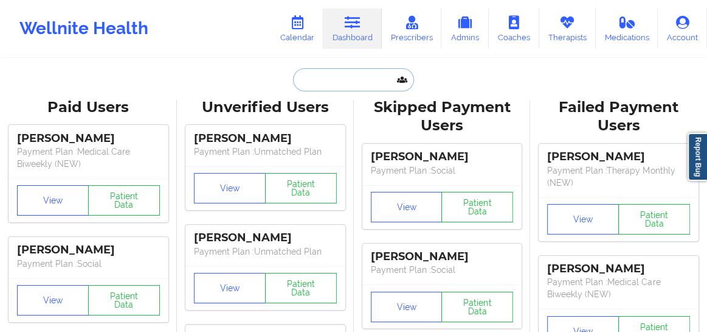
click at [321, 77] on input "text" at bounding box center [353, 79] width 120 height 23
paste input "karenmoore0119@gmail.com"
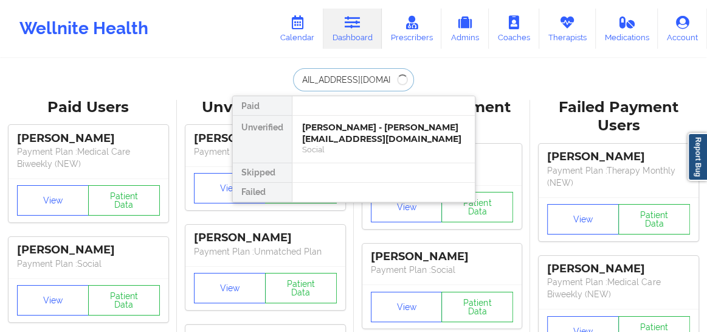
type input "karenmoore0119@gmail.com"
click at [365, 142] on div "Karen Moore - karenmoore0119@gmail.com" at bounding box center [383, 133] width 163 height 23
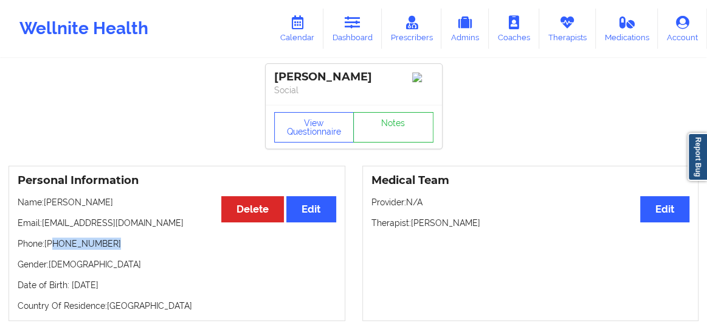
drag, startPoint x: 91, startPoint y: 247, endPoint x: 54, endPoint y: 249, distance: 37.2
click at [54, 249] on p "Phone: +1904-408-8447" at bounding box center [177, 243] width 319 height 12
click at [297, 26] on icon at bounding box center [298, 22] width 16 height 13
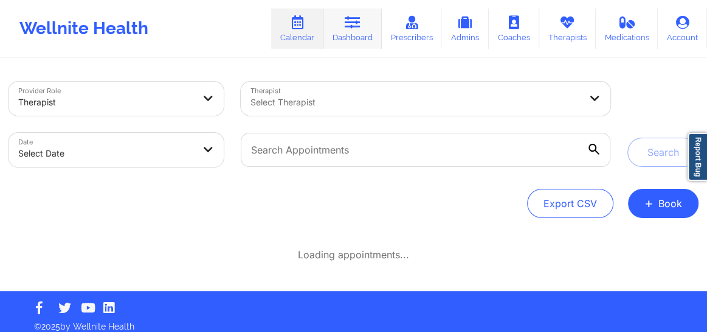
click at [359, 24] on icon at bounding box center [353, 22] width 16 height 13
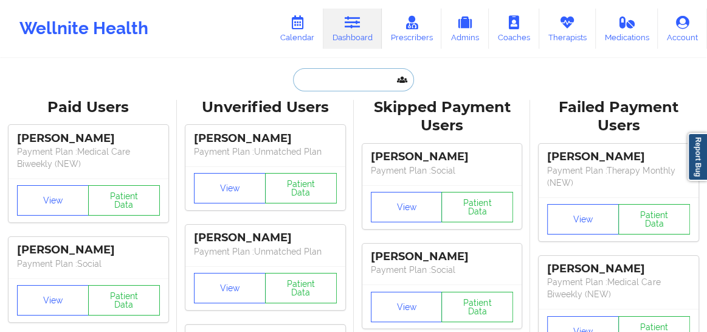
click at [336, 74] on input "text" at bounding box center [353, 79] width 120 height 23
paste input "Lucas Hunter"
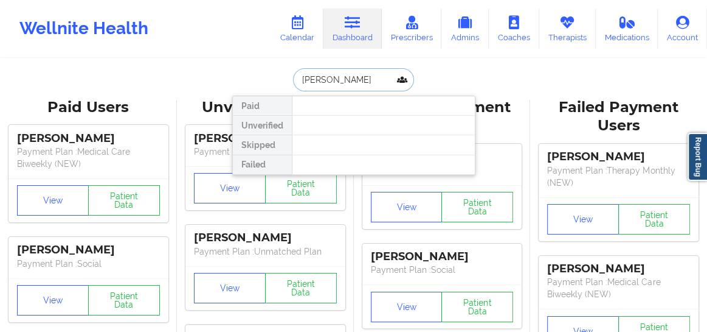
click at [297, 80] on input "Lucas Hunter" at bounding box center [353, 79] width 120 height 23
drag, startPoint x: 320, startPoint y: 80, endPoint x: 369, endPoint y: 79, distance: 49.3
click at [369, 79] on input "Lucas Hunter" at bounding box center [353, 79] width 120 height 23
type input "Lucas"
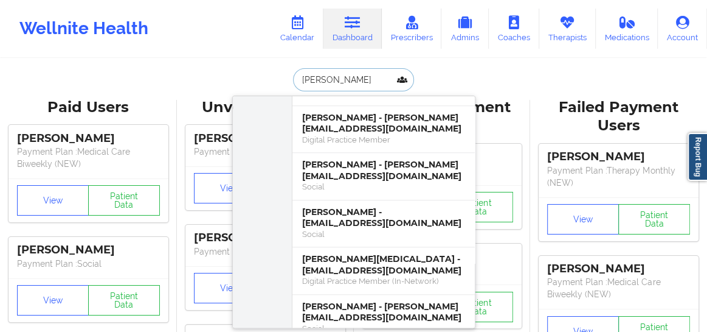
scroll to position [479, 0]
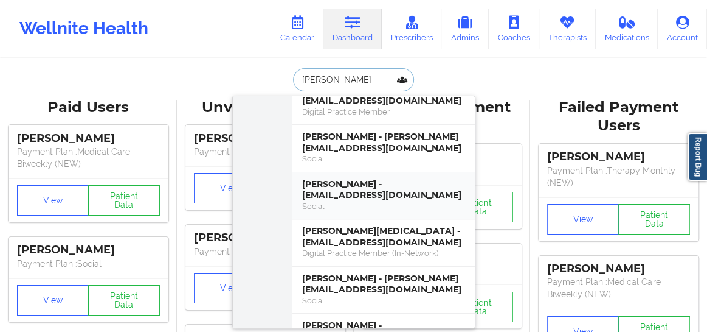
click at [356, 200] on div "Lucas R Hunter - hlucas810@gmail.com Social" at bounding box center [383, 194] width 163 height 33
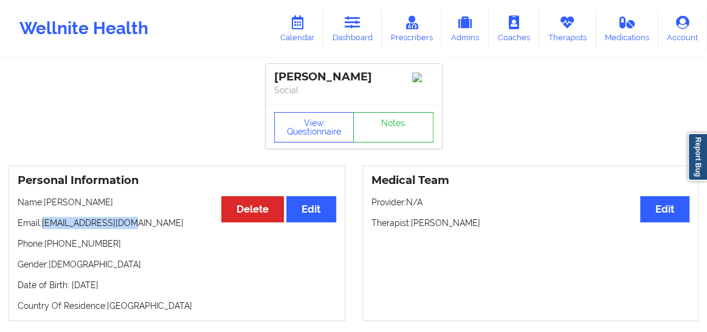
drag, startPoint x: 129, startPoint y: 227, endPoint x: 44, endPoint y: 224, distance: 85.2
click at [44, 224] on p "Email: hlucas810@gmail.com" at bounding box center [177, 223] width 319 height 12
copy p "hlucas810@gmail.com"
drag, startPoint x: 106, startPoint y: 249, endPoint x: 53, endPoint y: 248, distance: 53.6
click at [53, 248] on p "Phone: +1305-457-7589" at bounding box center [177, 243] width 319 height 12
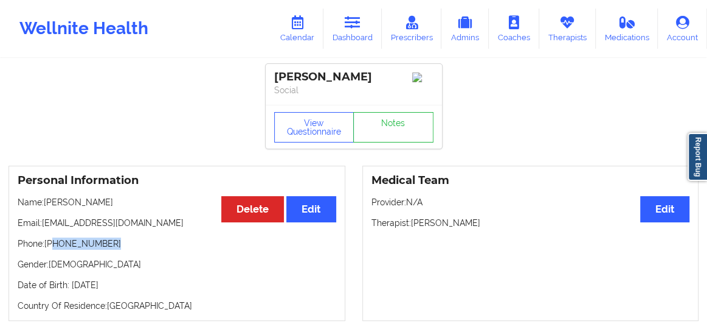
copy p "305-457-7589"
click at [295, 37] on link "Calendar" at bounding box center [297, 29] width 52 height 40
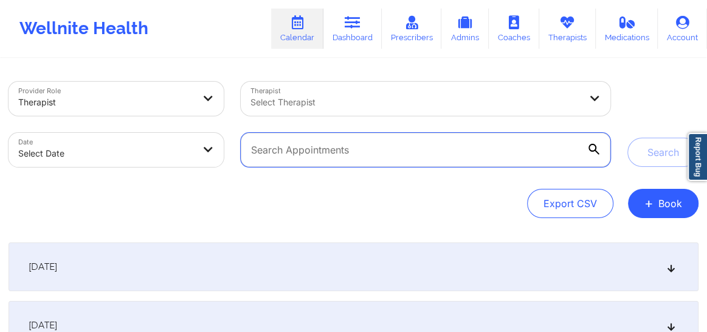
click at [336, 154] on input "text" at bounding box center [426, 150] width 370 height 34
paste input "rhandi.jackson@gmail.com"
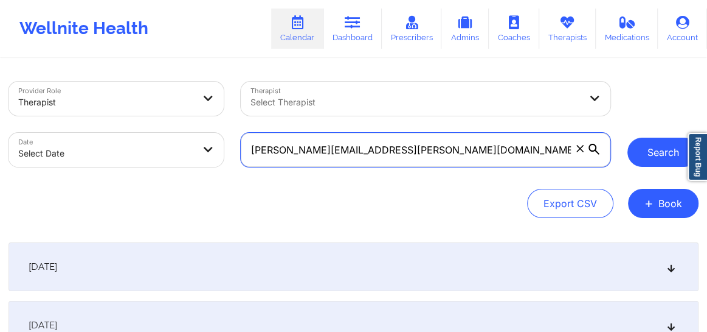
type input "rhandi.jackson@gmail.com"
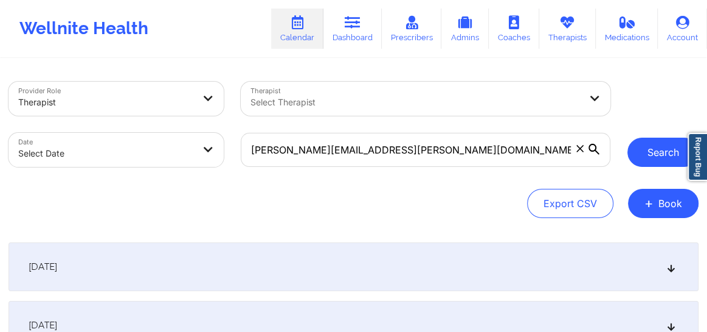
click at [655, 154] on button "Search" at bounding box center [663, 151] width 71 height 29
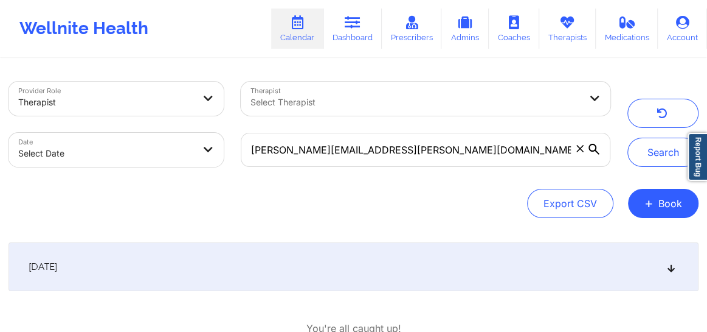
click at [255, 262] on div "[DATE]" at bounding box center [354, 266] width 690 height 49
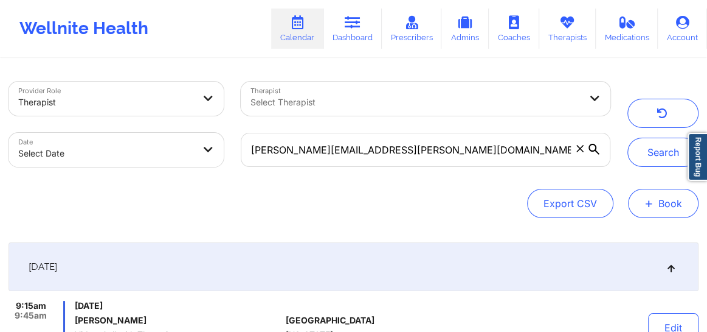
click at [656, 209] on button "+ Book" at bounding box center [663, 203] width 71 height 29
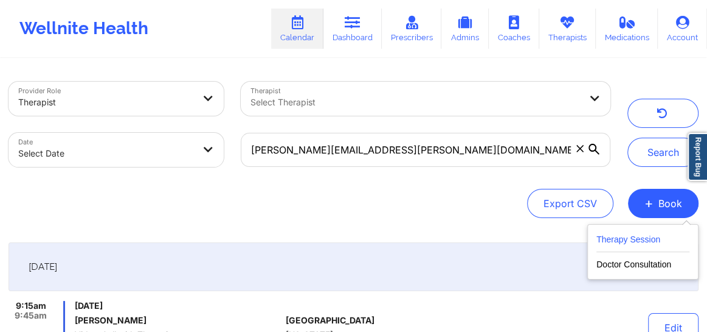
click at [647, 233] on button "Therapy Session" at bounding box center [643, 242] width 93 height 20
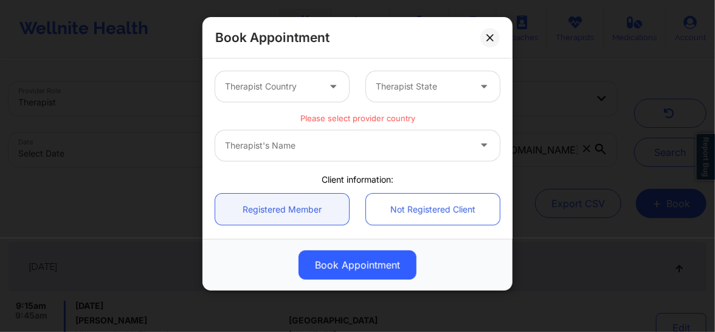
click at [288, 86] on div at bounding box center [272, 86] width 94 height 15
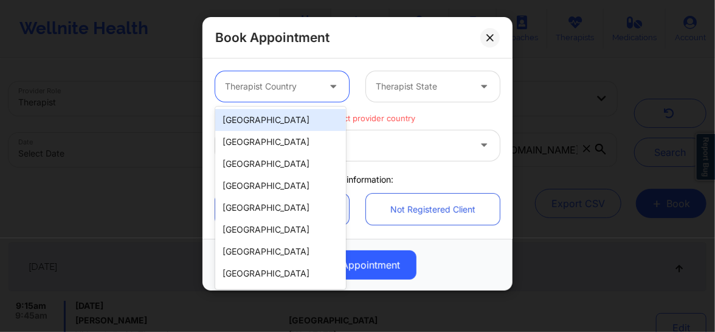
click at [283, 117] on div "[GEOGRAPHIC_DATA]" at bounding box center [280, 120] width 131 height 22
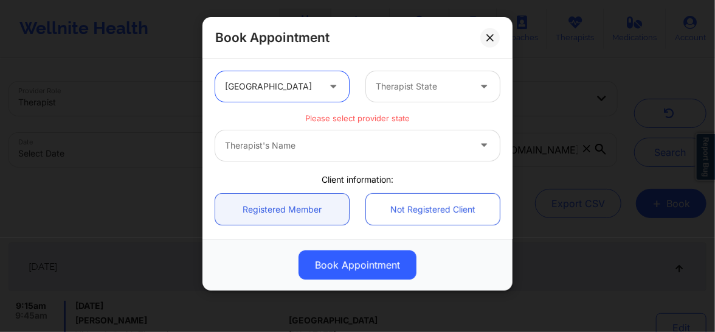
click at [420, 83] on div at bounding box center [423, 86] width 94 height 15
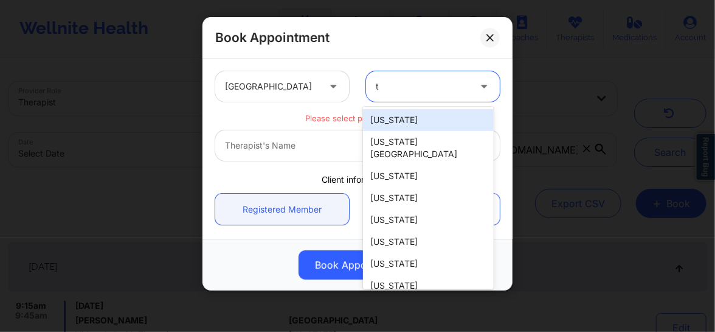
type input "tx"
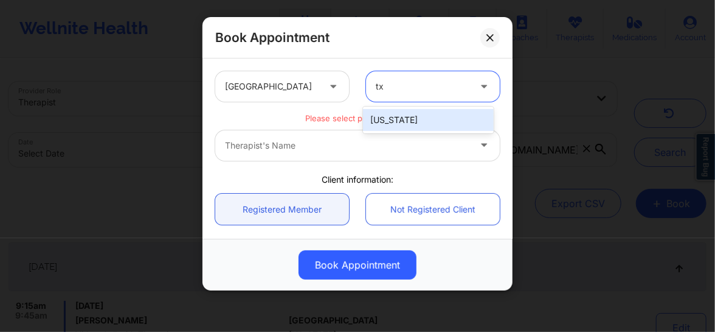
click at [402, 116] on div "[US_STATE]" at bounding box center [428, 120] width 131 height 22
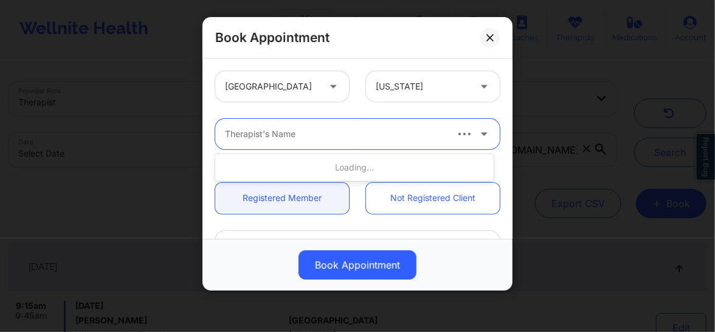
click at [308, 145] on div "Therapist's Name" at bounding box center [330, 134] width 231 height 30
type input "britten"
click at [495, 35] on button at bounding box center [490, 37] width 19 height 19
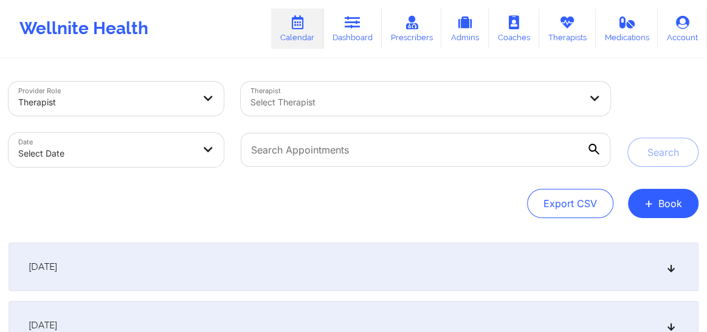
click at [362, 99] on div at bounding box center [416, 102] width 330 height 15
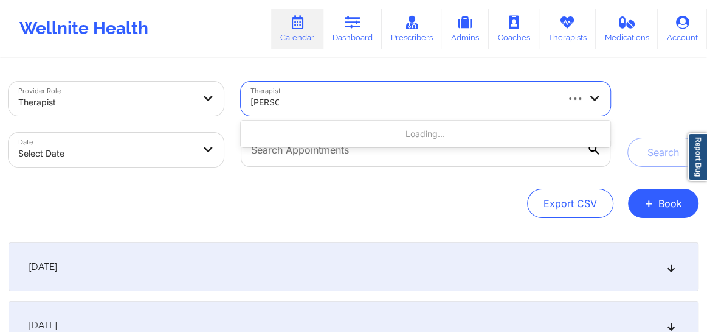
type input "britteny"
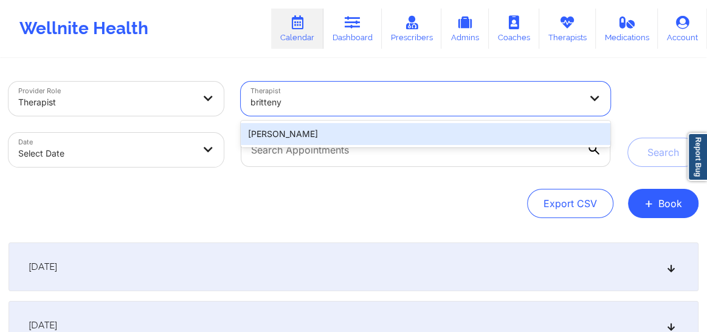
click at [356, 139] on div "[PERSON_NAME]" at bounding box center [426, 134] width 370 height 22
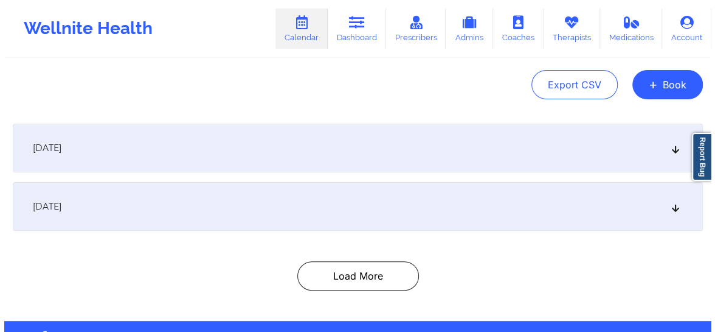
scroll to position [110, 0]
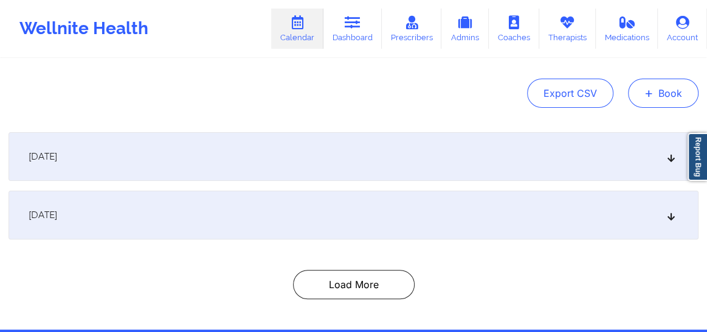
click at [652, 89] on span "+" at bounding box center [649, 92] width 9 height 7
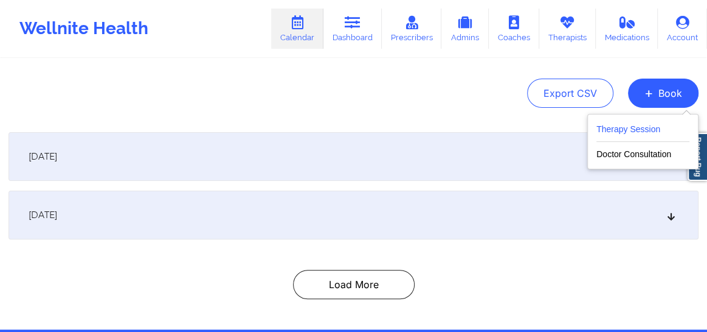
click at [634, 132] on button "Therapy Session" at bounding box center [643, 132] width 93 height 20
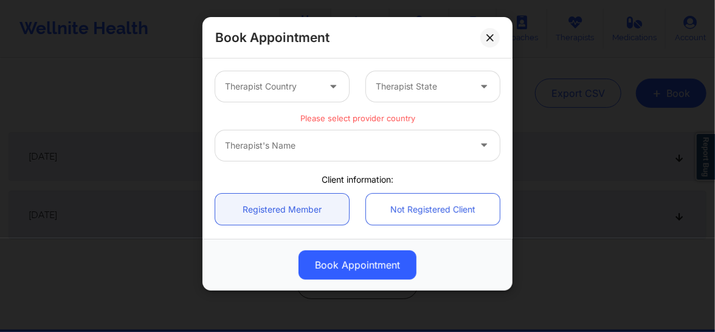
click at [307, 97] on div "Therapist Country" at bounding box center [267, 86] width 105 height 30
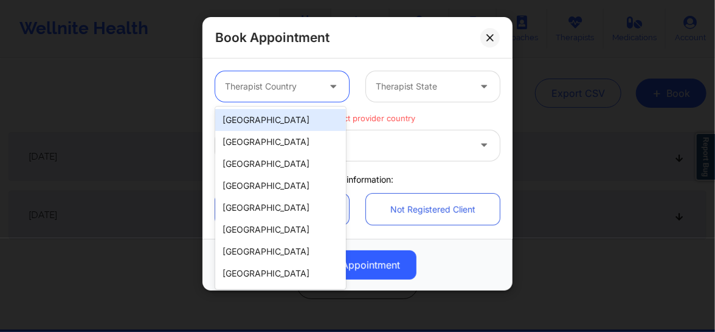
click at [283, 116] on div "[GEOGRAPHIC_DATA]" at bounding box center [280, 120] width 131 height 22
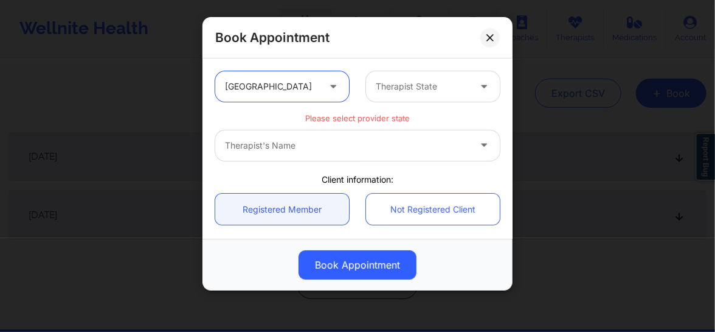
click at [379, 83] on div at bounding box center [423, 86] width 94 height 15
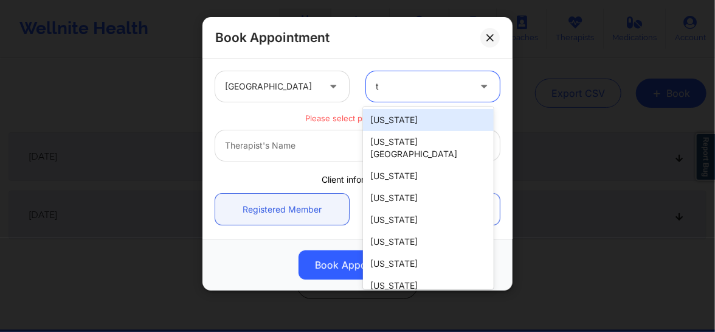
type input "tx"
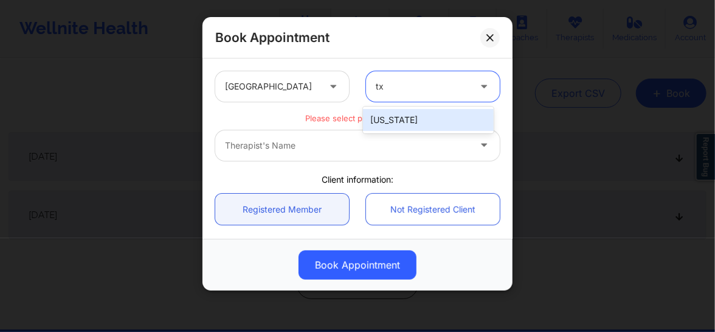
click at [378, 120] on div "[US_STATE]" at bounding box center [428, 120] width 131 height 22
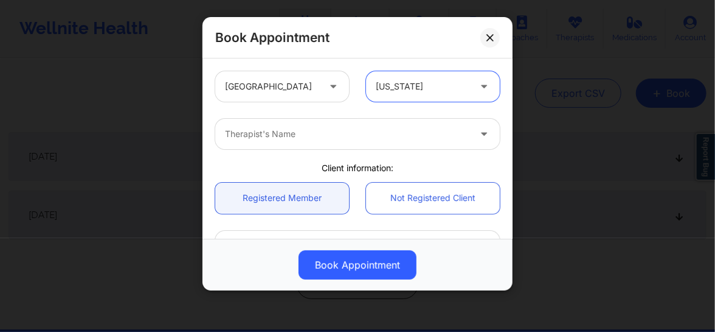
click at [357, 145] on div "Therapist's Name" at bounding box center [342, 134] width 255 height 30
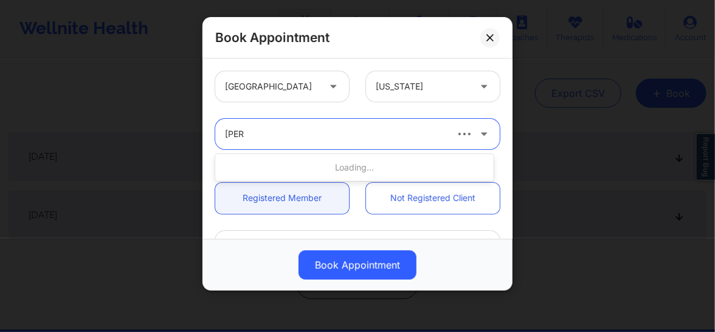
type input "[PERSON_NAME]"
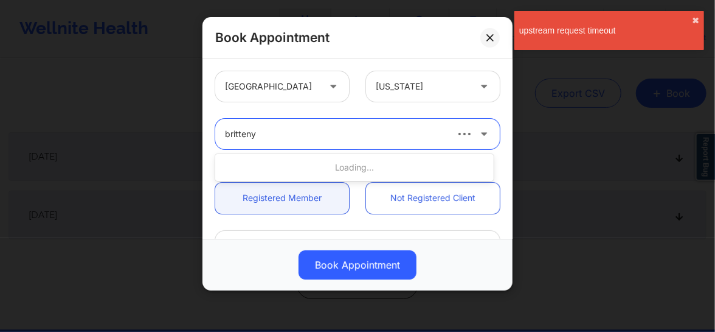
type input "britteny"
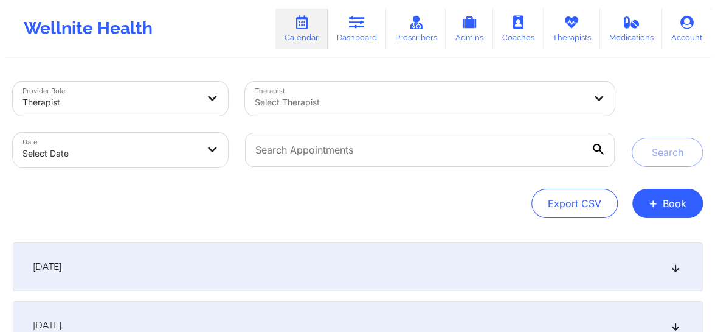
scroll to position [110, 0]
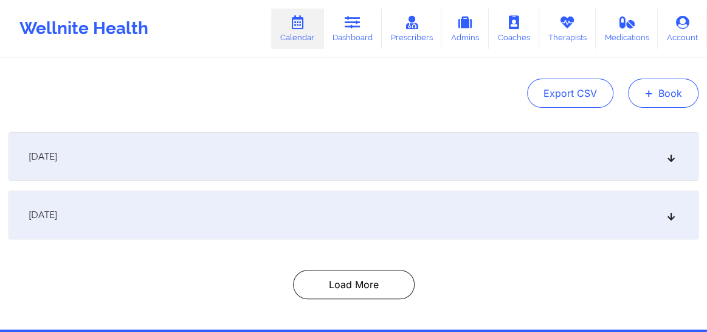
click at [648, 96] on span "+" at bounding box center [649, 92] width 9 height 7
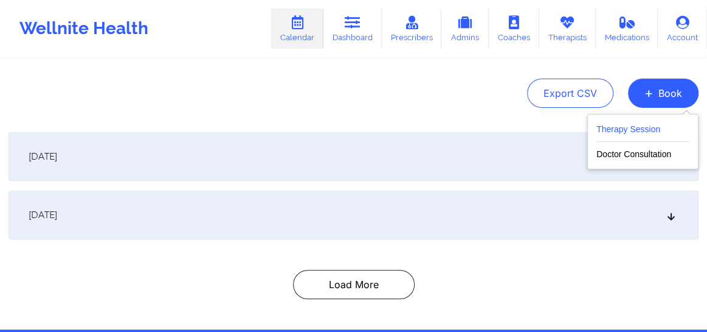
click at [613, 131] on button "Therapy Session" at bounding box center [643, 132] width 93 height 20
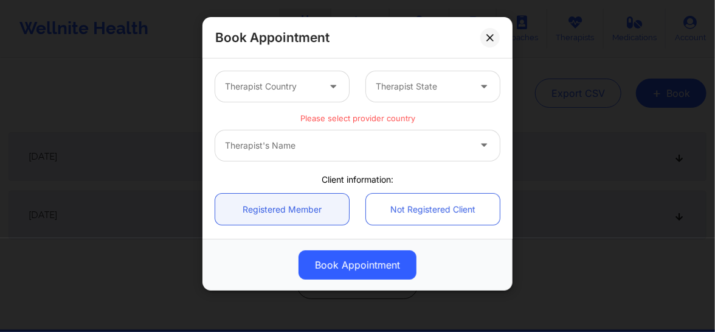
click at [308, 77] on div "Therapist Country" at bounding box center [267, 86] width 105 height 30
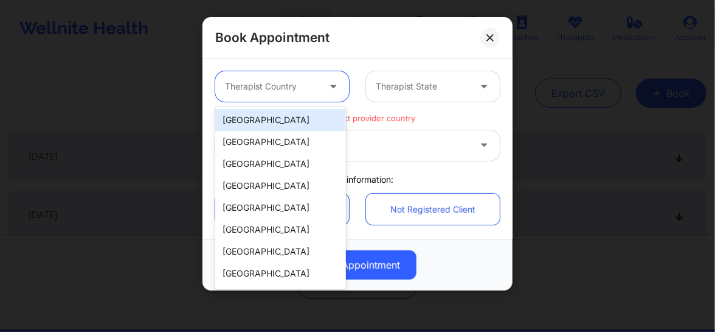
click at [296, 116] on div "[GEOGRAPHIC_DATA]" at bounding box center [280, 120] width 131 height 22
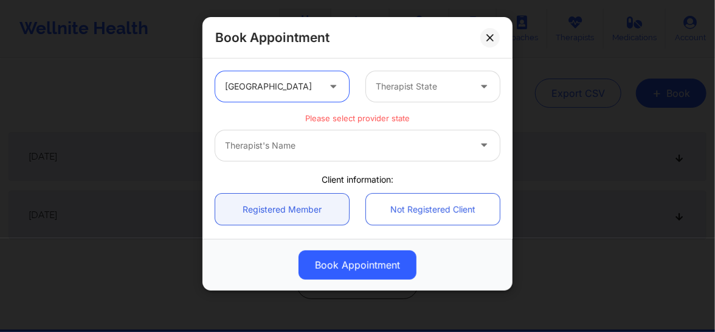
click at [381, 85] on div at bounding box center [423, 86] width 94 height 15
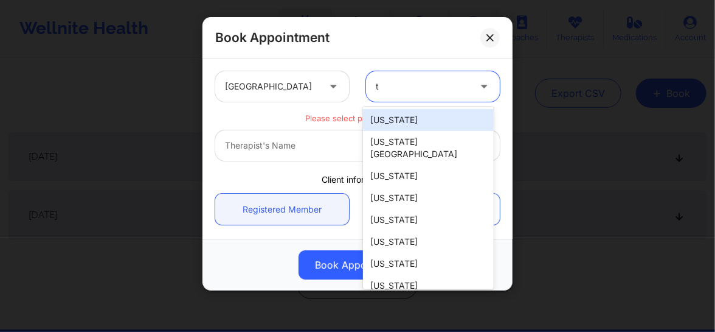
type input "tx"
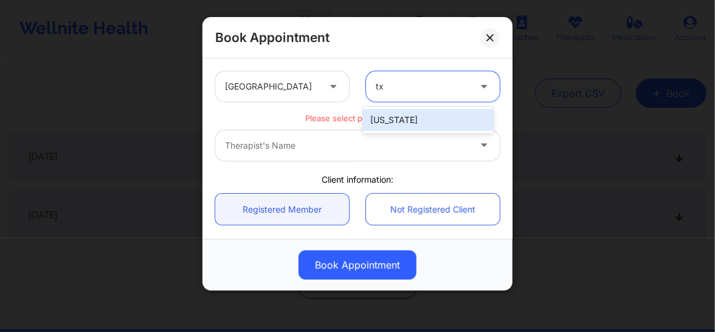
click at [389, 116] on div "[US_STATE]" at bounding box center [428, 120] width 131 height 22
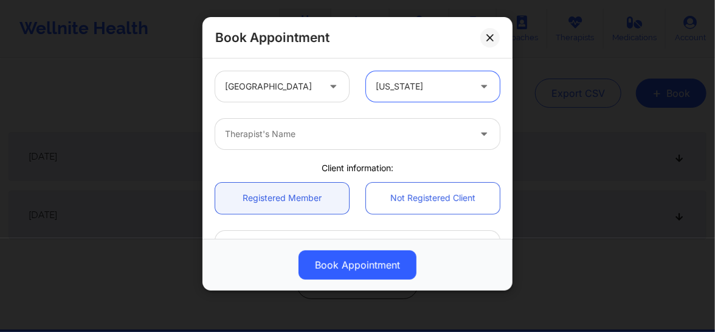
click at [358, 141] on div at bounding box center [347, 134] width 245 height 15
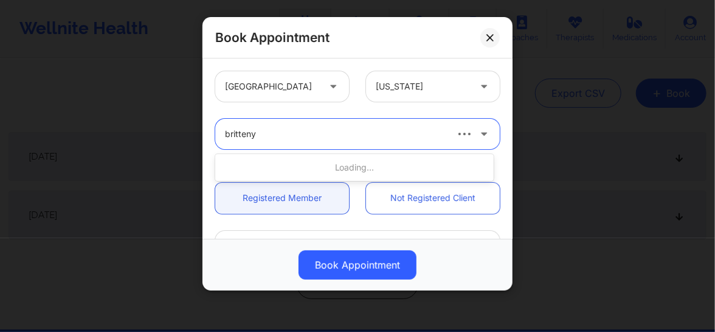
type input "britteny"
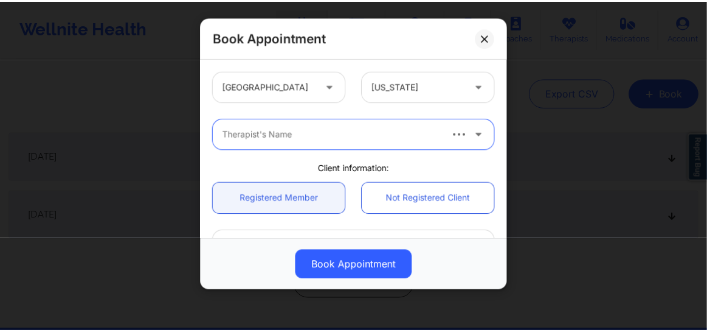
scroll to position [111, 0]
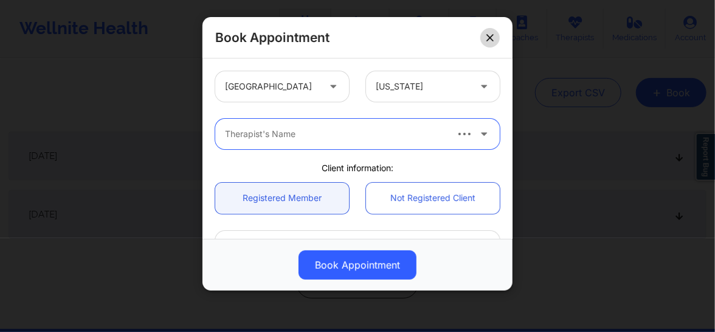
click at [490, 35] on icon at bounding box center [490, 37] width 7 height 7
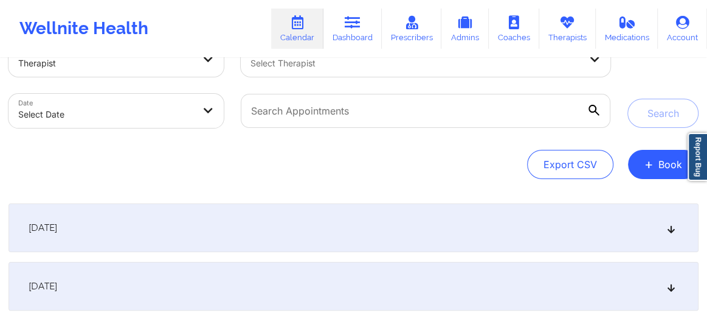
scroll to position [0, 0]
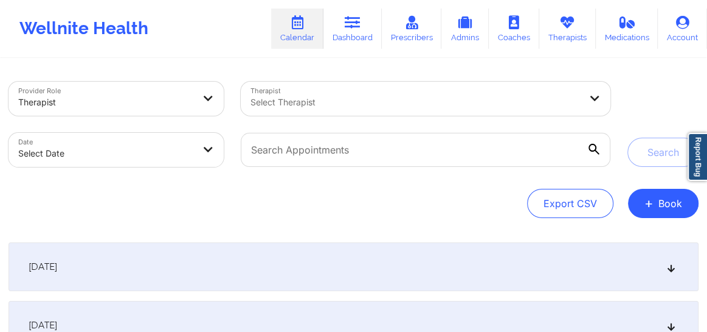
click at [325, 97] on div at bounding box center [416, 102] width 330 height 15
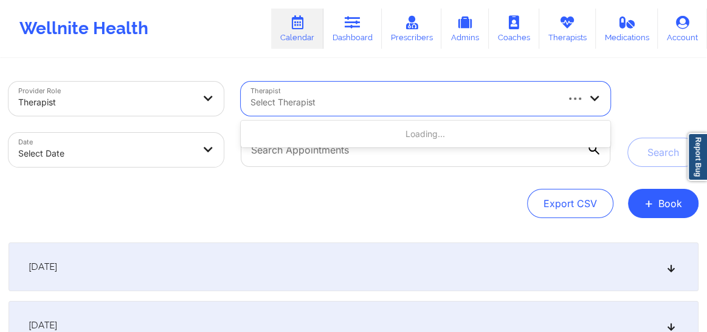
paste input "Lynda Woods-"
type input "[PERSON_NAME]"
click at [360, 97] on div at bounding box center [416, 102] width 330 height 15
type input "sakima"
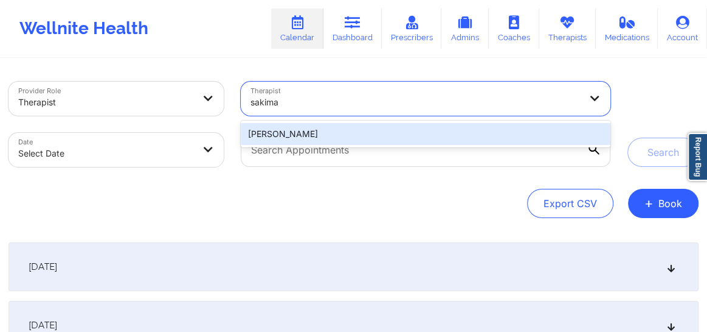
click at [308, 134] on div "Sakima Gonzalez" at bounding box center [426, 134] width 370 height 22
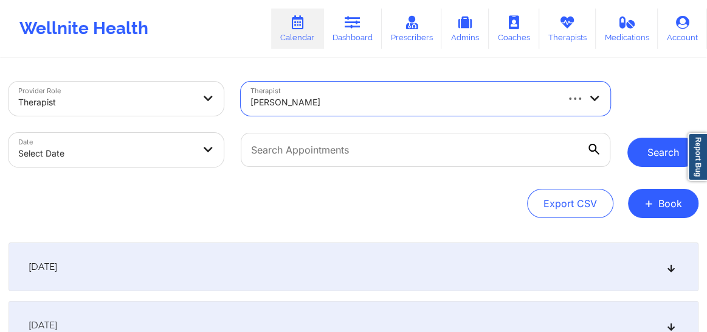
click at [639, 143] on button "Search" at bounding box center [663, 151] width 71 height 29
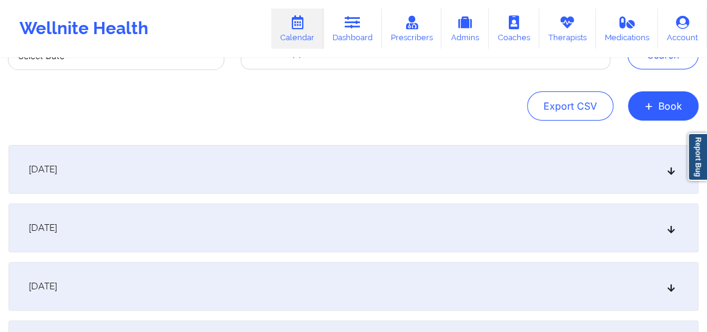
scroll to position [101, 0]
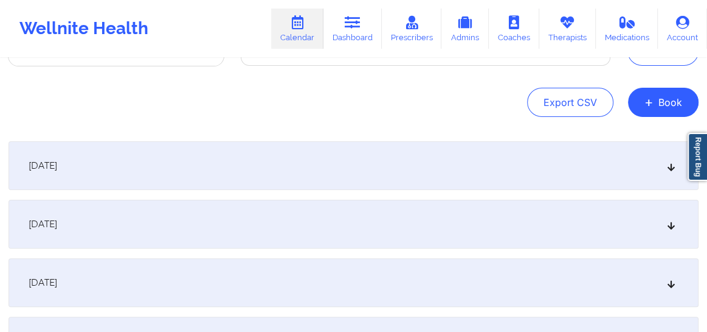
click at [670, 168] on icon at bounding box center [672, 165] width 10 height 9
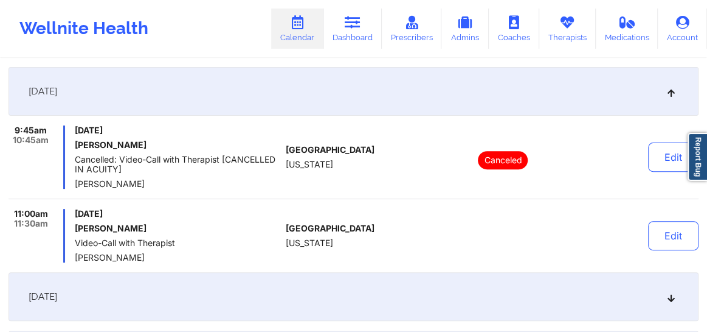
scroll to position [0, 0]
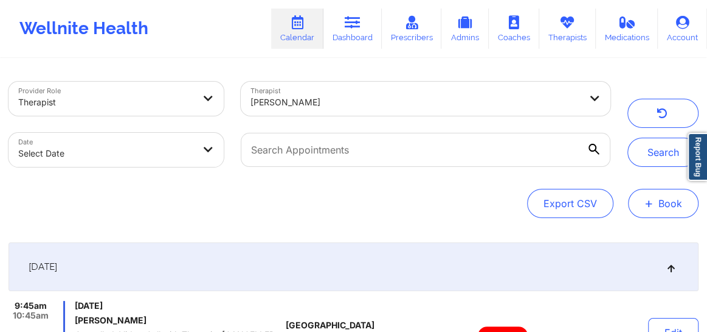
click at [650, 200] on span "+" at bounding box center [649, 203] width 9 height 7
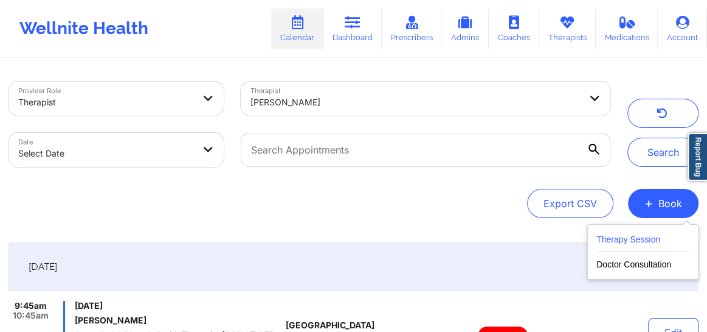
click at [602, 239] on button "Therapy Session" at bounding box center [643, 242] width 93 height 20
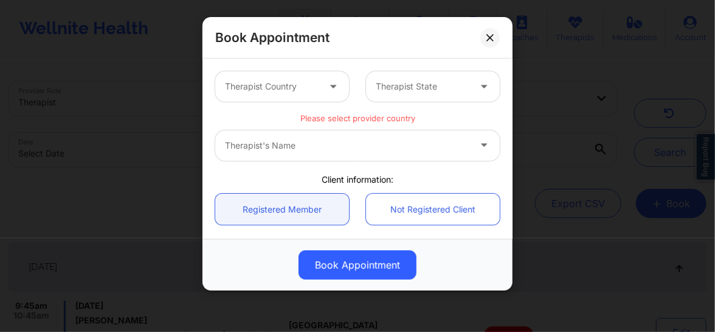
click at [276, 85] on div at bounding box center [272, 86] width 94 height 15
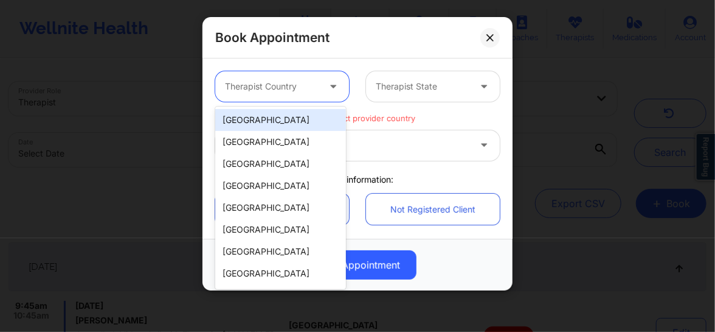
click at [263, 122] on div "[GEOGRAPHIC_DATA]" at bounding box center [280, 120] width 131 height 22
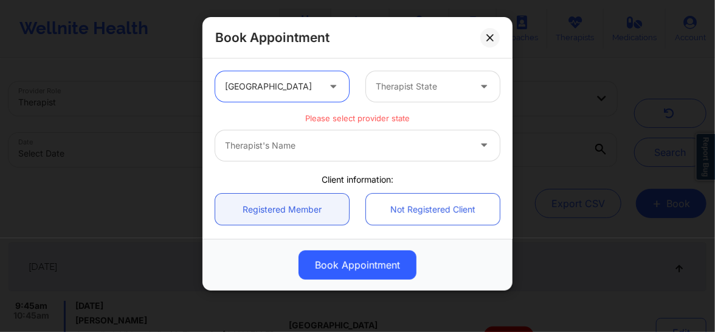
click at [397, 91] on div at bounding box center [423, 86] width 94 height 15
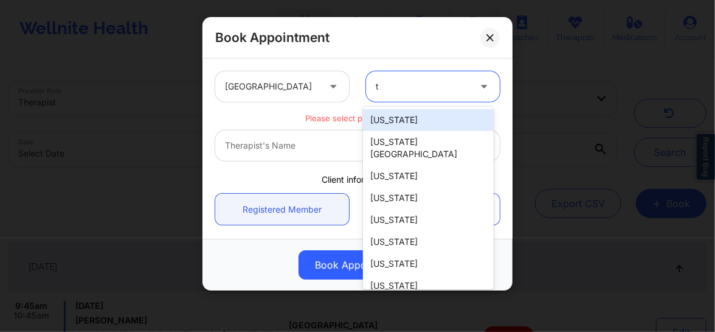
type input "tx"
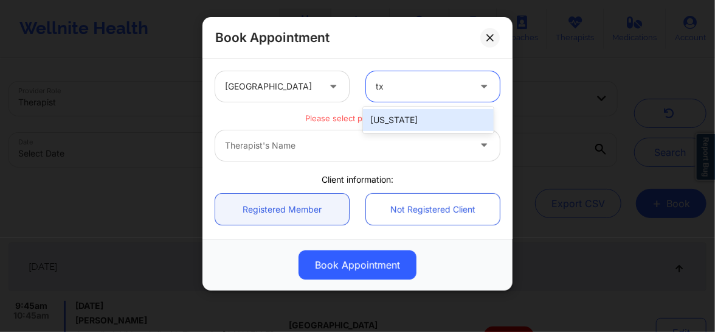
click at [389, 116] on div "[US_STATE]" at bounding box center [428, 120] width 131 height 22
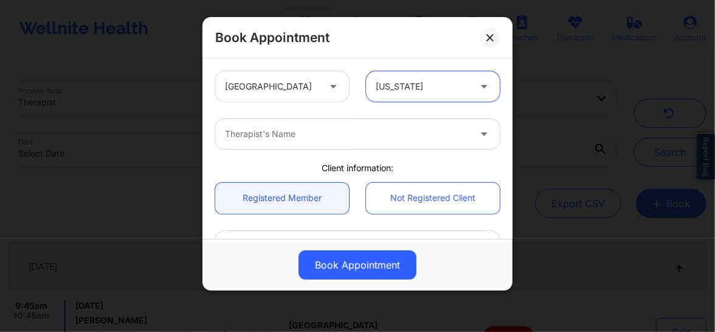
click at [307, 139] on div at bounding box center [347, 134] width 245 height 15
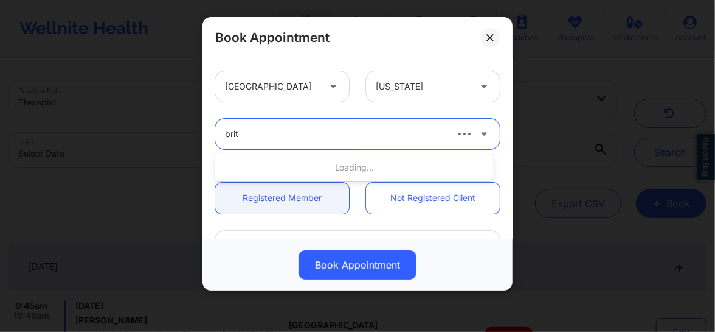
type input "britt"
click at [307, 139] on div "britt" at bounding box center [335, 134] width 220 height 15
type input "britt"
click at [493, 38] on icon at bounding box center [490, 37] width 7 height 7
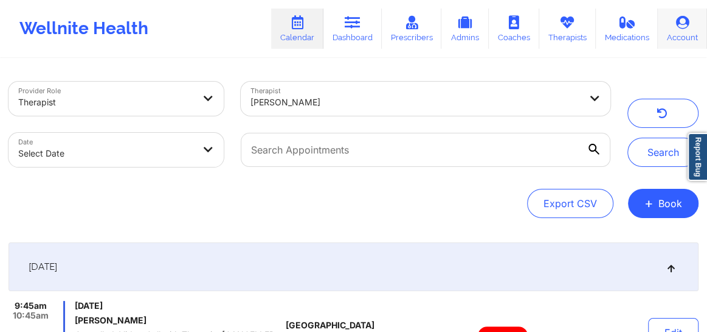
click at [687, 36] on link "Account" at bounding box center [682, 29] width 49 height 40
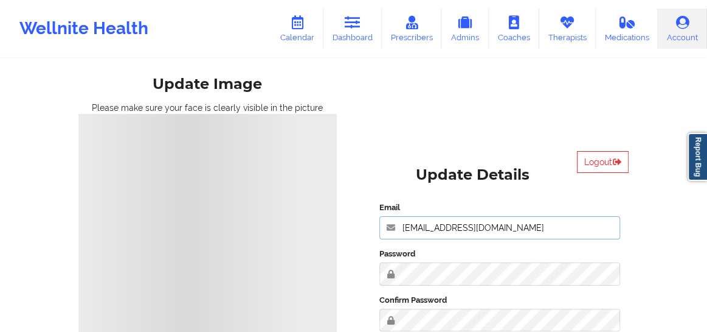
click at [520, 234] on input "fanama@wellnite.com" at bounding box center [500, 227] width 241 height 23
click at [583, 158] on button "Logout" at bounding box center [603, 162] width 52 height 22
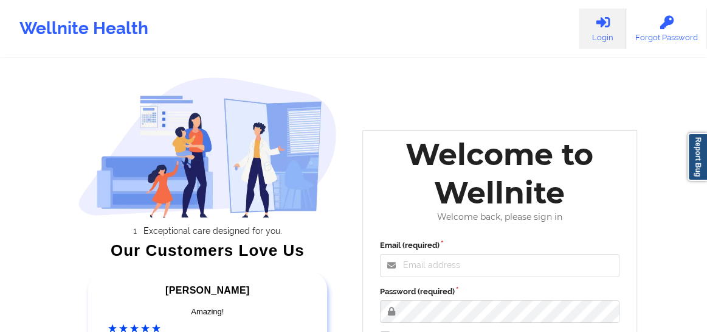
click at [522, 213] on div "Welcome back, please sign in" at bounding box center [500, 217] width 257 height 10
click at [496, 262] on input "Email (required)" at bounding box center [500, 265] width 240 height 23
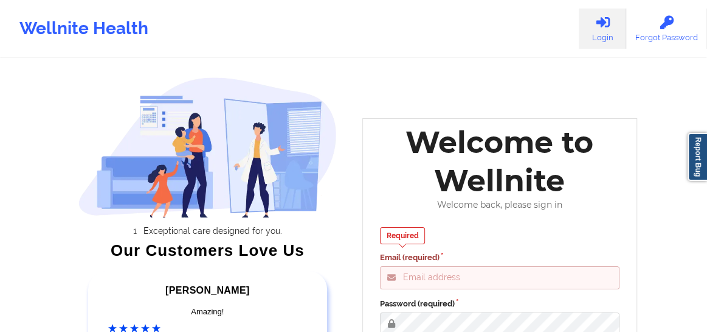
type input "Fanama@wellnite.com"
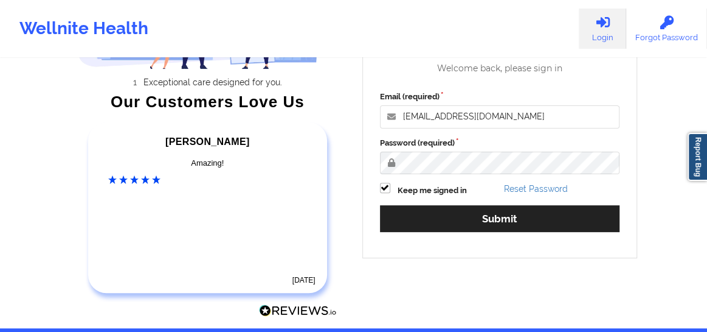
scroll to position [190, 0]
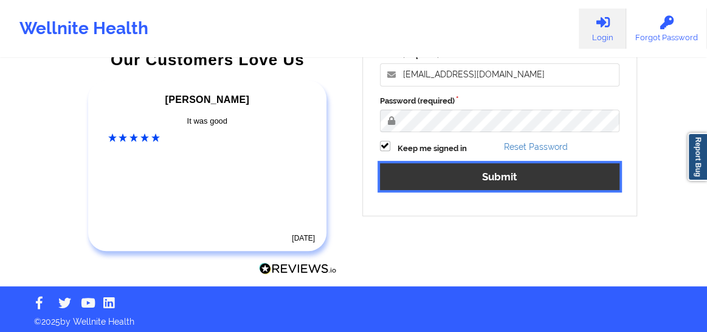
click at [468, 172] on button "Submit" at bounding box center [500, 176] width 240 height 26
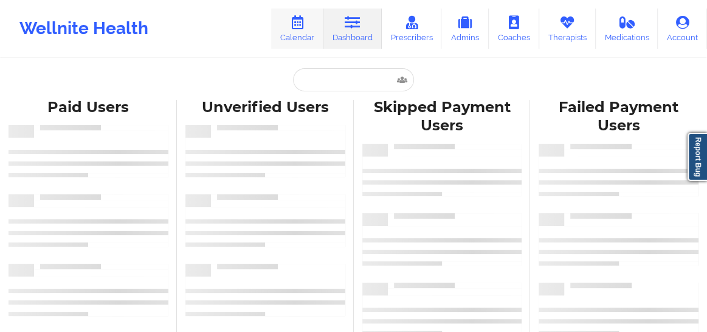
click at [294, 36] on link "Calendar" at bounding box center [297, 29] width 52 height 40
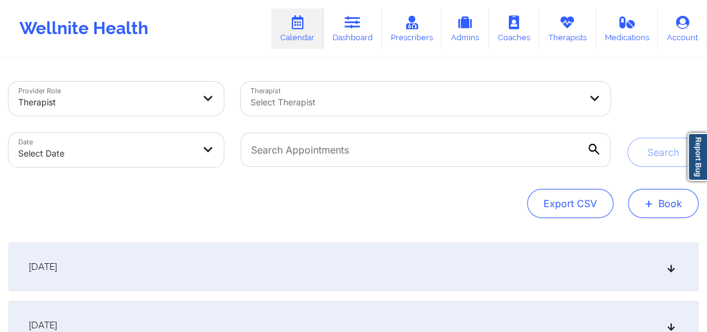
click at [645, 201] on span "+" at bounding box center [649, 203] width 9 height 7
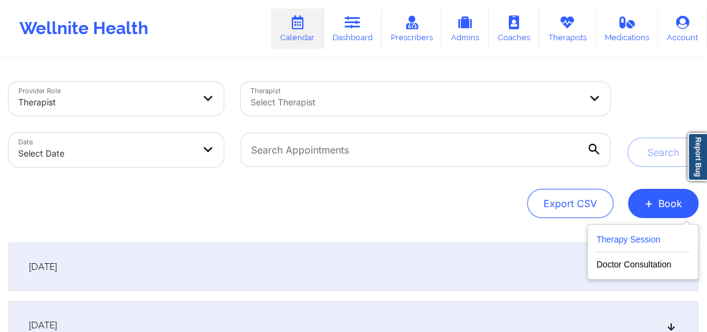
click at [631, 233] on button "Therapy Session" at bounding box center [643, 242] width 93 height 20
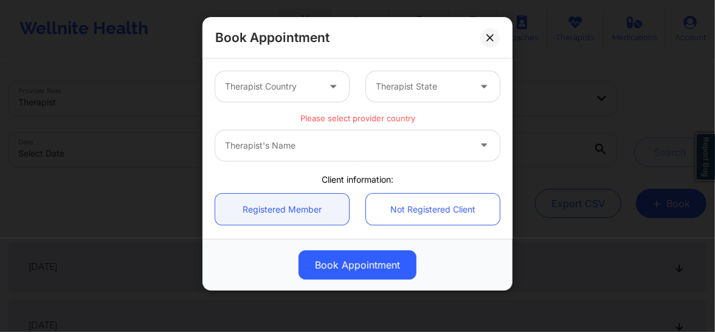
click at [316, 78] on div "Therapist Country" at bounding box center [267, 86] width 105 height 30
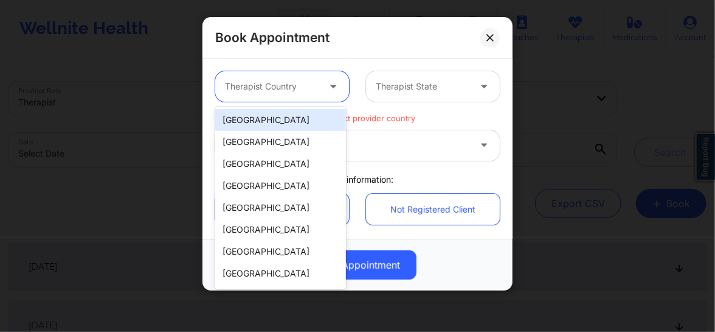
click at [311, 109] on div "[GEOGRAPHIC_DATA]" at bounding box center [280, 120] width 131 height 22
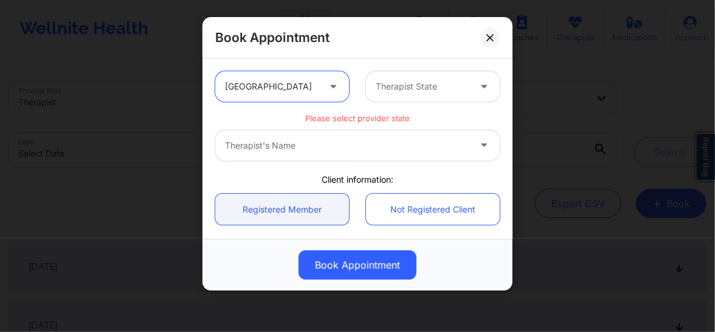
click at [389, 99] on div "Therapist State" at bounding box center [418, 86] width 105 height 30
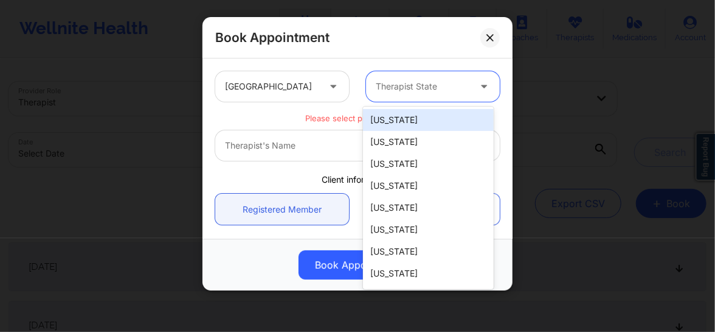
type input "r"
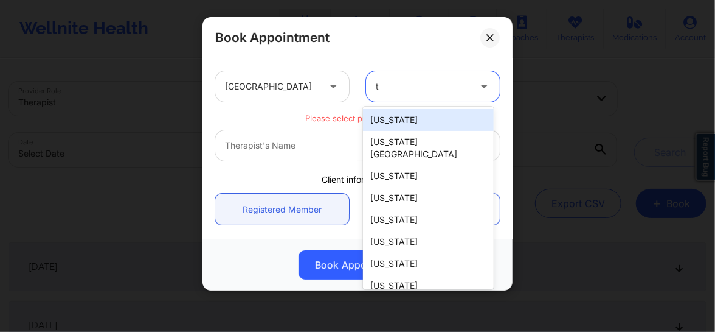
type input "tx"
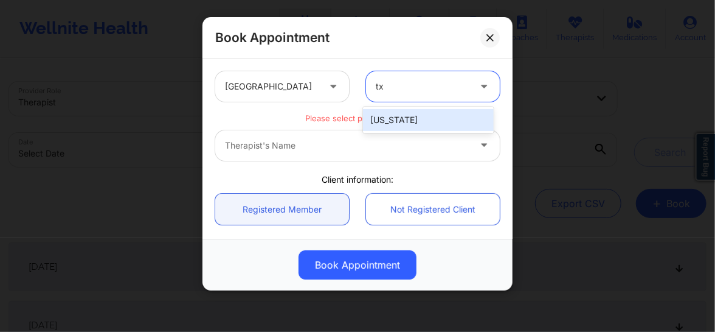
click at [389, 112] on div "[US_STATE]" at bounding box center [428, 120] width 131 height 22
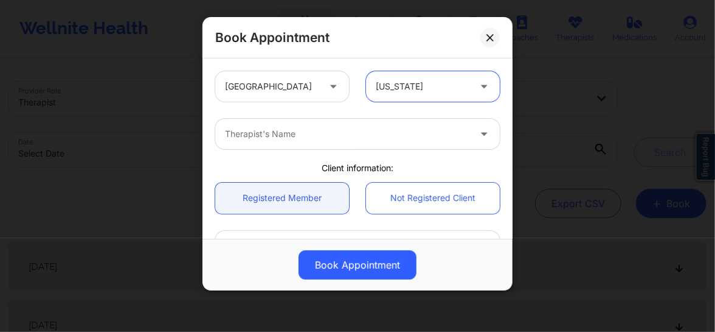
click at [370, 139] on div at bounding box center [347, 134] width 245 height 15
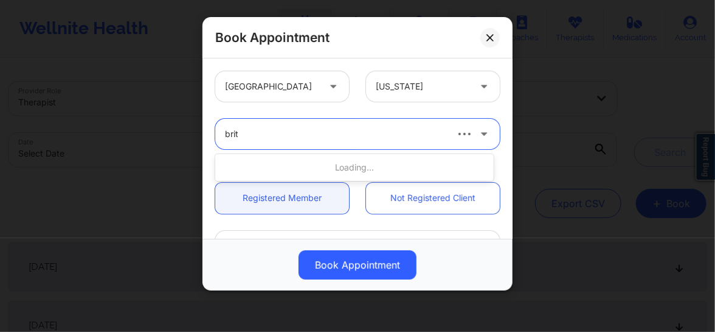
type input "britt"
click at [370, 139] on div at bounding box center [335, 134] width 220 height 15
type input "britt"
click at [490, 41] on button at bounding box center [490, 37] width 19 height 19
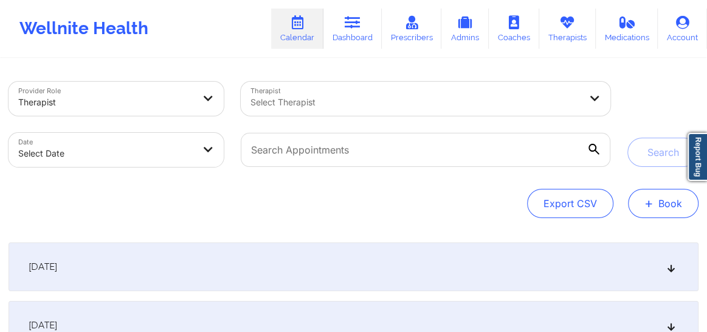
click at [656, 211] on button "+ Book" at bounding box center [663, 203] width 71 height 29
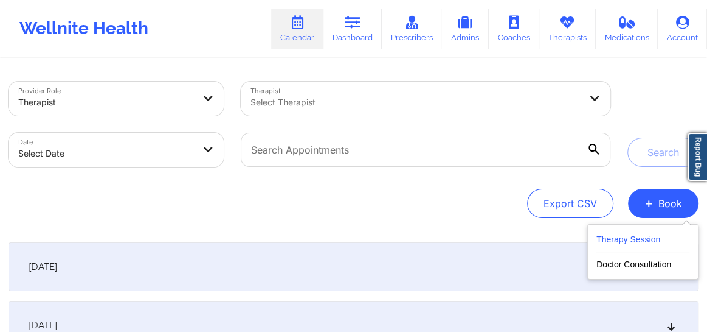
click at [629, 238] on button "Therapy Session" at bounding box center [643, 242] width 93 height 20
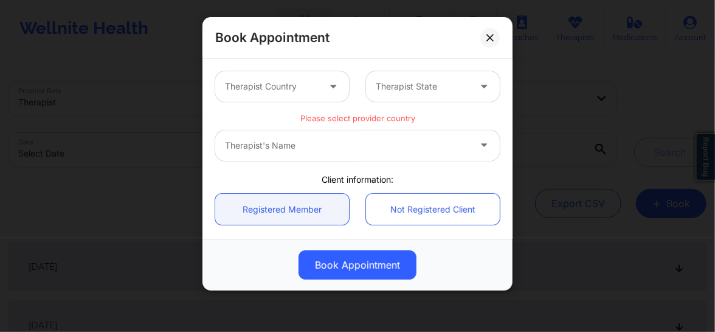
click at [280, 98] on div "Therapist Country" at bounding box center [267, 86] width 105 height 30
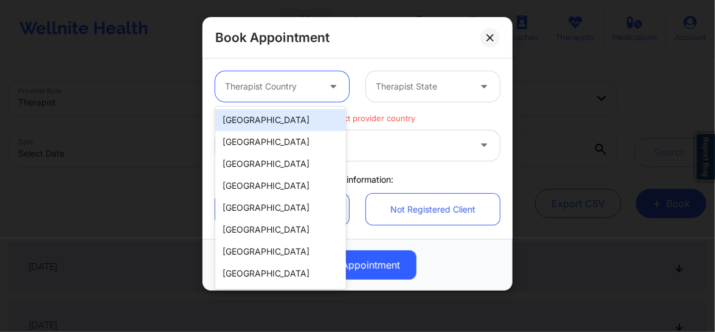
click at [266, 122] on div "[GEOGRAPHIC_DATA]" at bounding box center [280, 120] width 131 height 22
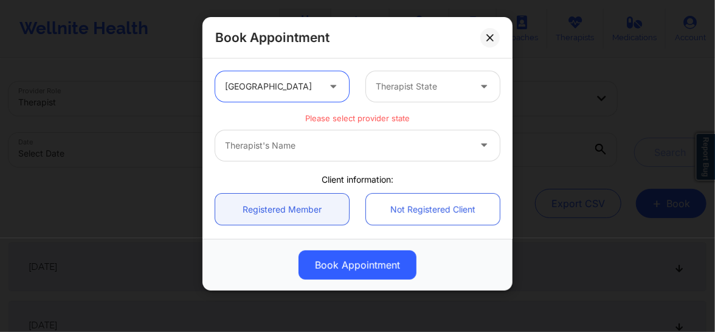
click at [426, 85] on div at bounding box center [423, 86] width 94 height 15
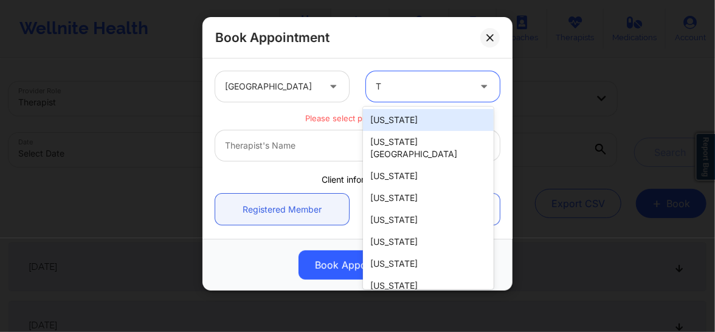
type input "TX"
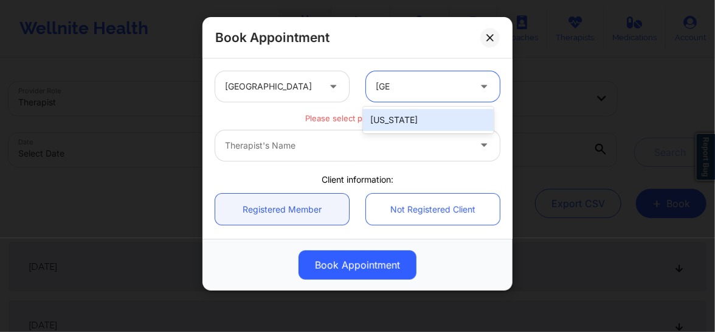
click at [395, 121] on div "[US_STATE]" at bounding box center [428, 120] width 131 height 22
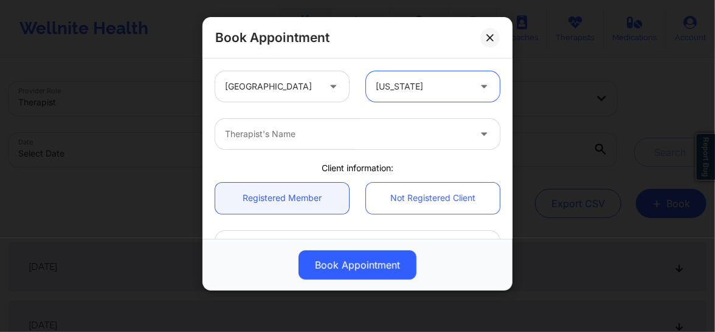
click at [287, 139] on div at bounding box center [347, 134] width 245 height 15
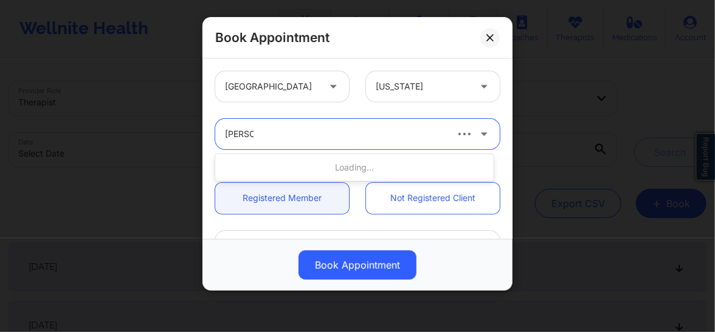
type input "britteny"
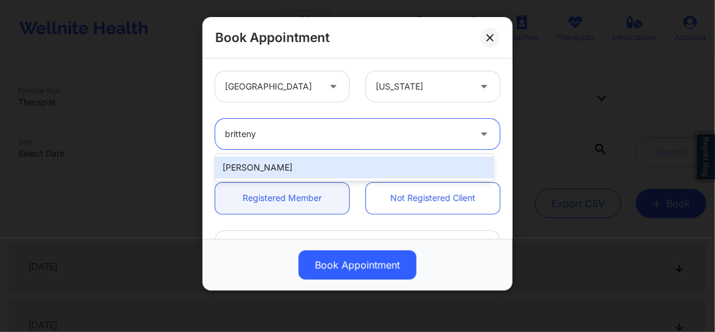
click at [273, 165] on div "Britteny Petty" at bounding box center [354, 167] width 279 height 22
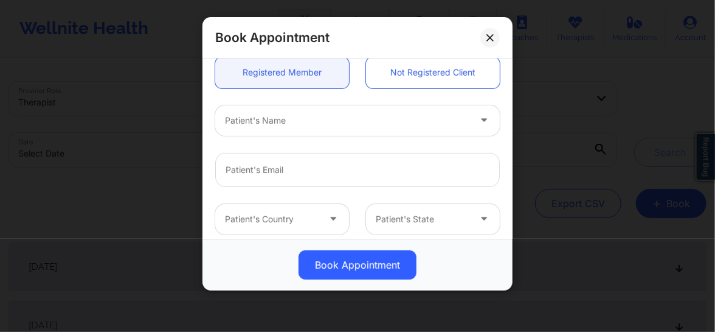
scroll to position [147, 0]
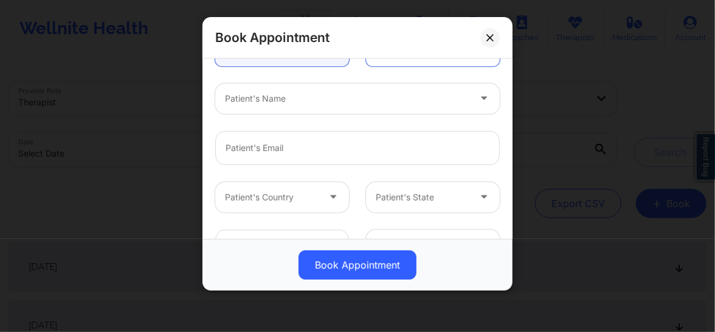
click at [285, 99] on div at bounding box center [347, 98] width 245 height 15
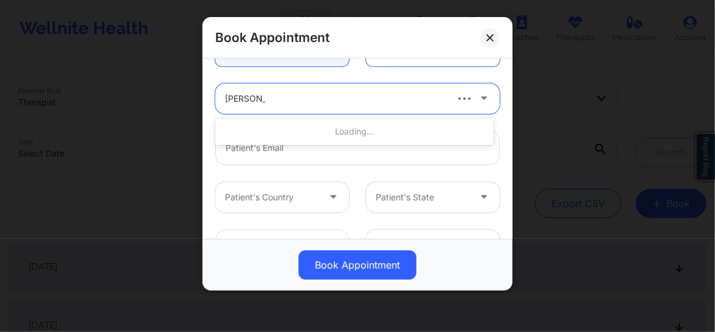
type input "jennifer Gu"
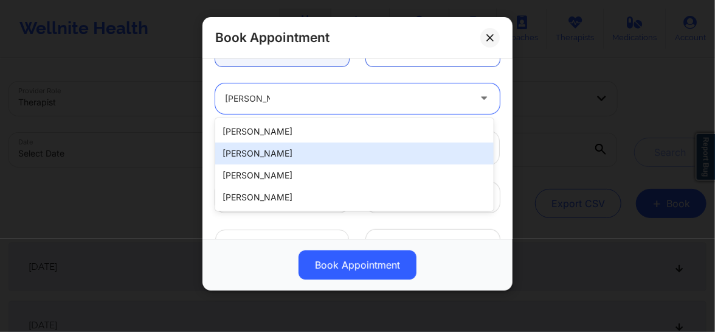
click at [264, 151] on div "Jennifer Gutierrez" at bounding box center [354, 153] width 279 height 22
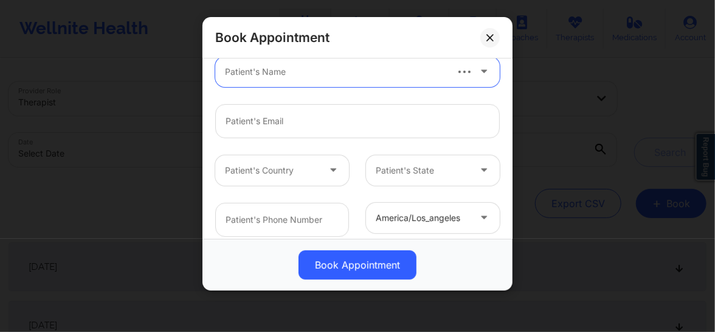
scroll to position [175, 0]
click at [255, 68] on div at bounding box center [335, 70] width 220 height 15
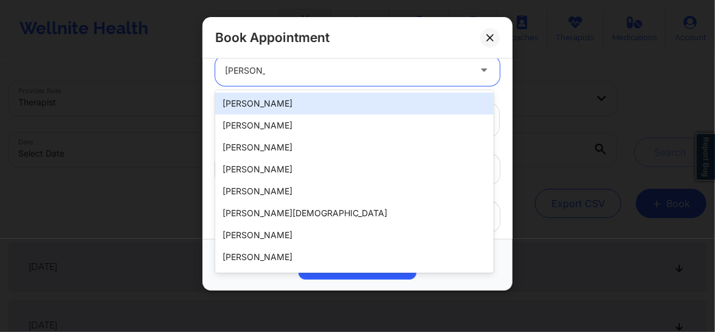
type input "jennifer Gu"
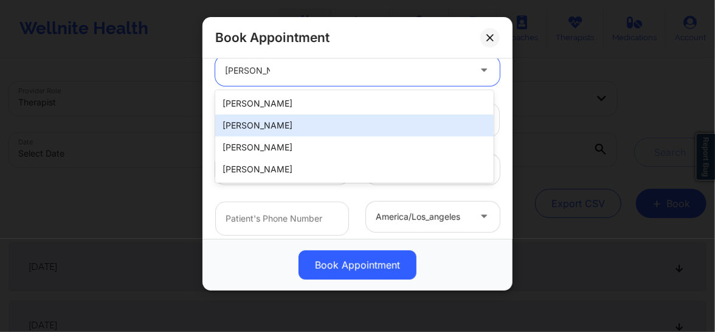
click at [257, 128] on div "Jennifer Gutierrez" at bounding box center [354, 125] width 279 height 22
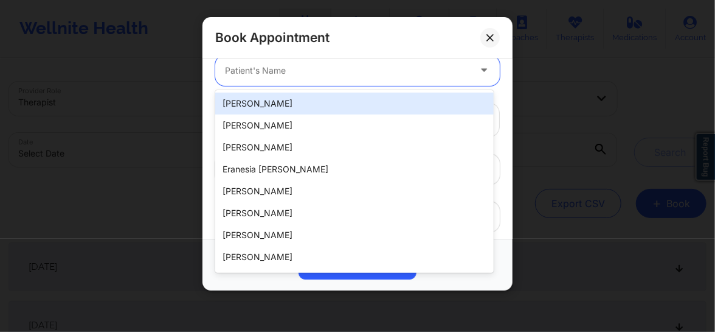
click at [273, 76] on div at bounding box center [347, 70] width 245 height 15
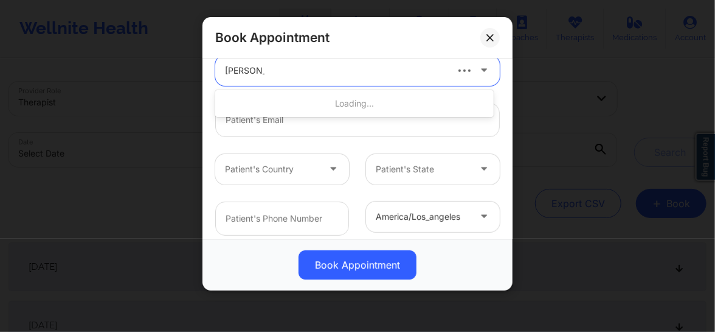
type input "jennifer gu"
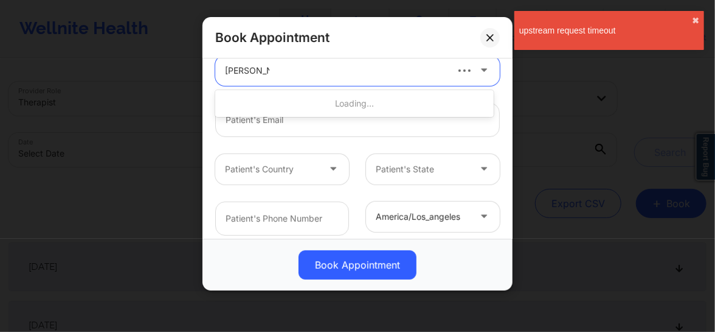
type input "jguti004@yahoo.com"
type input "+17863141401"
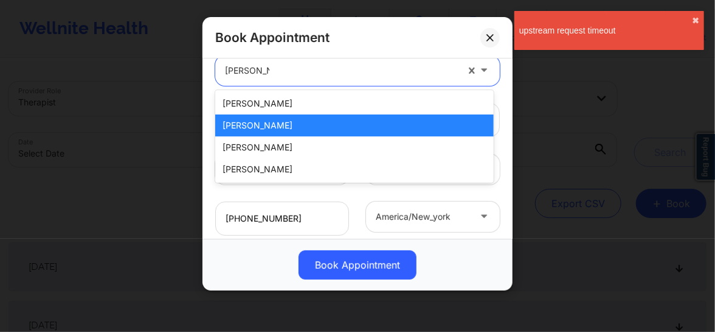
click at [255, 122] on div "Jennifer Gutierrez" at bounding box center [354, 125] width 279 height 22
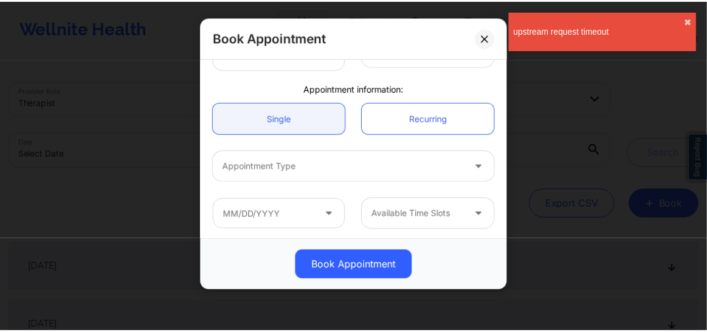
scroll to position [343, 0]
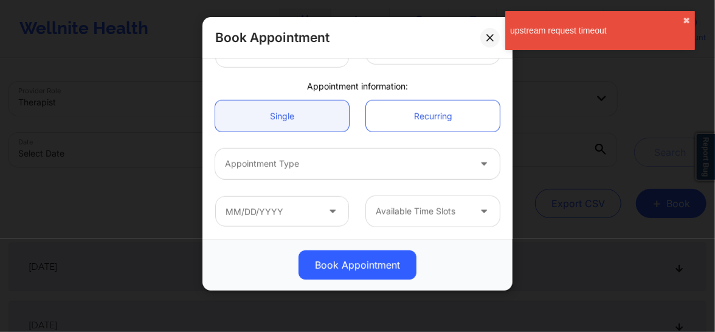
click at [277, 169] on div at bounding box center [347, 163] width 245 height 15
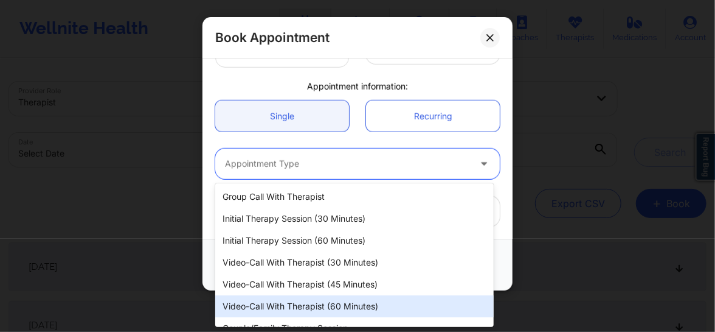
click at [327, 304] on div "Video-Call with Therapist (60 minutes)" at bounding box center [354, 306] width 279 height 22
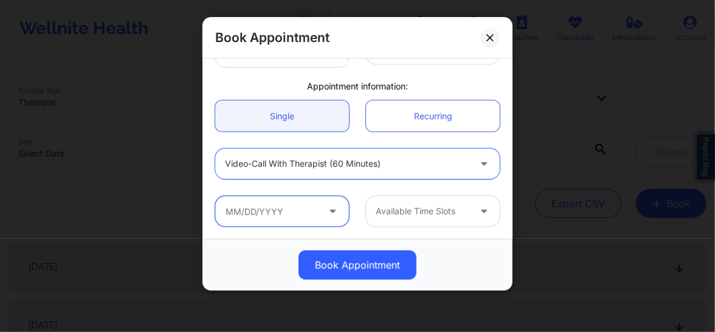
click at [290, 215] on input "text" at bounding box center [282, 211] width 134 height 30
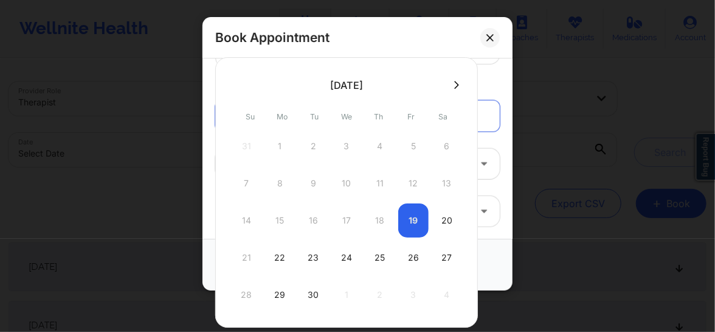
click at [416, 222] on div "14 15 16 17 18 19 20" at bounding box center [346, 220] width 231 height 34
click at [407, 267] on div "26" at bounding box center [413, 257] width 30 height 34
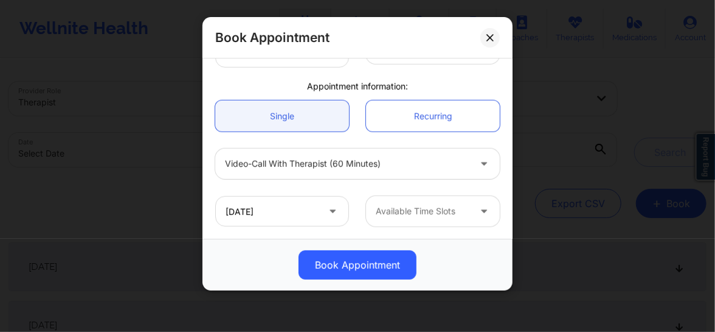
click at [423, 210] on div at bounding box center [423, 211] width 94 height 15
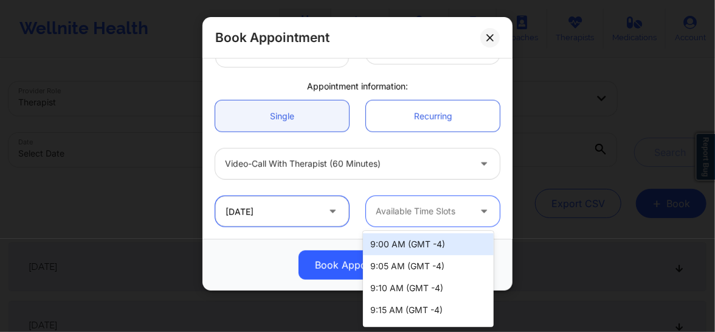
click at [306, 209] on input "09/26/2025" at bounding box center [282, 211] width 134 height 30
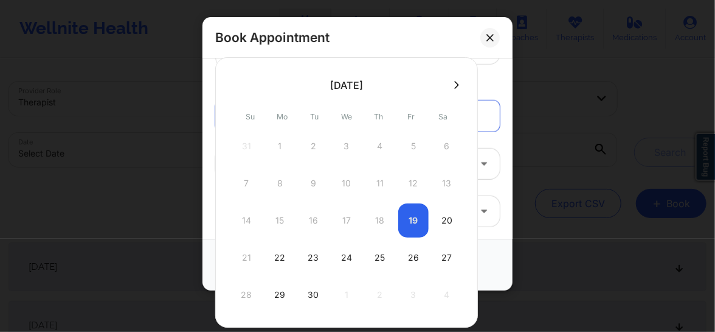
click at [415, 220] on div "14 15 16 17 18 19 20" at bounding box center [346, 220] width 231 height 34
click at [446, 221] on div "20" at bounding box center [447, 220] width 30 height 34
type input "09/20/2025"
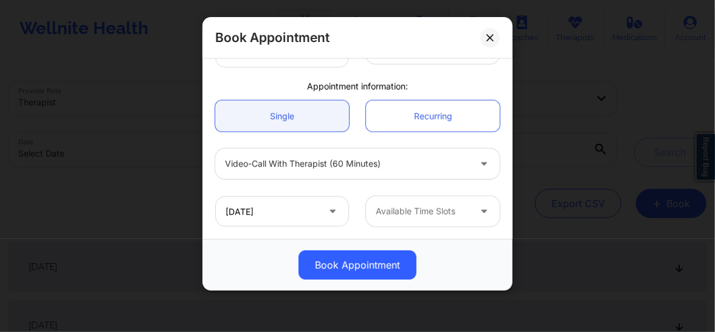
click at [427, 213] on div at bounding box center [423, 211] width 94 height 15
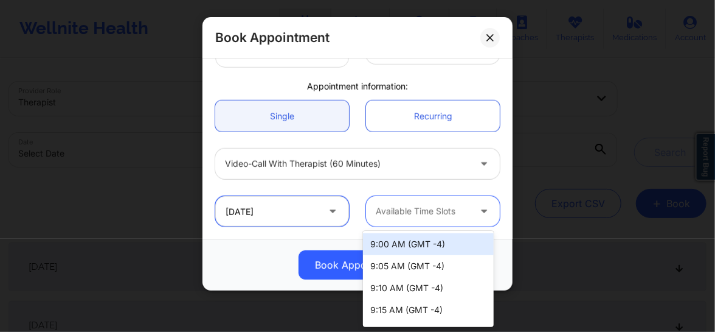
click at [310, 207] on input "09/20/2025" at bounding box center [282, 211] width 134 height 30
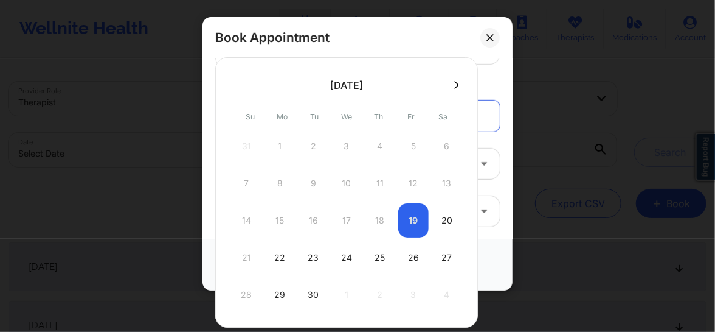
click at [383, 218] on div "14 15 16 17 18 19 20" at bounding box center [346, 220] width 231 height 34
click at [411, 224] on div "14 15 16 17 18 19 20" at bounding box center [346, 220] width 231 height 34
click at [416, 221] on div "14 15 16 17 18 19 20" at bounding box center [346, 220] width 231 height 34
click at [491, 36] on icon at bounding box center [490, 37] width 7 height 7
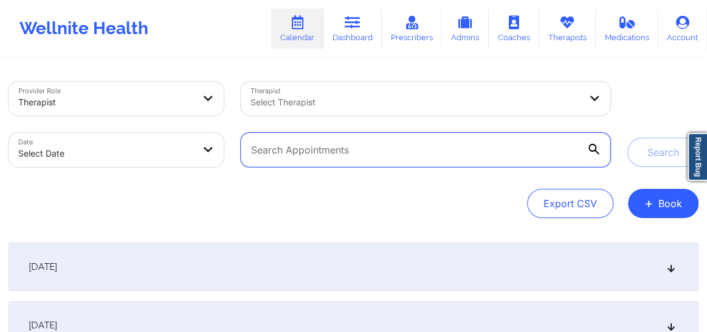
click at [297, 156] on input "text" at bounding box center [426, 150] width 370 height 34
paste input "[EMAIL_ADDRESS][DOMAIN_NAME]"
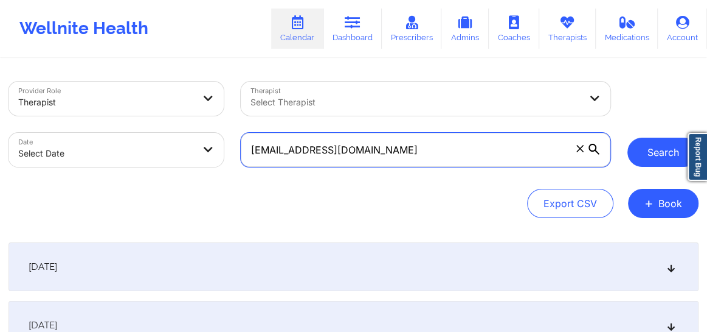
type input "[EMAIL_ADDRESS][DOMAIN_NAME]"
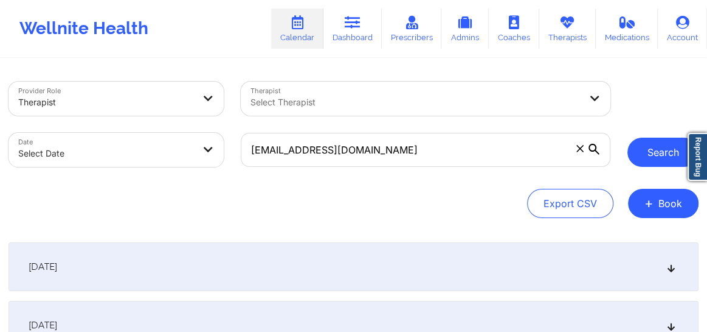
click at [632, 145] on button "Search" at bounding box center [663, 151] width 71 height 29
click at [672, 149] on button "Search" at bounding box center [663, 151] width 71 height 29
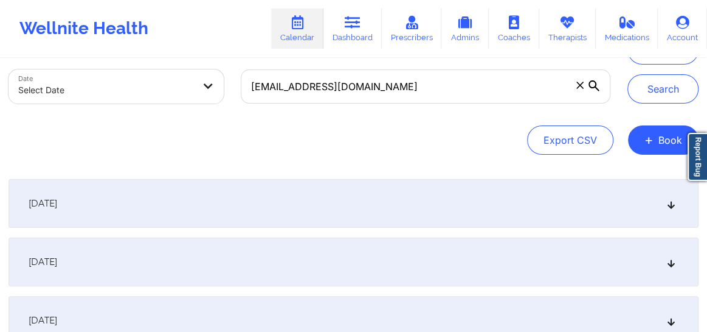
scroll to position [92, 0]
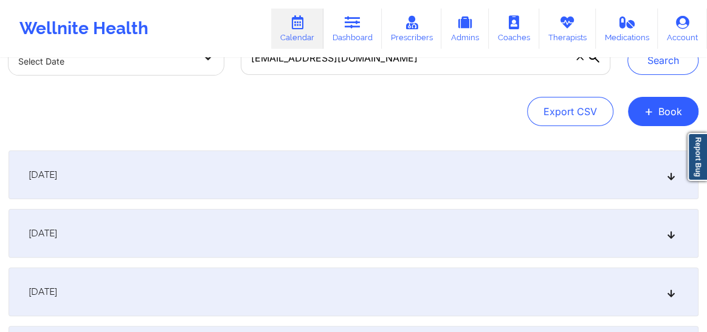
click at [665, 179] on div "[DATE]" at bounding box center [354, 174] width 690 height 49
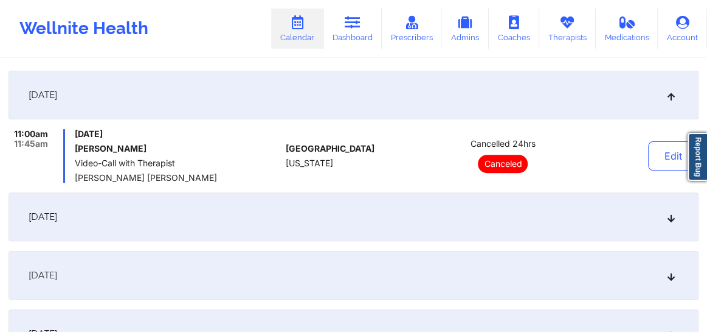
scroll to position [184, 0]
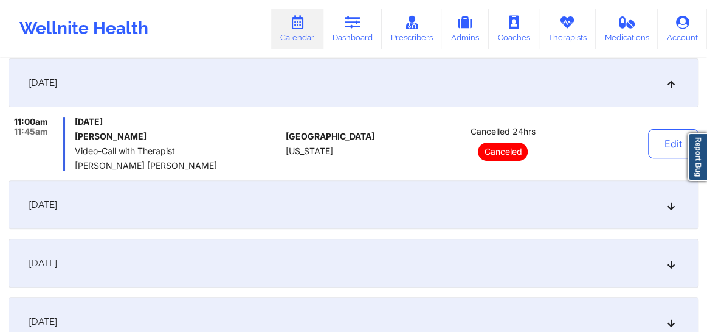
click at [670, 209] on icon at bounding box center [672, 204] width 10 height 9
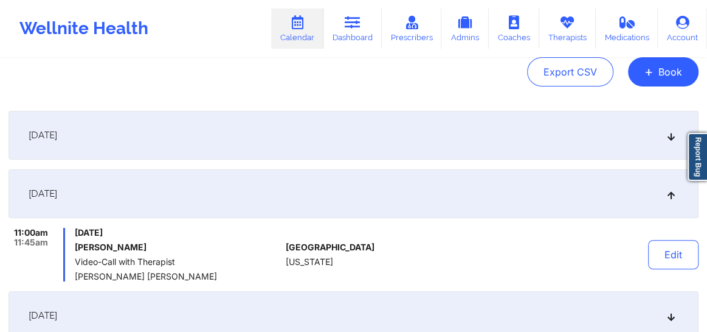
scroll to position [46, 0]
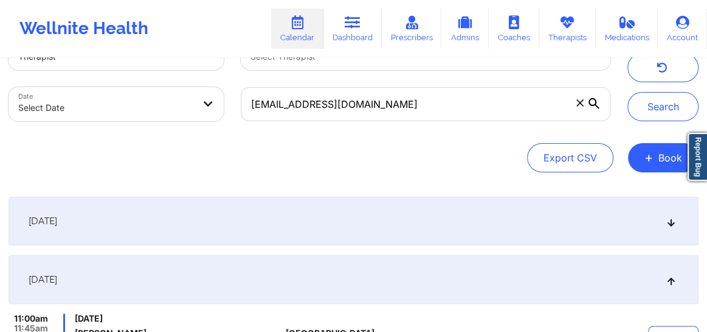
click at [670, 224] on icon at bounding box center [672, 221] width 10 height 9
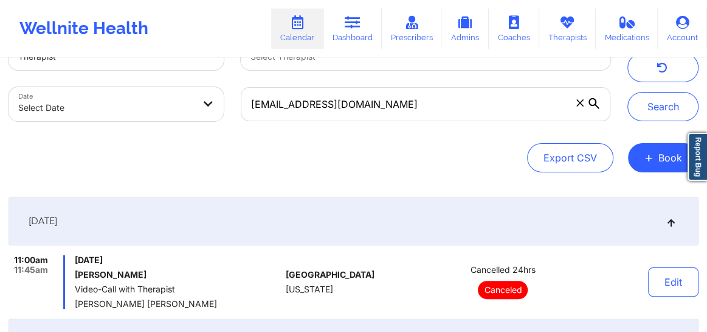
click at [580, 107] on span at bounding box center [580, 103] width 12 height 12
click at [580, 107] on input "[EMAIL_ADDRESS][DOMAIN_NAME]" at bounding box center [426, 104] width 370 height 34
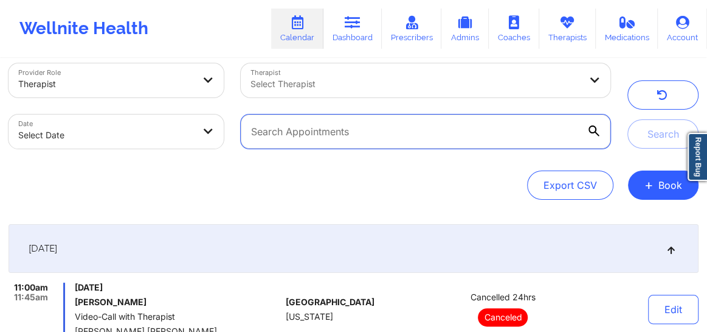
scroll to position [0, 0]
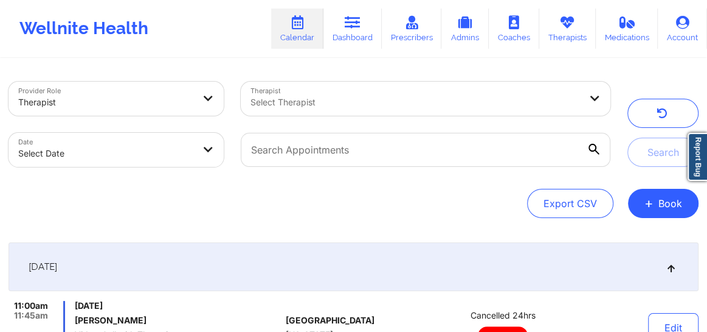
click at [358, 112] on div "Select Therapist" at bounding box center [411, 99] width 341 height 34
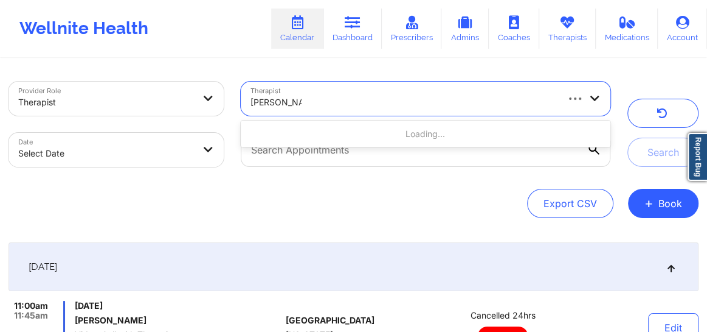
type input "[PERSON_NAME]"
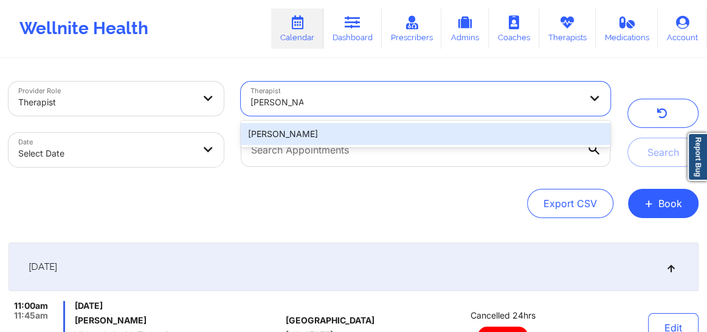
click at [437, 128] on div "[PERSON_NAME]" at bounding box center [426, 134] width 370 height 22
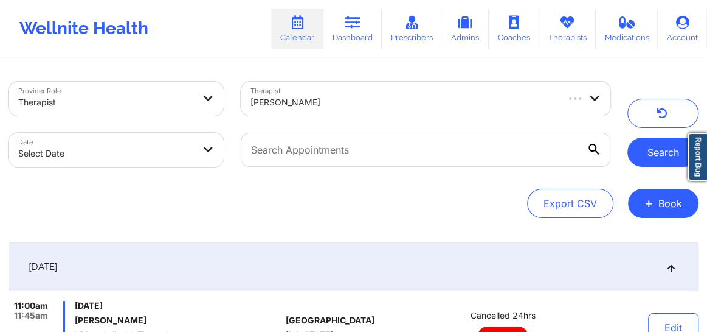
click at [657, 159] on button "Search" at bounding box center [663, 151] width 71 height 29
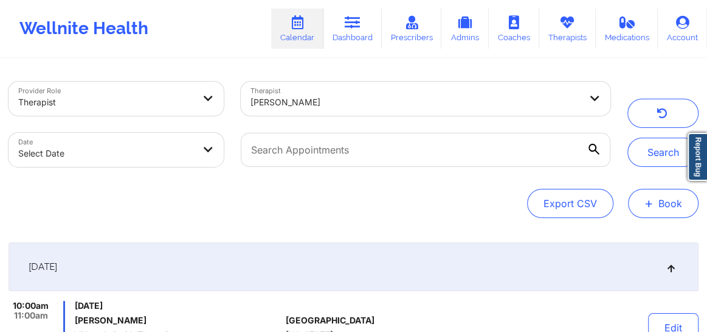
click at [644, 200] on button "+ Book" at bounding box center [663, 203] width 71 height 29
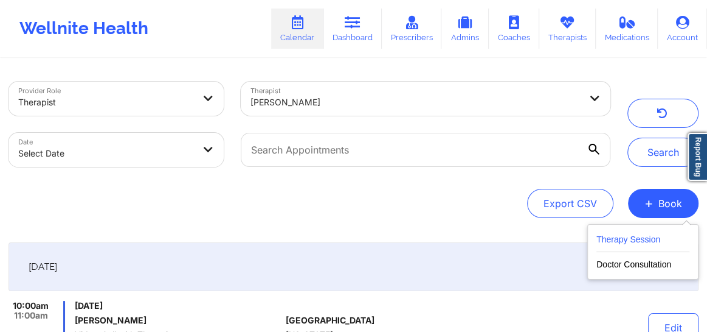
click at [649, 238] on button "Therapy Session" at bounding box center [643, 242] width 93 height 20
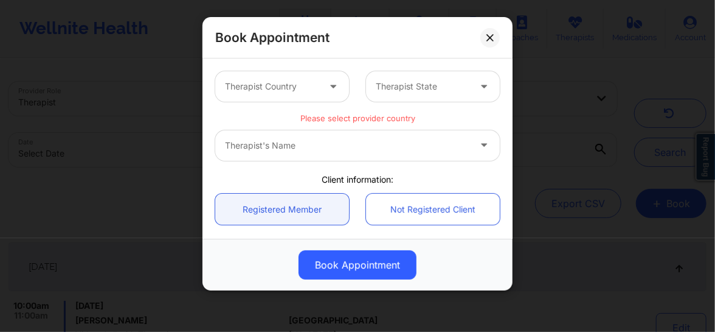
click at [265, 79] on div at bounding box center [272, 86] width 94 height 15
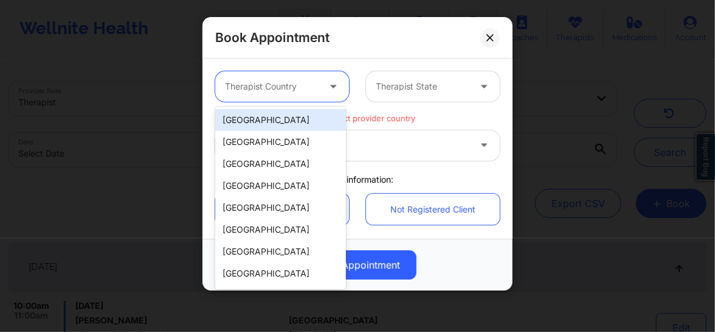
click at [259, 117] on div "[GEOGRAPHIC_DATA]" at bounding box center [280, 120] width 131 height 22
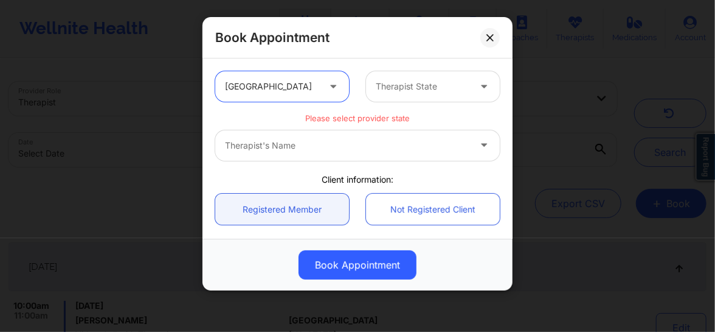
click at [412, 82] on div at bounding box center [423, 86] width 94 height 15
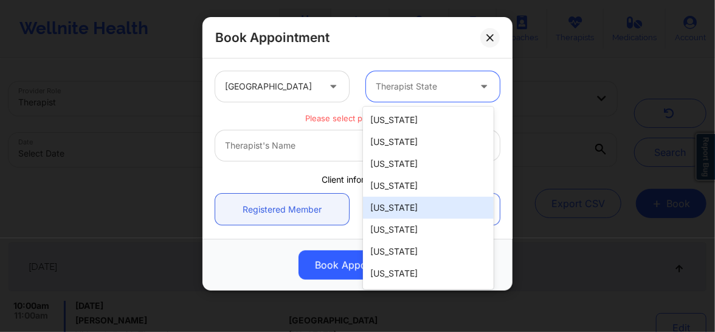
click at [391, 204] on div "[US_STATE]" at bounding box center [428, 207] width 131 height 22
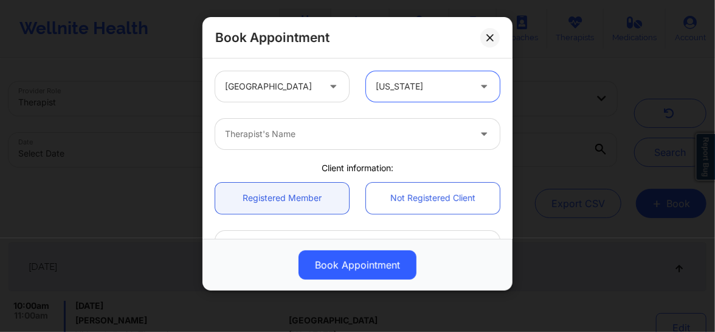
click at [292, 142] on div "Therapist's Name" at bounding box center [342, 134] width 255 height 30
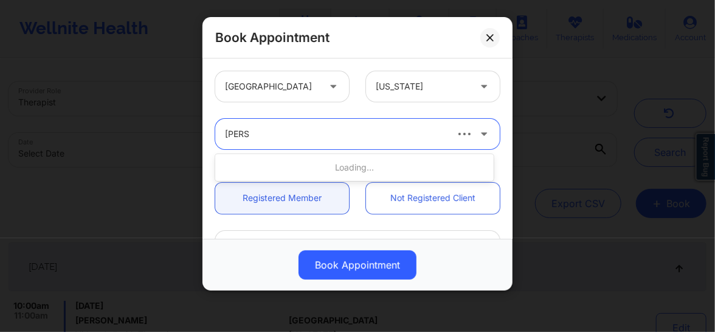
type input "quisha"
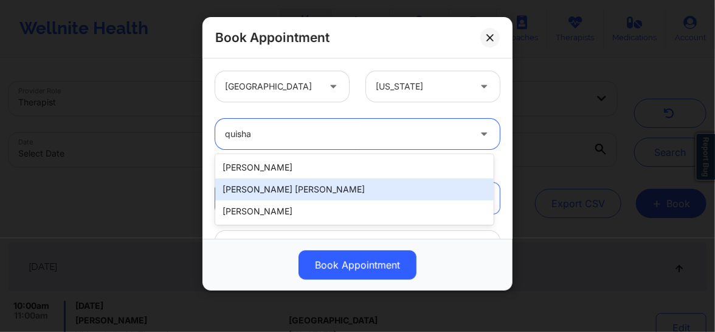
click at [249, 194] on div "[PERSON_NAME] [PERSON_NAME]" at bounding box center [354, 189] width 279 height 22
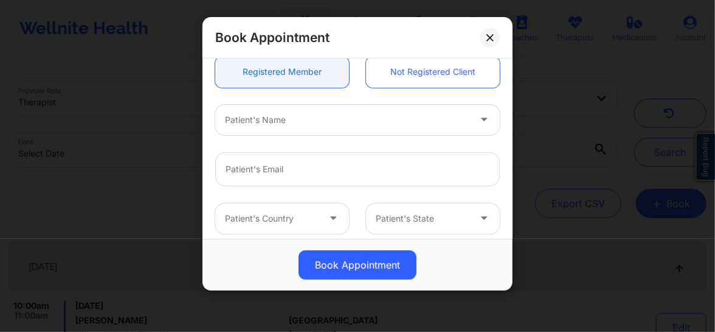
scroll to position [138, 0]
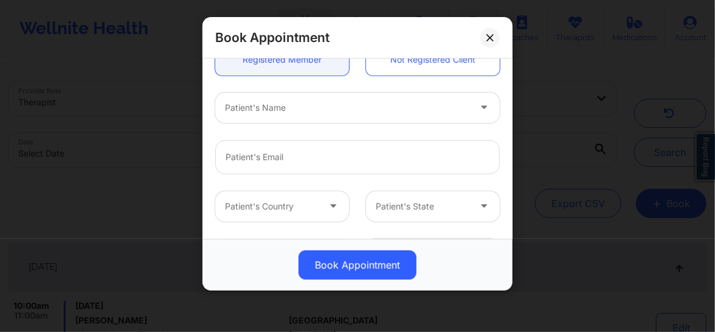
click at [261, 115] on div "Patient's Name" at bounding box center [342, 107] width 255 height 30
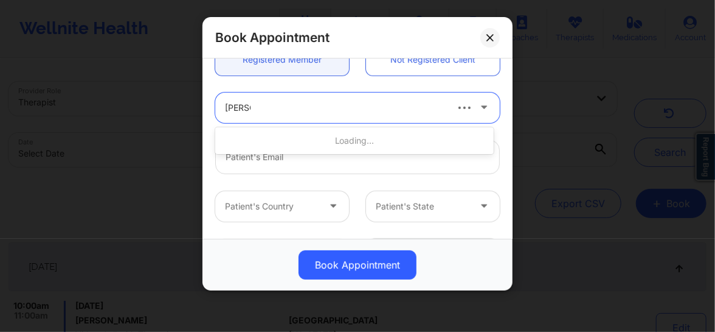
type input "Mary A"
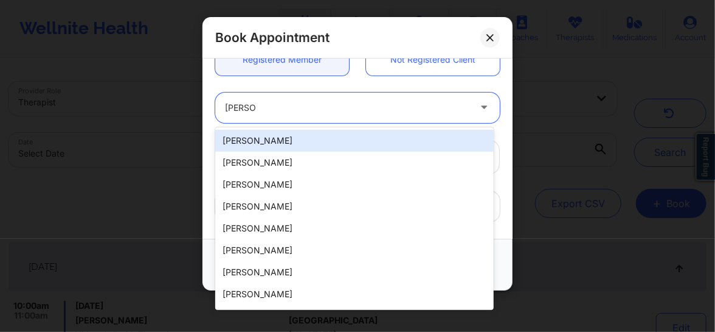
click at [257, 136] on div "Mary A Roche" at bounding box center [354, 141] width 279 height 22
type input "goldleafframing@hotmail.com"
type input "+15136598099"
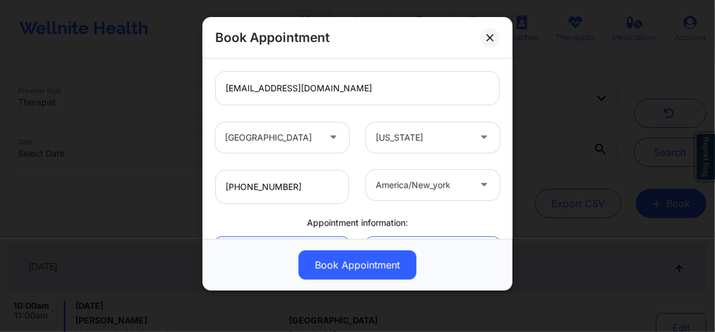
scroll to position [294, 0]
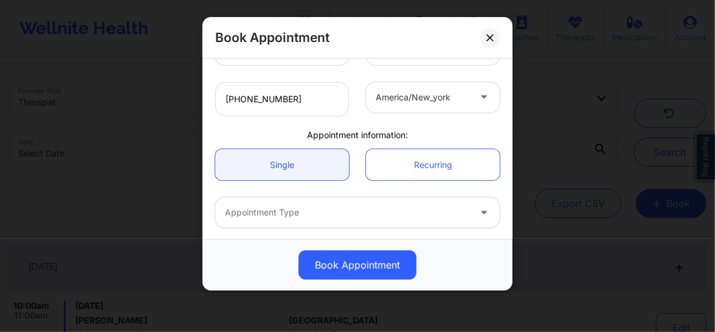
click at [273, 218] on div at bounding box center [347, 212] width 245 height 15
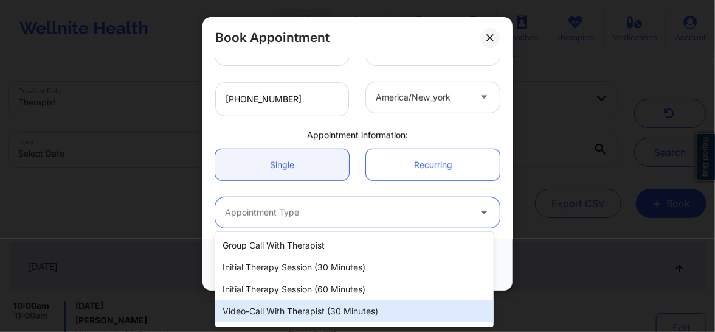
scroll to position [63, 0]
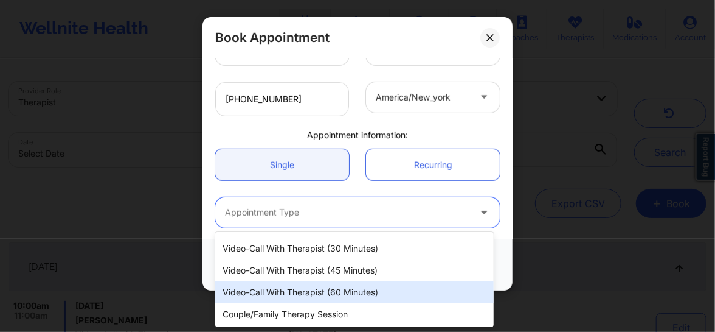
click at [300, 294] on div "Video-Call with Therapist (60 minutes)" at bounding box center [354, 292] width 279 height 22
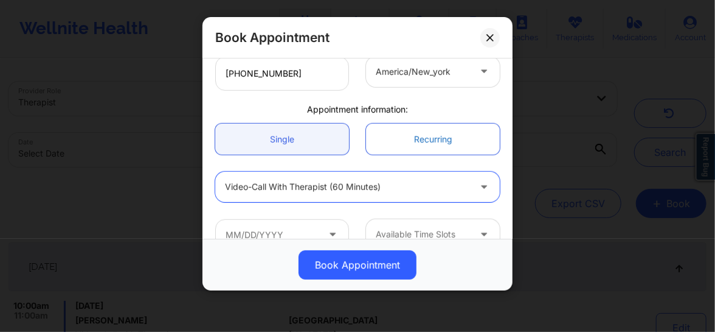
scroll to position [343, 0]
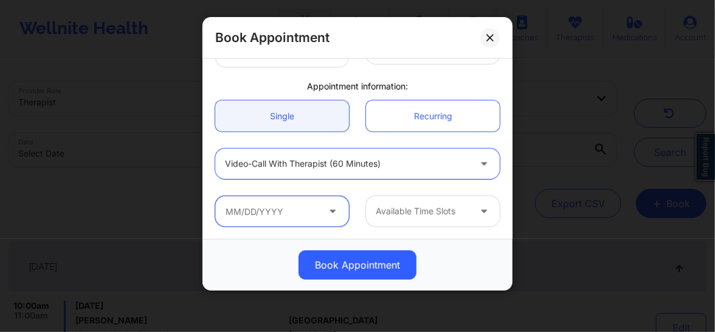
click at [306, 207] on input "text" at bounding box center [282, 211] width 134 height 30
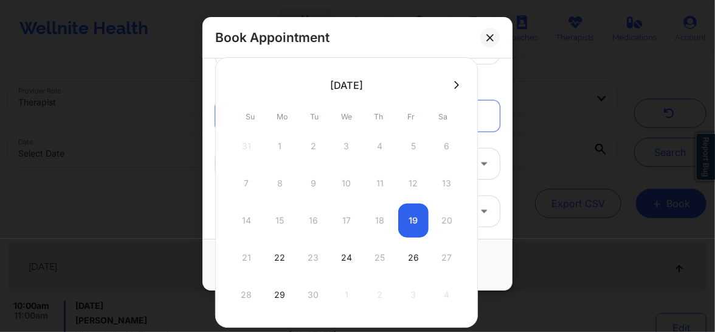
click at [454, 81] on icon at bounding box center [456, 84] width 5 height 9
click at [341, 302] on div "29" at bounding box center [347, 294] width 30 height 34
type input "10/29/2025"
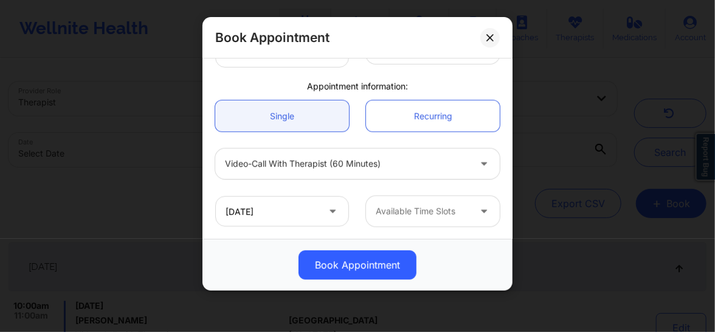
click at [411, 222] on div "Available Time Slots" at bounding box center [418, 211] width 105 height 30
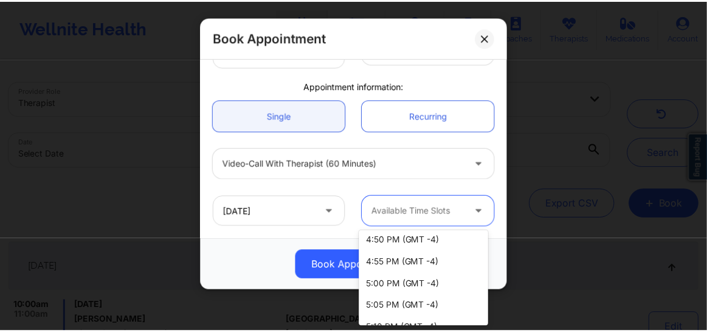
scroll to position [1442, 0]
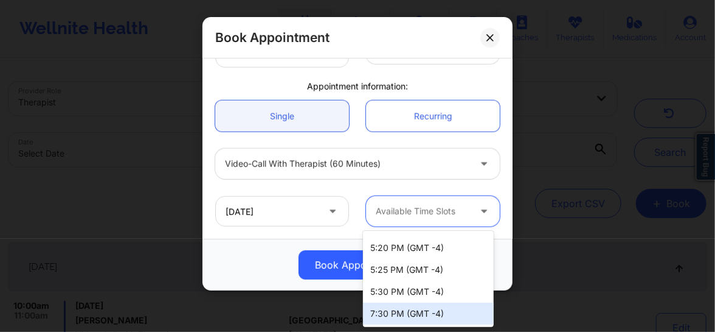
click at [394, 313] on div "7:30 PM (GMT -4)" at bounding box center [428, 313] width 131 height 22
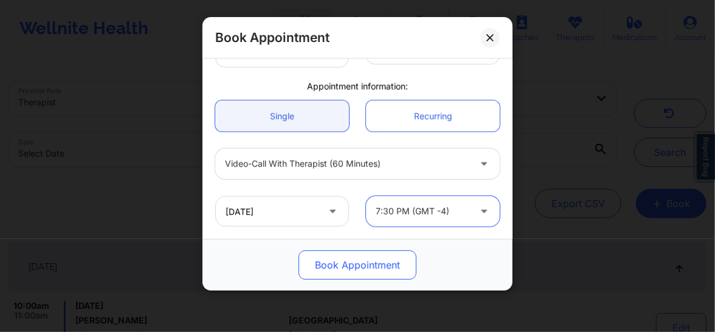
click at [356, 262] on button "Book Appointment" at bounding box center [358, 264] width 118 height 29
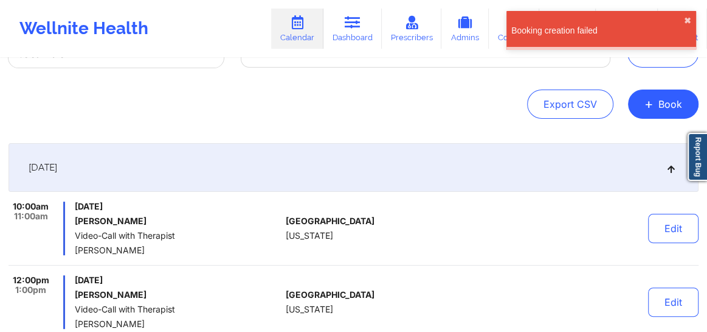
scroll to position [0, 0]
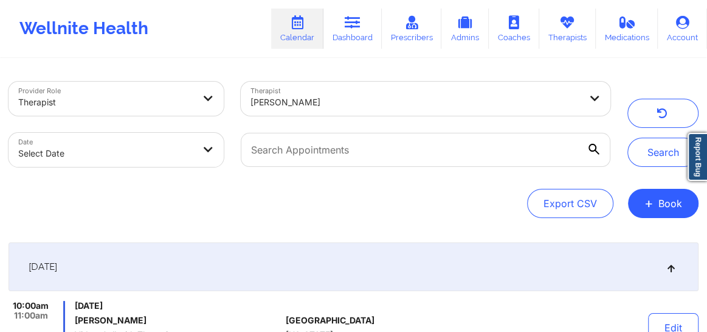
click at [300, 93] on div "[PERSON_NAME]" at bounding box center [416, 102] width 330 height 27
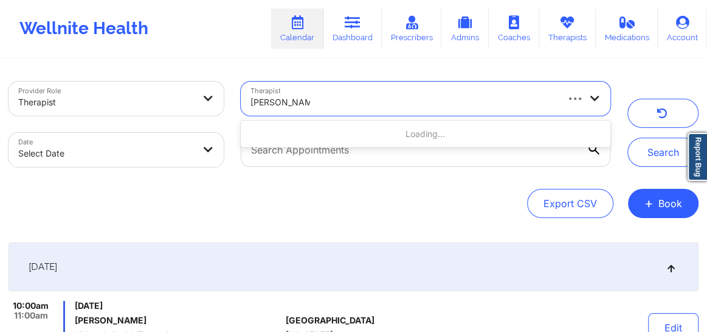
type input "Jennifer Nelson"
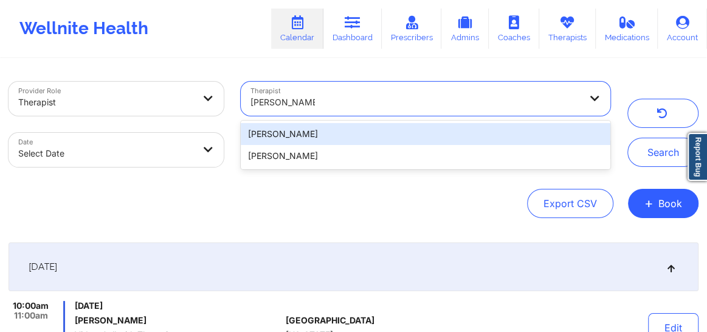
click at [308, 136] on div "Jennifer Nelson" at bounding box center [426, 134] width 370 height 22
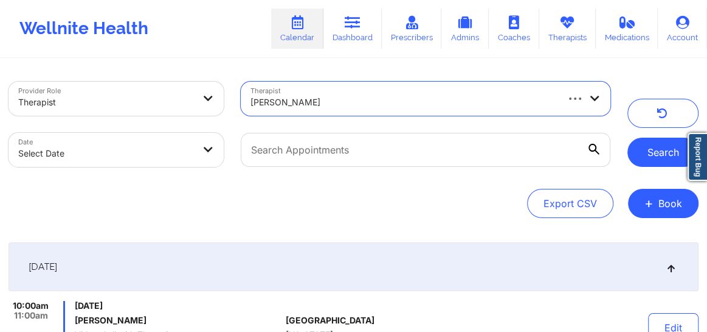
click at [644, 161] on button "Search" at bounding box center [663, 151] width 71 height 29
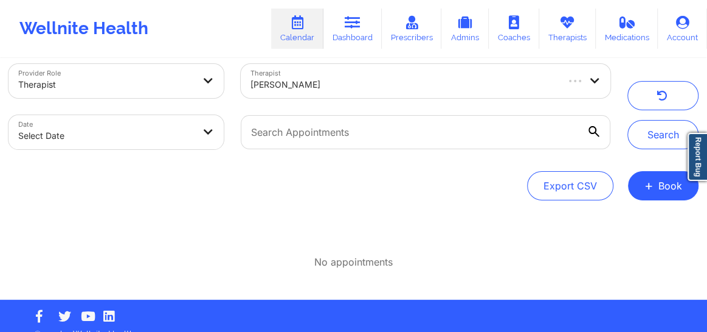
scroll to position [35, 0]
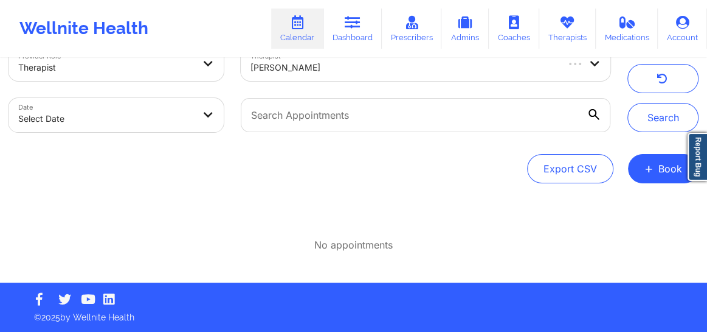
click at [318, 72] on div at bounding box center [403, 67] width 305 height 15
click at [628, 103] on button "Search" at bounding box center [663, 117] width 71 height 29
click at [339, 73] on div at bounding box center [416, 67] width 330 height 15
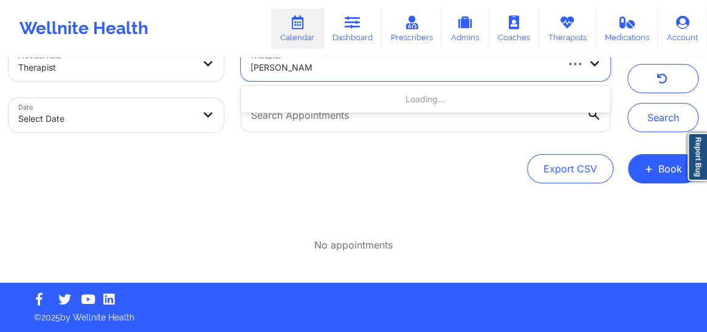
type input "jennifer Nelson"
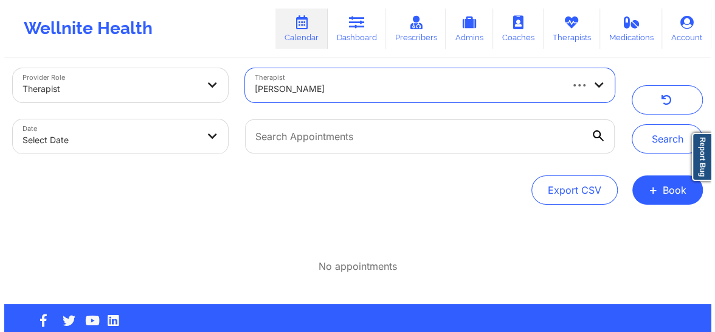
scroll to position [0, 0]
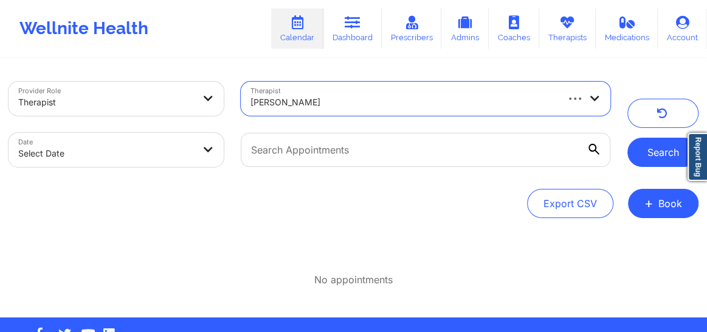
click at [654, 149] on button "Search" at bounding box center [663, 151] width 71 height 29
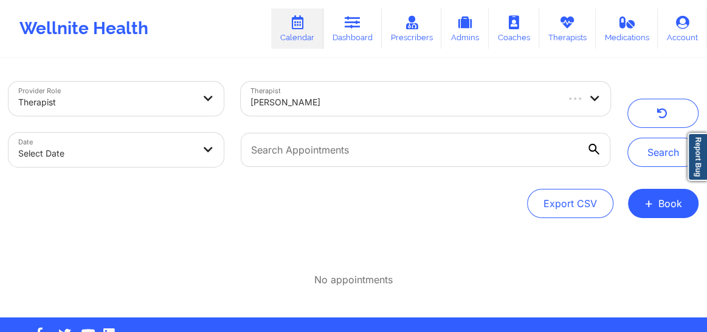
click at [375, 105] on div at bounding box center [403, 102] width 305 height 15
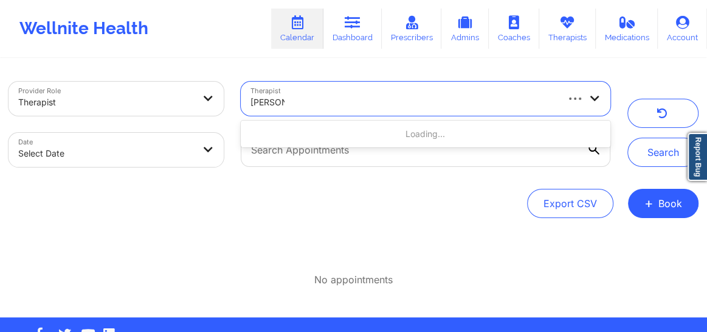
type input "jennifer"
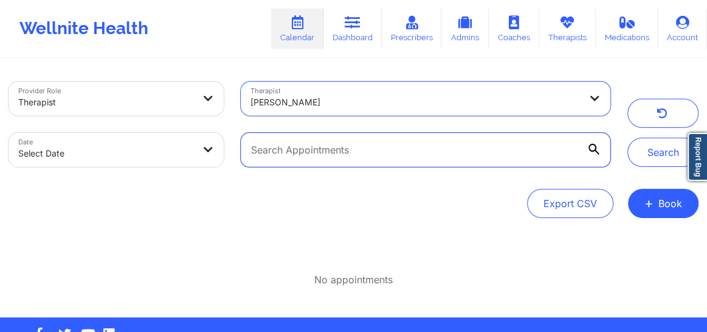
click at [320, 158] on input "text" at bounding box center [426, 150] width 370 height 34
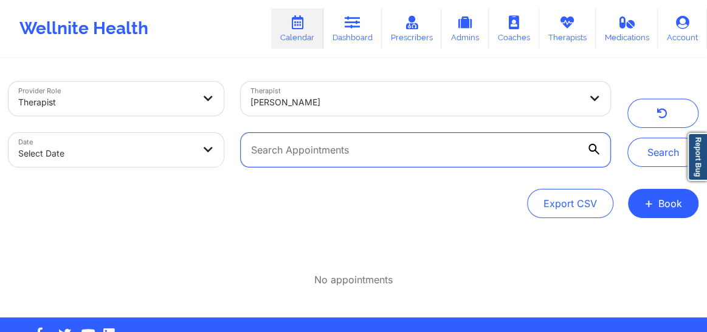
paste input "taviaken@gmail.com"
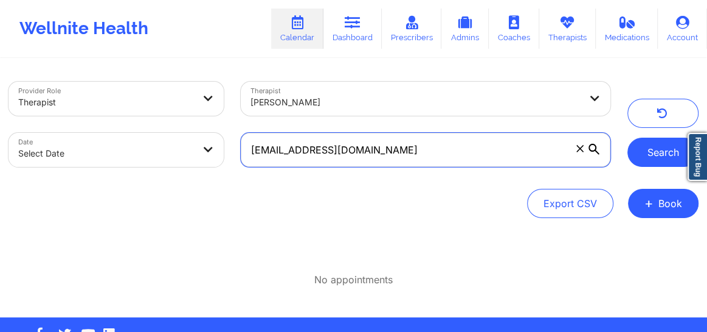
type input "taviaken@gmail.com"
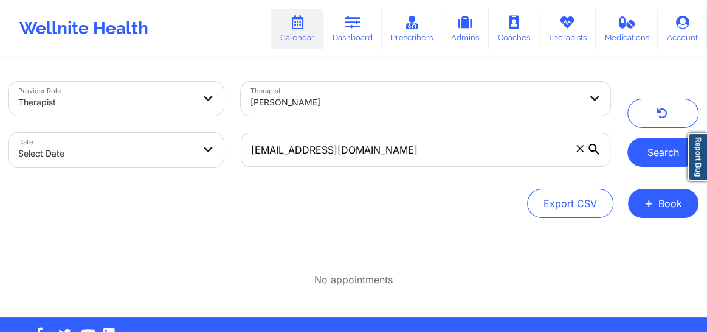
click at [667, 162] on button "Search" at bounding box center [663, 151] width 71 height 29
click at [153, 148] on body "Wellnite Health Calendar Dashboard Prescribers Admins Coaches Therapists Medica…" at bounding box center [353, 166] width 707 height 332
select select "2025-8"
select select "2025-9"
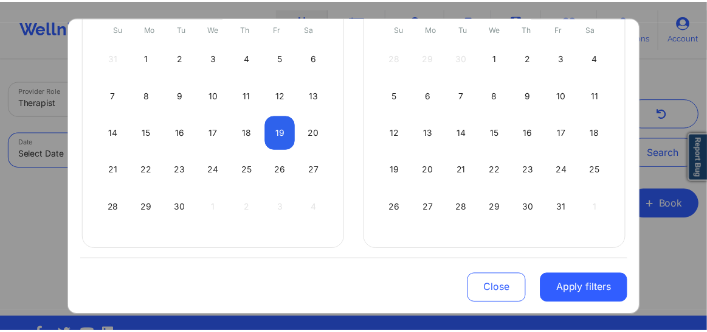
scroll to position [152, 0]
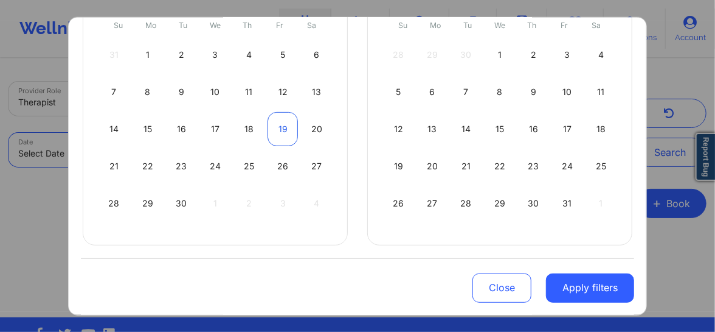
click at [270, 125] on div "19" at bounding box center [283, 128] width 31 height 34
select select "2025-8"
select select "2025-9"
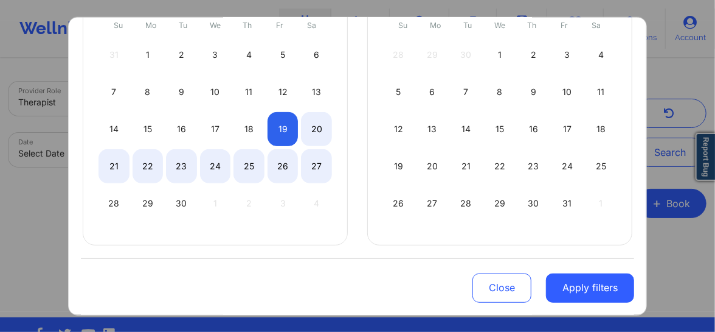
select select "2025-8"
select select "2025-9"
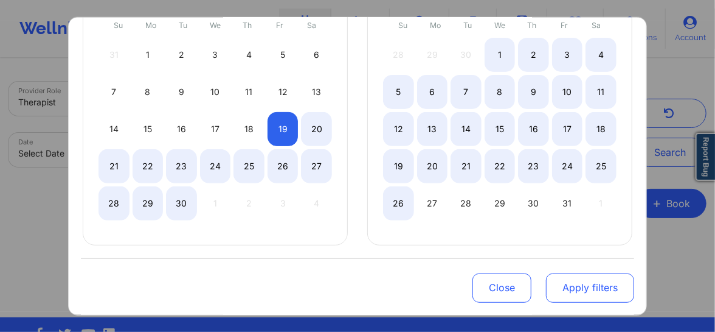
click at [581, 294] on button "Apply filters" at bounding box center [590, 287] width 88 height 29
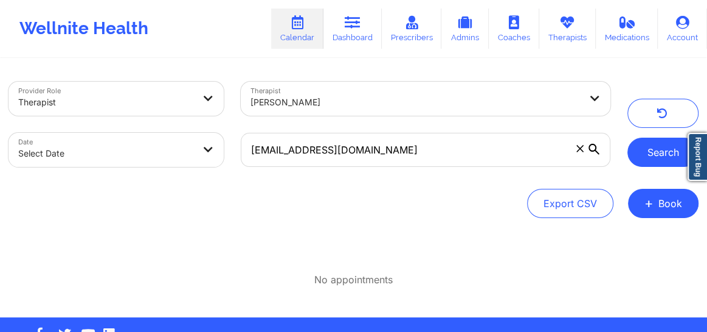
click at [662, 154] on button "Search" at bounding box center [663, 151] width 71 height 29
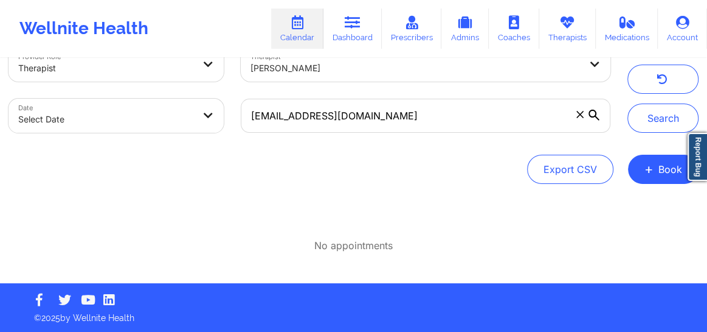
scroll to position [35, 0]
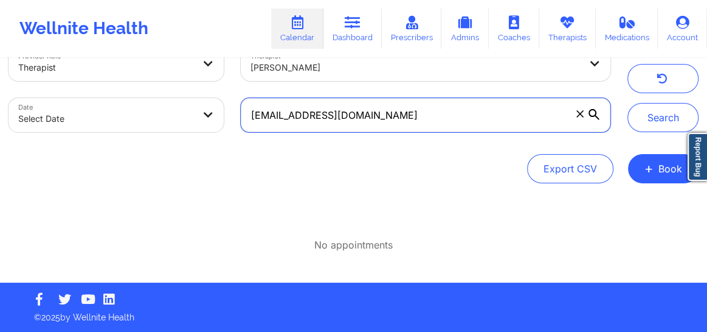
drag, startPoint x: 357, startPoint y: 117, endPoint x: 246, endPoint y: 116, distance: 111.3
click at [246, 116] on input "taviaken@gmail.com" at bounding box center [426, 115] width 370 height 34
paste input "taviaken@gmail.com"
type input "taviaken@gmail.com"
click at [250, 115] on input "taviaken@gmail.com" at bounding box center [426, 115] width 370 height 34
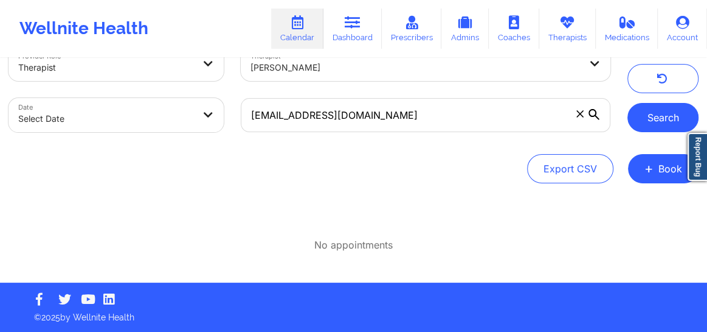
click at [661, 122] on button "Search" at bounding box center [663, 117] width 71 height 29
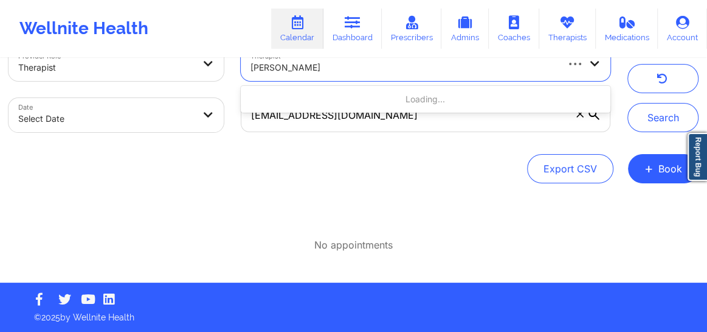
click at [318, 73] on div at bounding box center [403, 67] width 305 height 15
type input "Natasha"
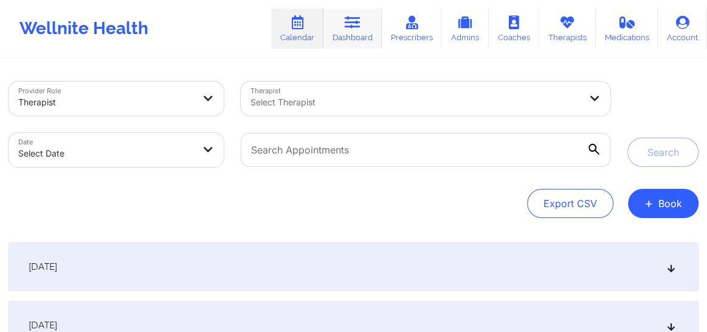
click at [347, 26] on icon at bounding box center [353, 22] width 16 height 13
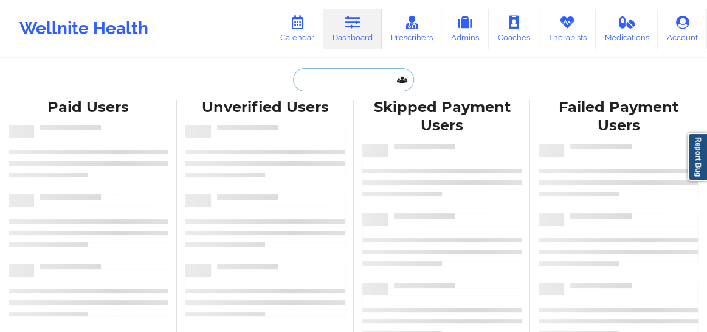
click at [336, 80] on input "text" at bounding box center [353, 79] width 120 height 23
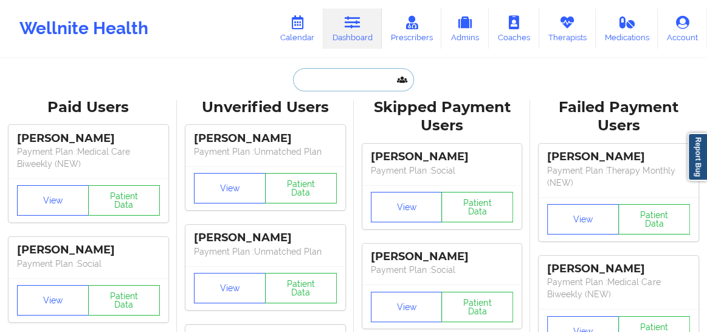
paste input "[EMAIL_ADDRESS][DOMAIN_NAME]"
type input "[EMAIL_ADDRESS][DOMAIN_NAME]"
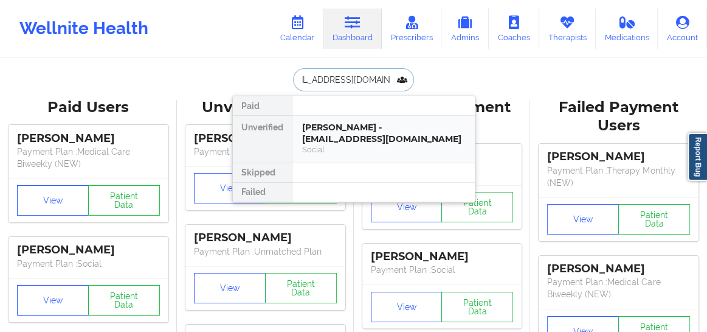
click at [341, 125] on div "[PERSON_NAME] - [EMAIL_ADDRESS][DOMAIN_NAME]" at bounding box center [383, 133] width 163 height 23
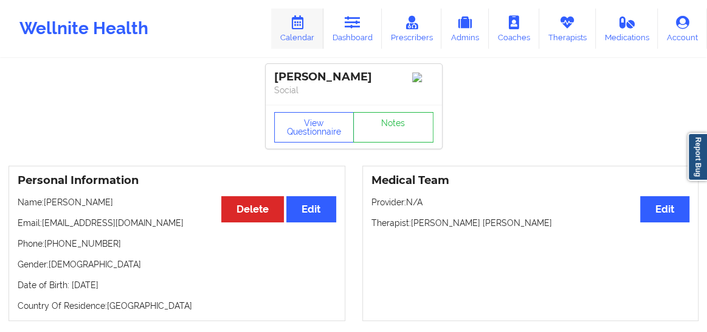
click at [293, 34] on link "Calendar" at bounding box center [297, 29] width 52 height 40
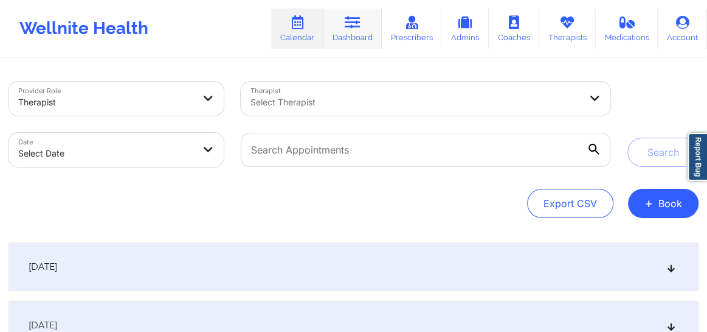
click at [358, 38] on link "Dashboard" at bounding box center [353, 29] width 58 height 40
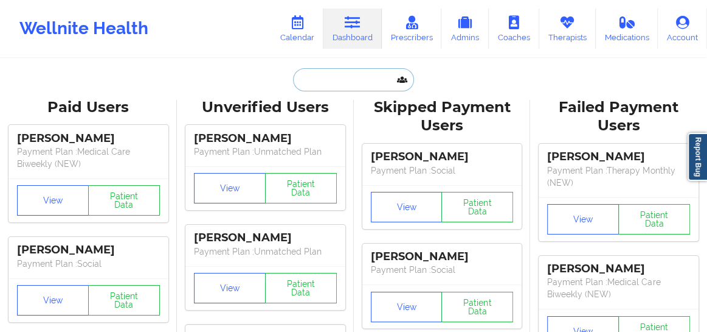
click at [331, 79] on input "text" at bounding box center [353, 79] width 120 height 23
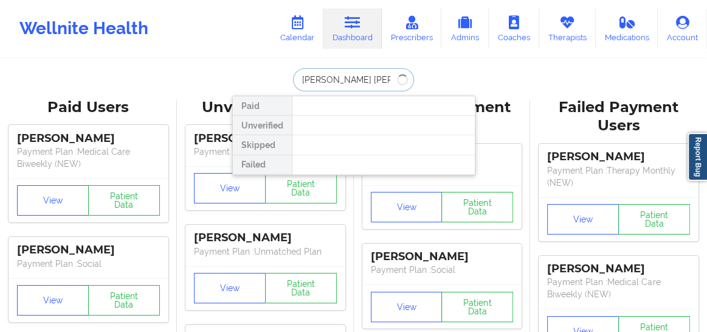
type input "[PERSON_NAME] [PERSON_NAME]"
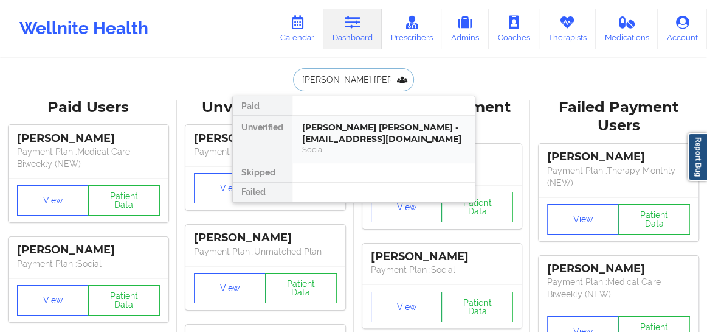
click at [386, 131] on div "[PERSON_NAME] [PERSON_NAME] - [EMAIL_ADDRESS][DOMAIN_NAME]" at bounding box center [383, 133] width 163 height 23
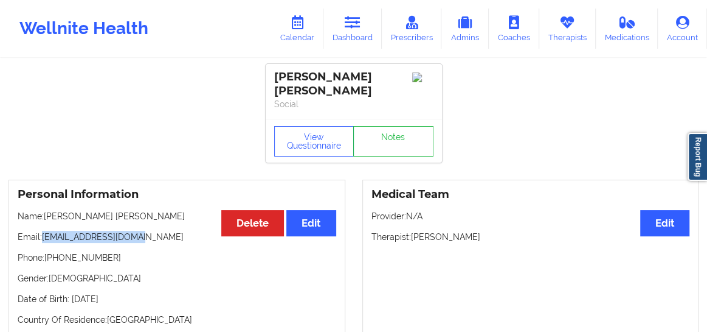
drag, startPoint x: 134, startPoint y: 229, endPoint x: 44, endPoint y: 225, distance: 90.1
click at [44, 231] on p "Email: [EMAIL_ADDRESS][DOMAIN_NAME]" at bounding box center [177, 237] width 319 height 12
drag, startPoint x: 110, startPoint y: 249, endPoint x: 55, endPoint y: 249, distance: 55.4
click at [55, 251] on p "Phone: [PHONE_NUMBER]" at bounding box center [177, 257] width 319 height 12
copy p "[PHONE_NUMBER]"
